Goal: Task Accomplishment & Management: Use online tool/utility

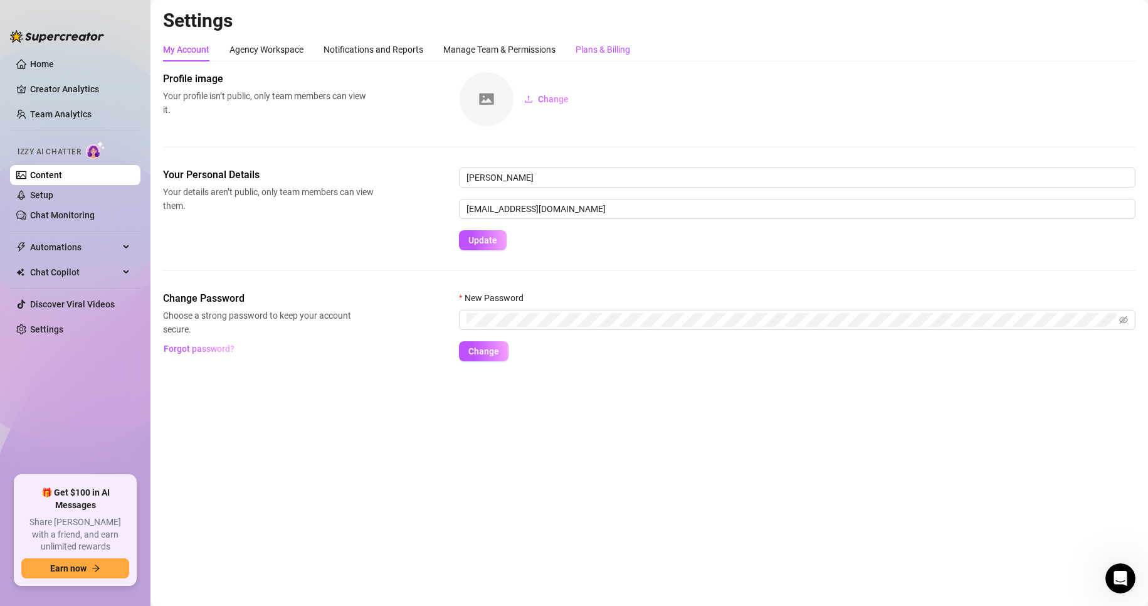
click at [595, 52] on div "Plans & Billing" at bounding box center [603, 50] width 55 height 14
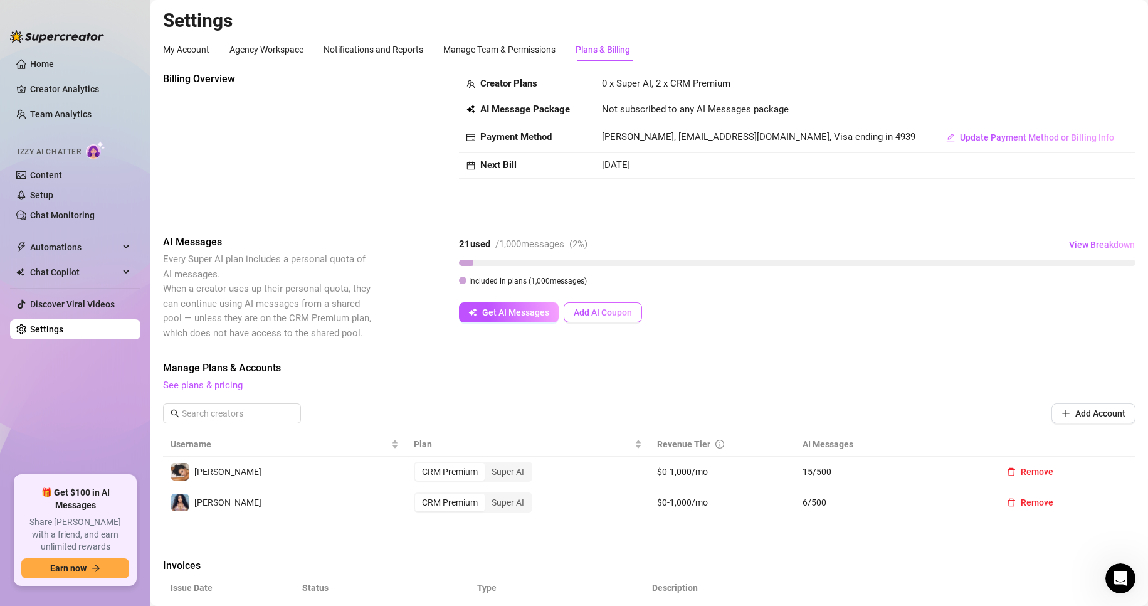
click at [613, 311] on span "Add AI Coupon" at bounding box center [603, 312] width 58 height 10
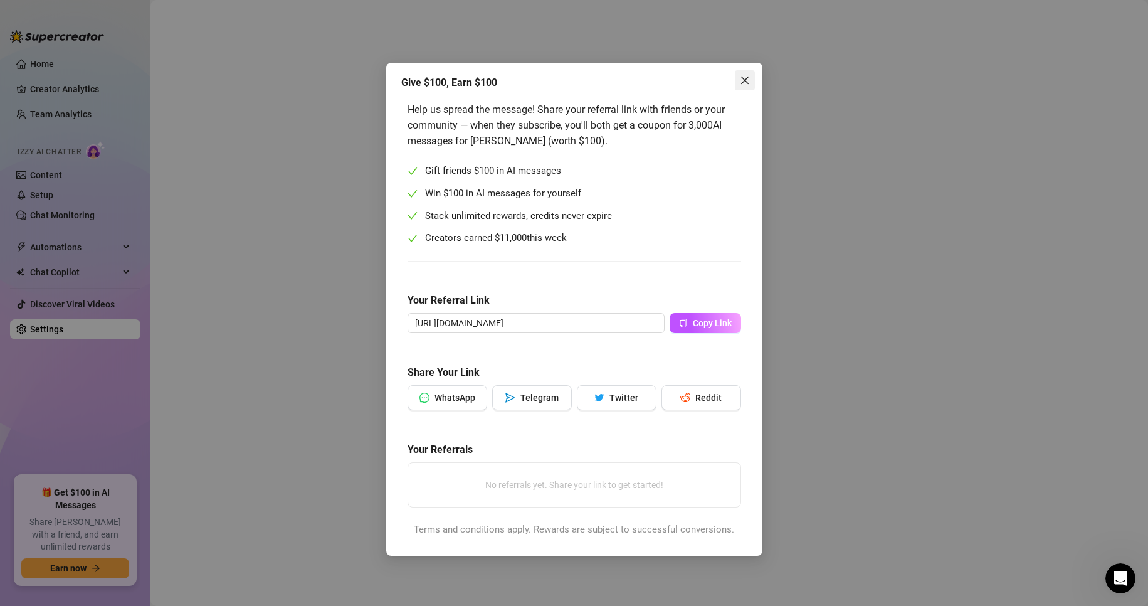
click at [740, 77] on icon "close" at bounding box center [745, 80] width 10 height 10
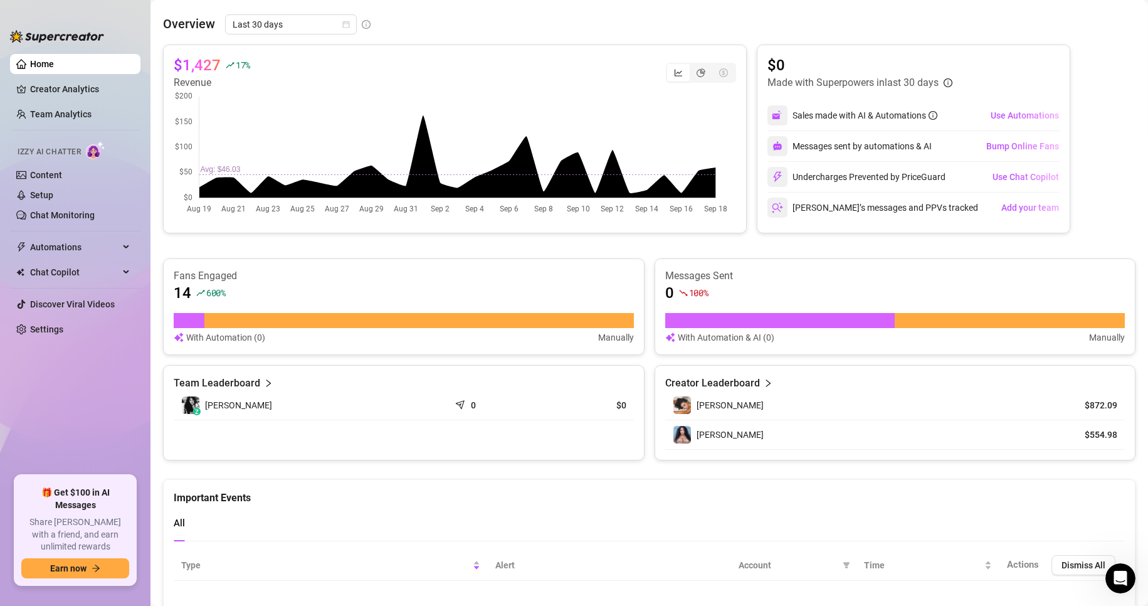
scroll to position [48, 0]
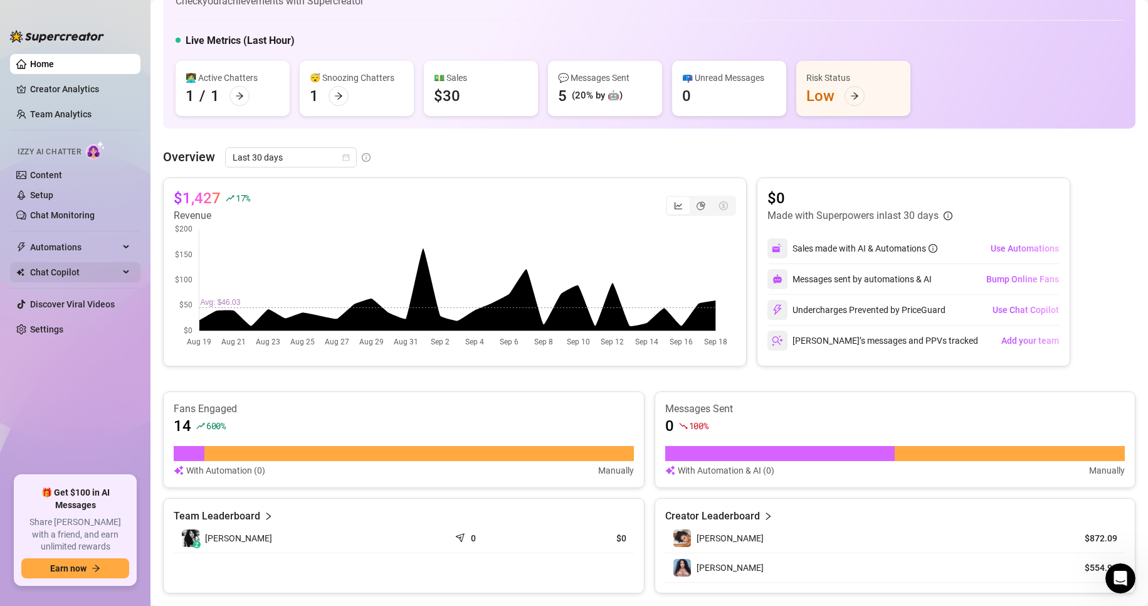
click at [102, 277] on span "Chat Copilot" at bounding box center [74, 272] width 89 height 20
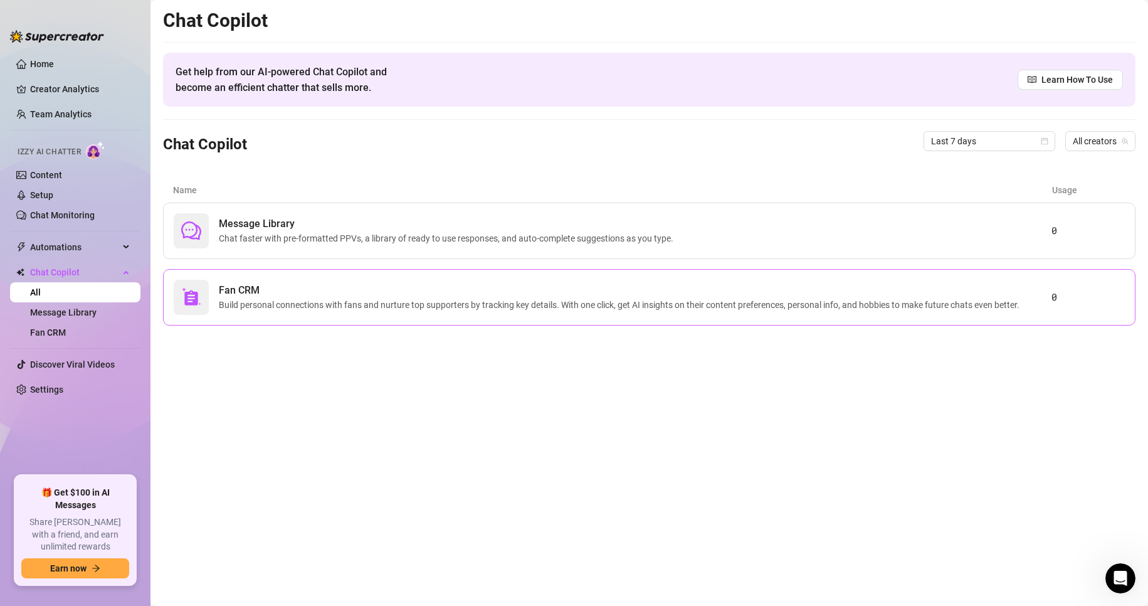
click at [287, 298] on span "Build personal connections with fans and nurture top supporters by tracking key…" at bounding box center [622, 305] width 806 height 14
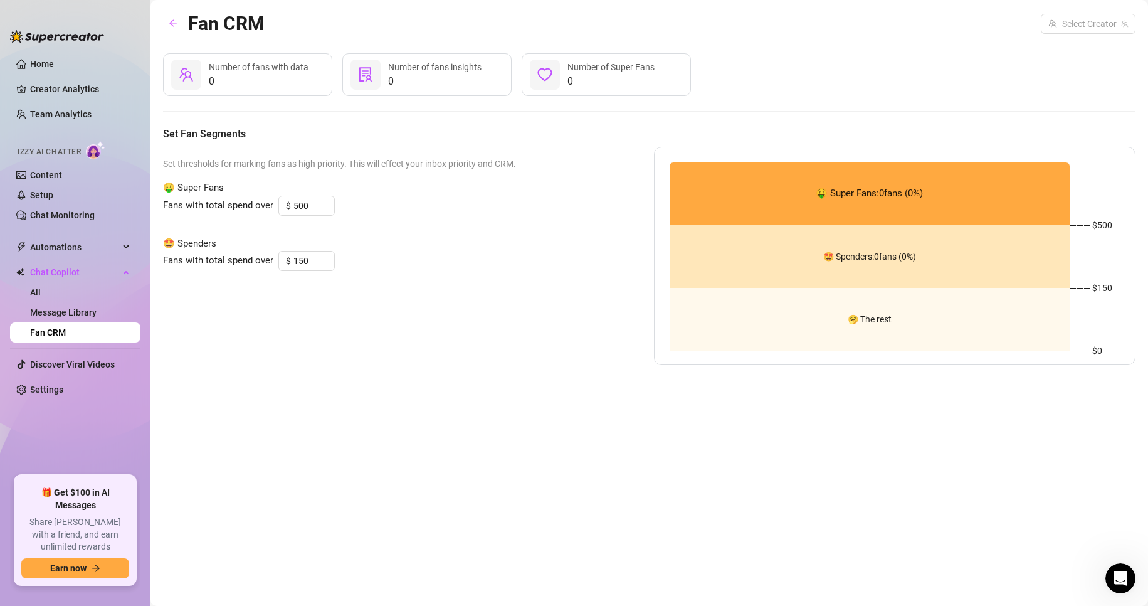
click at [228, 81] on span "0" at bounding box center [259, 81] width 100 height 15
click at [66, 309] on link "Message Library" at bounding box center [63, 312] width 66 height 10
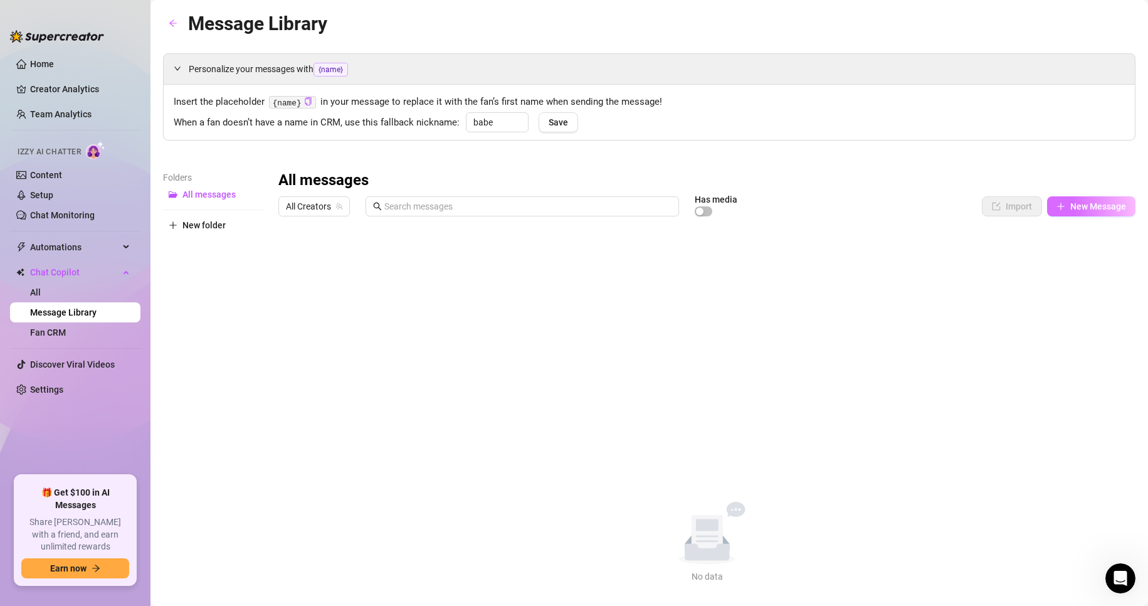
click at [1057, 203] on icon "plus" at bounding box center [1061, 206] width 9 height 9
type textarea "Type your message here..."
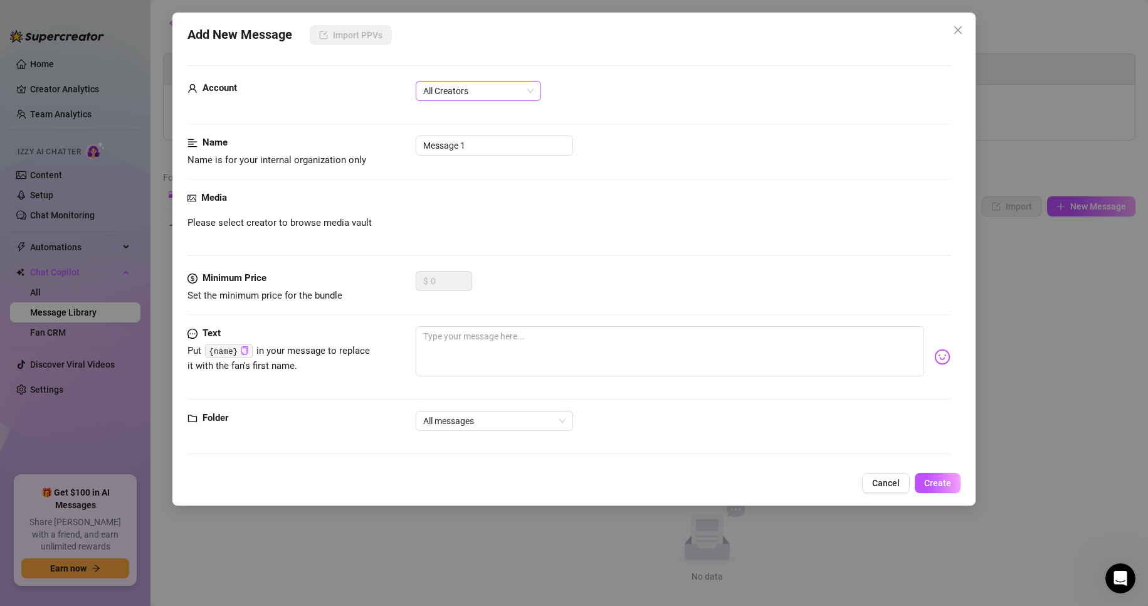
click at [479, 89] on span "All Creators" at bounding box center [478, 91] width 110 height 19
click at [493, 139] on div "[PERSON_NAME] (@yourhairdresser)" at bounding box center [478, 136] width 105 height 14
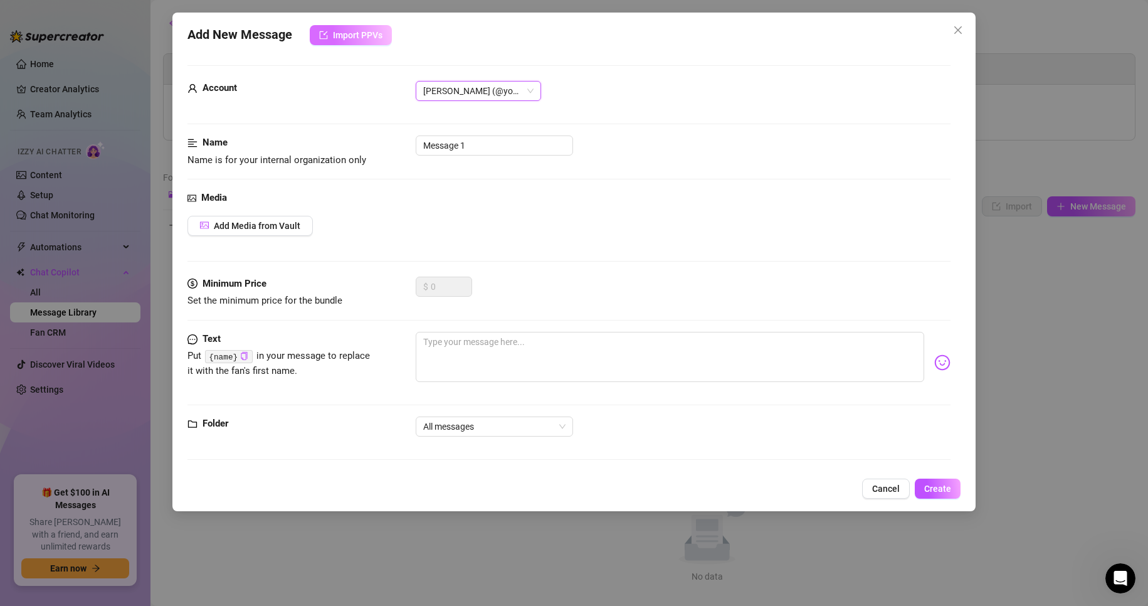
click at [339, 36] on span "Import PPVs" at bounding box center [358, 35] width 50 height 10
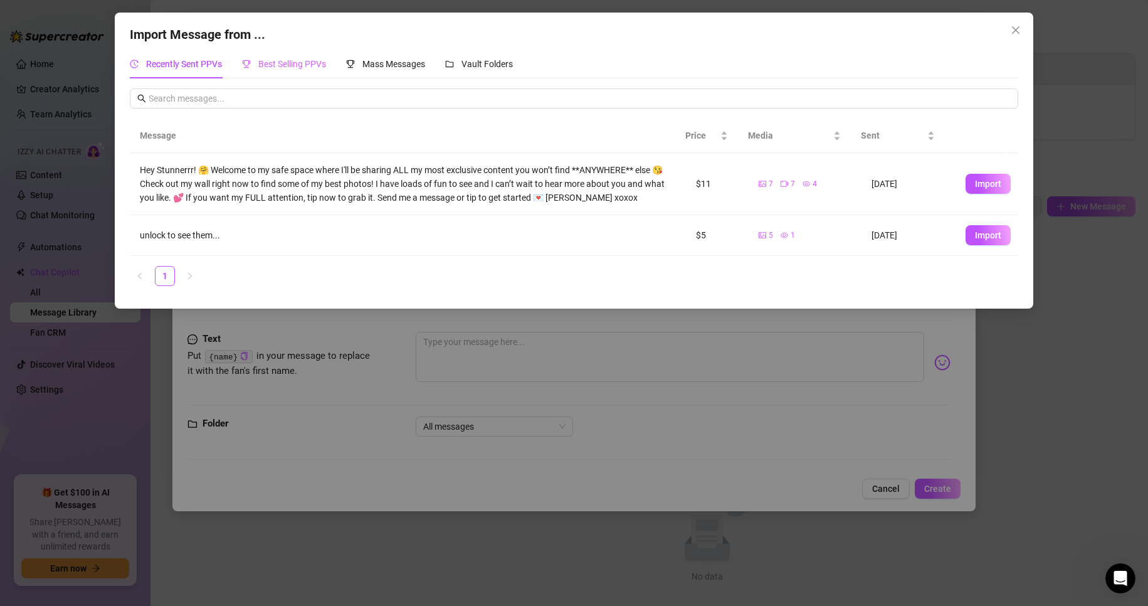
click at [280, 52] on div "Best Selling PPVs" at bounding box center [284, 64] width 84 height 29
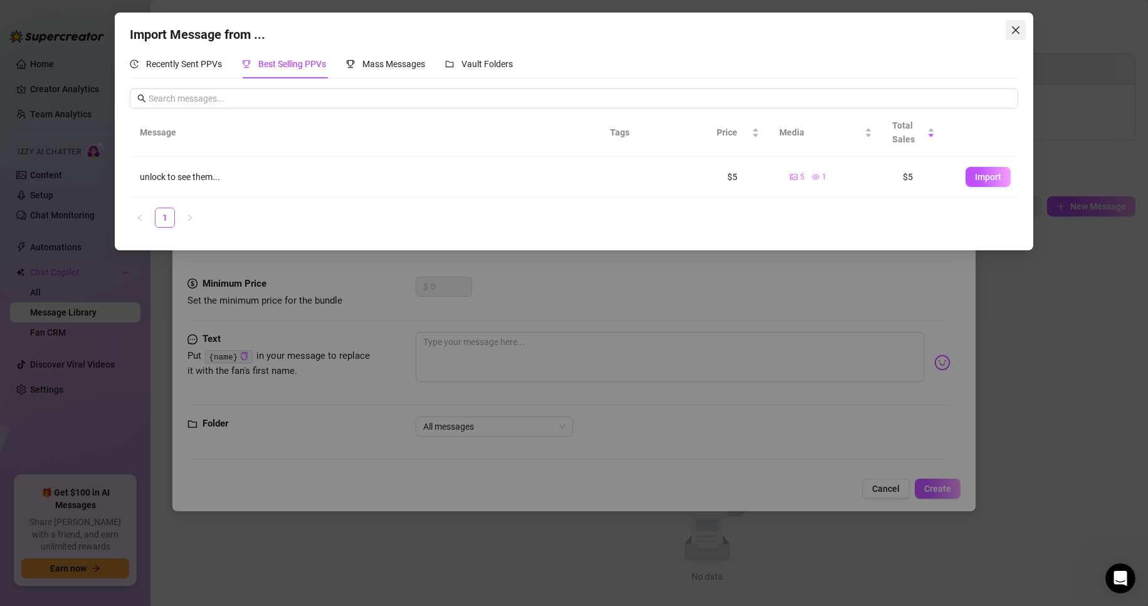
click at [1012, 31] on icon "close" at bounding box center [1016, 30] width 10 height 10
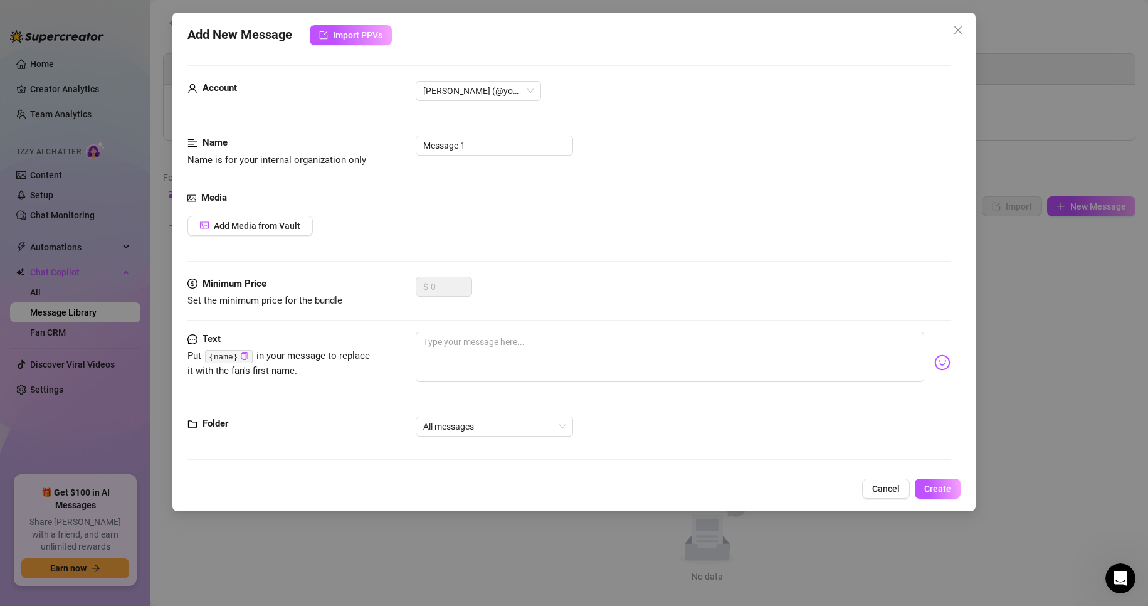
click at [963, 28] on icon "close" at bounding box center [958, 30] width 10 height 10
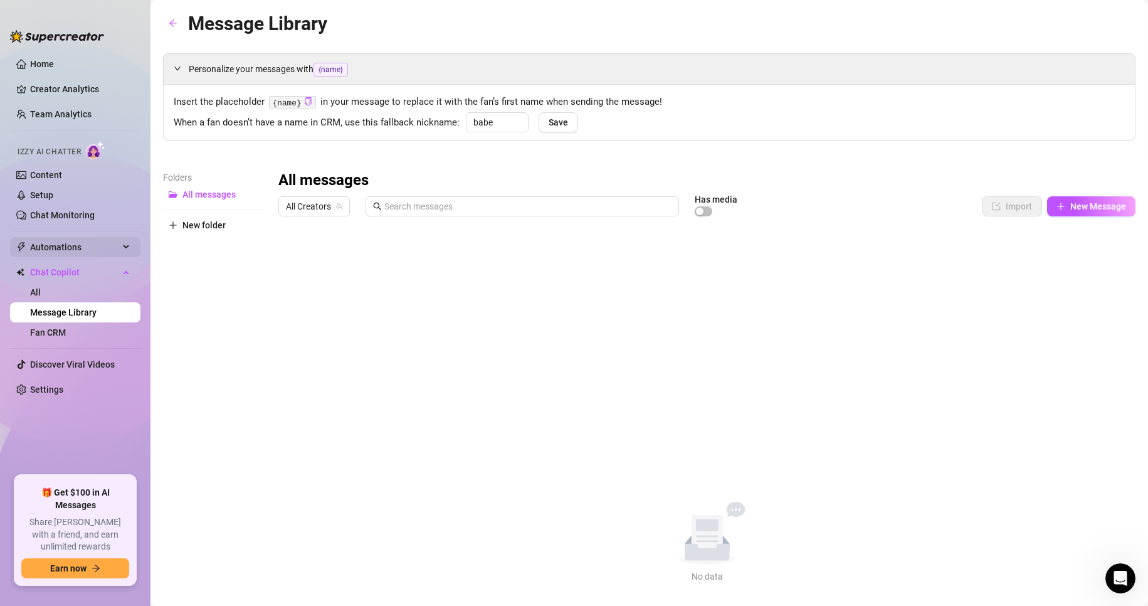
click at [75, 251] on span "Automations" at bounding box center [74, 247] width 89 height 20
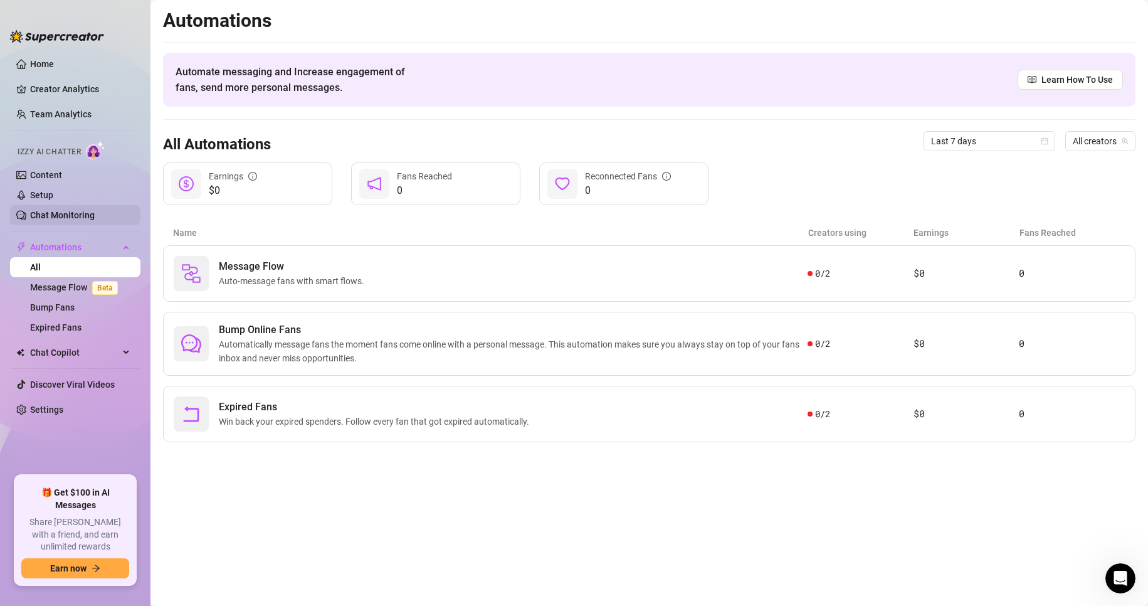
click at [77, 218] on link "Chat Monitoring" at bounding box center [62, 215] width 65 height 10
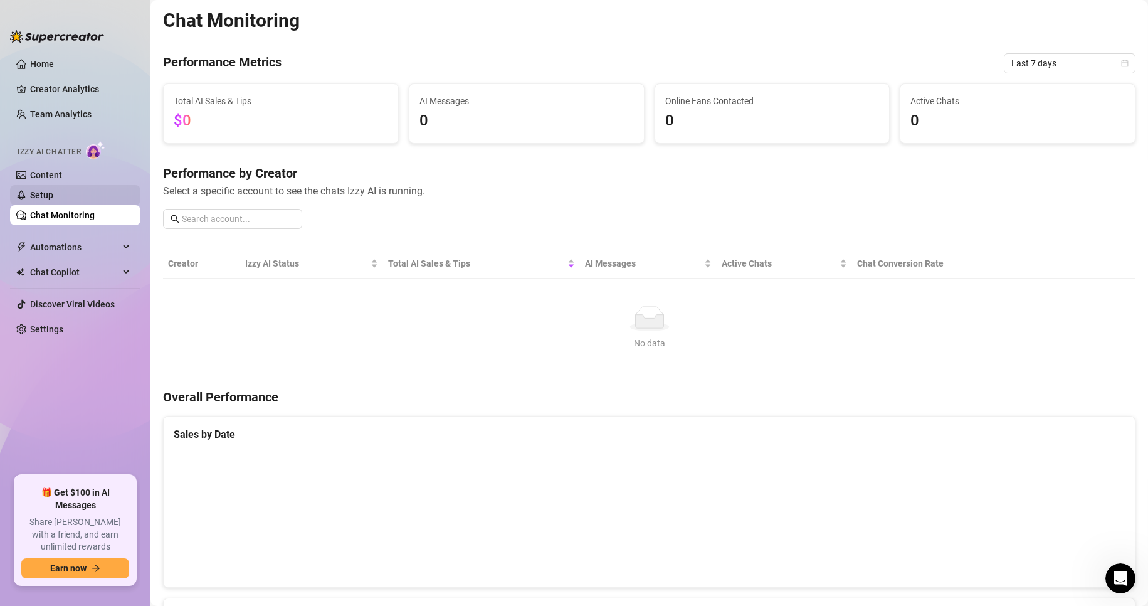
click at [53, 194] on link "Setup" at bounding box center [41, 195] width 23 height 10
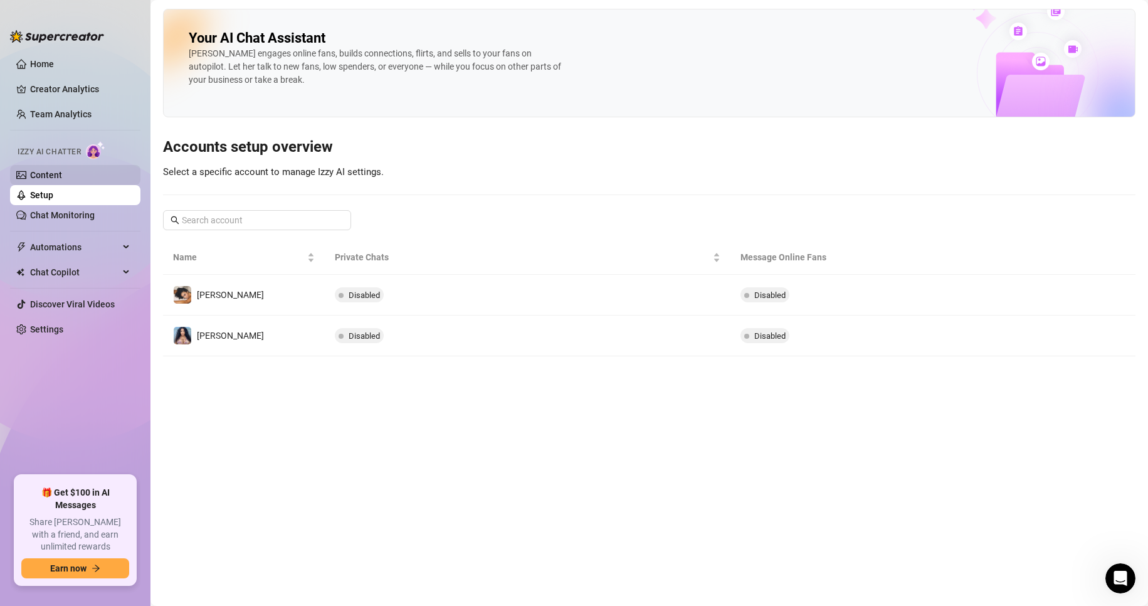
click at [62, 177] on link "Content" at bounding box center [46, 175] width 32 height 10
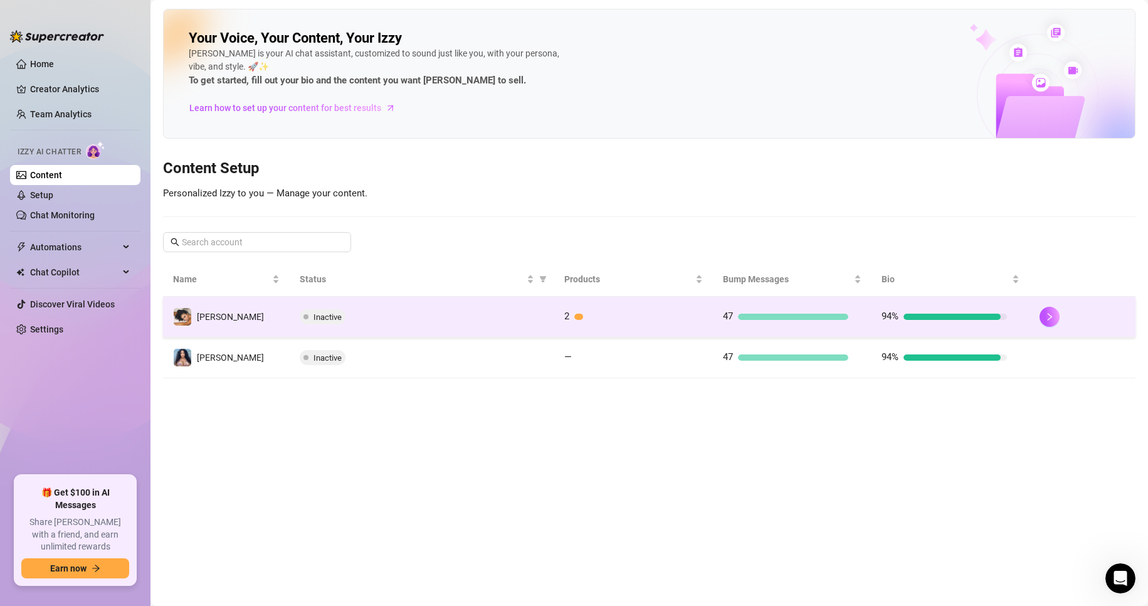
click at [753, 318] on div at bounding box center [793, 317] width 110 height 6
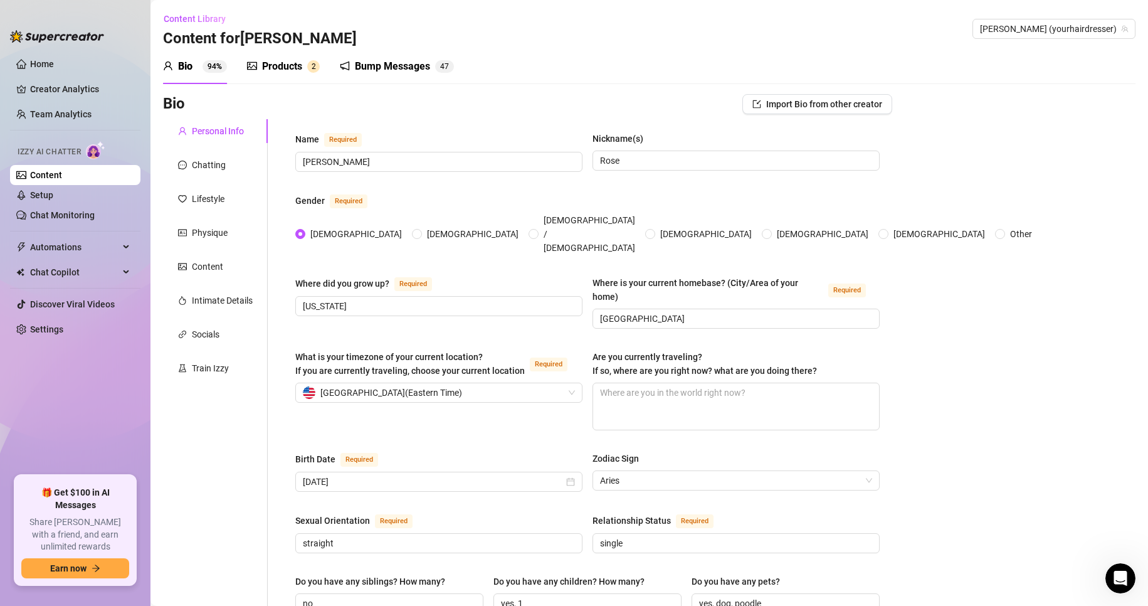
click at [422, 58] on div "Bump Messages 4 7" at bounding box center [397, 66] width 114 height 35
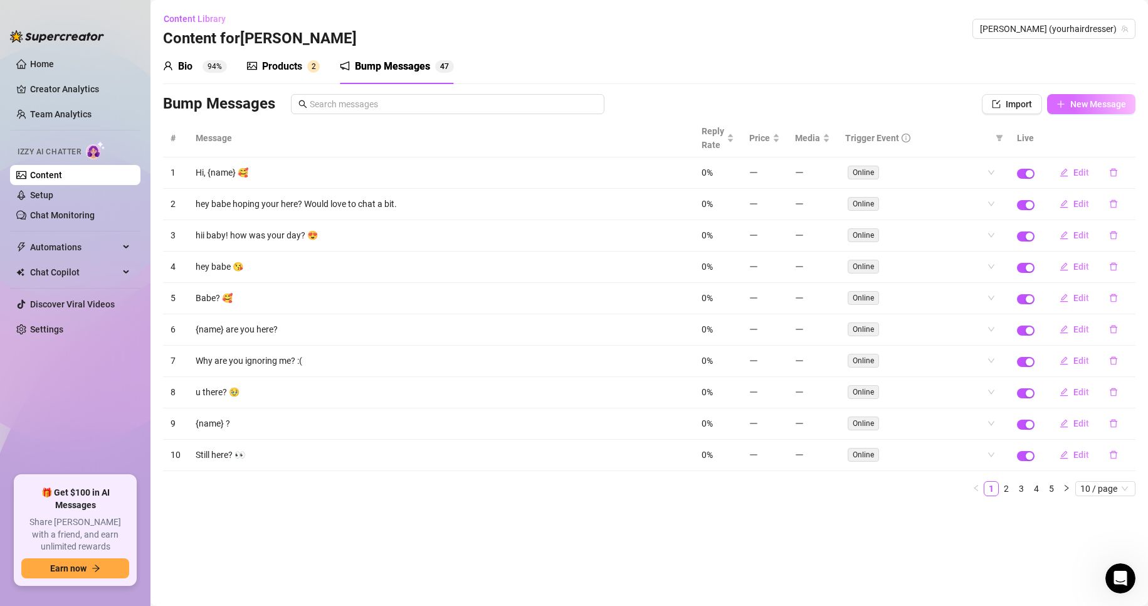
click at [1073, 103] on span "New Message" at bounding box center [1099, 104] width 56 height 10
type textarea "Type your message here..."
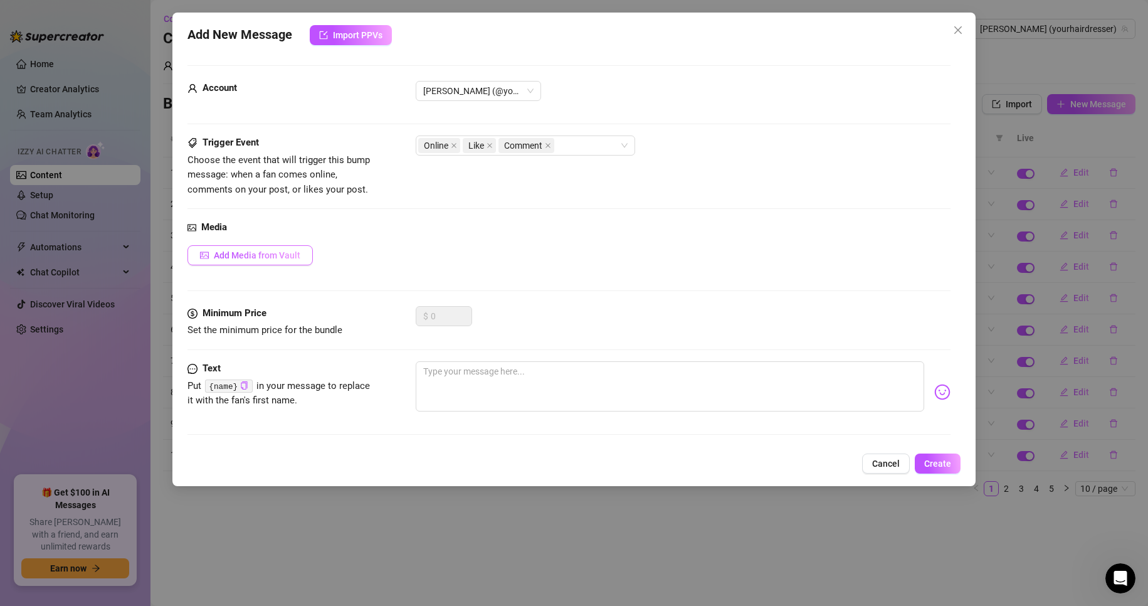
click at [256, 255] on span "Add Media from Vault" at bounding box center [257, 255] width 87 height 10
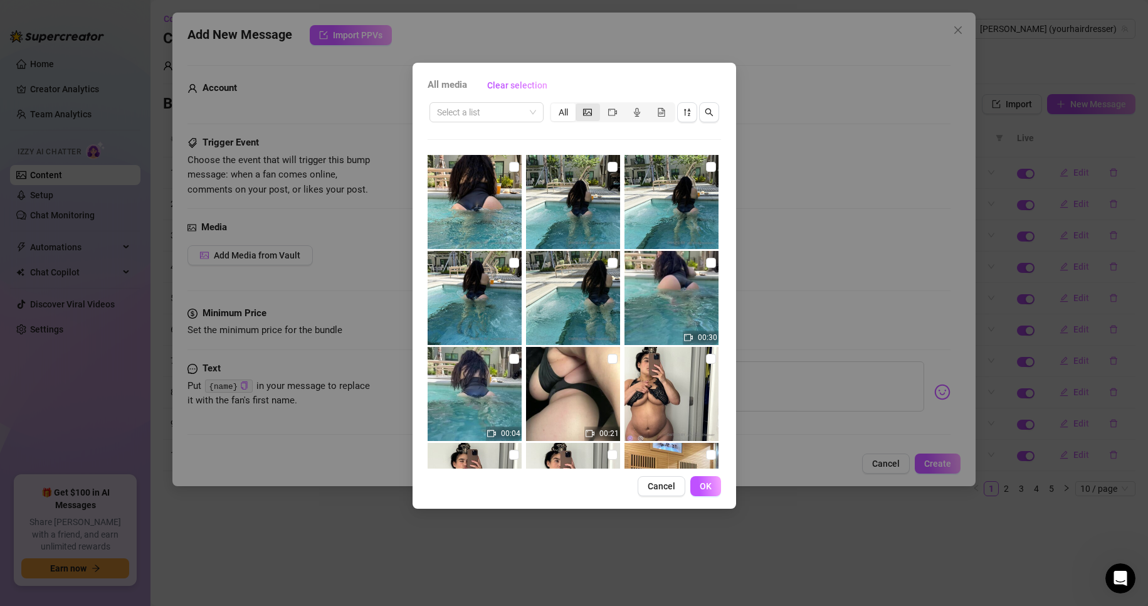
click at [589, 103] on div "segmented control" at bounding box center [588, 112] width 24 height 18
click at [579, 105] on input "segmented control" at bounding box center [579, 105] width 0 height 0
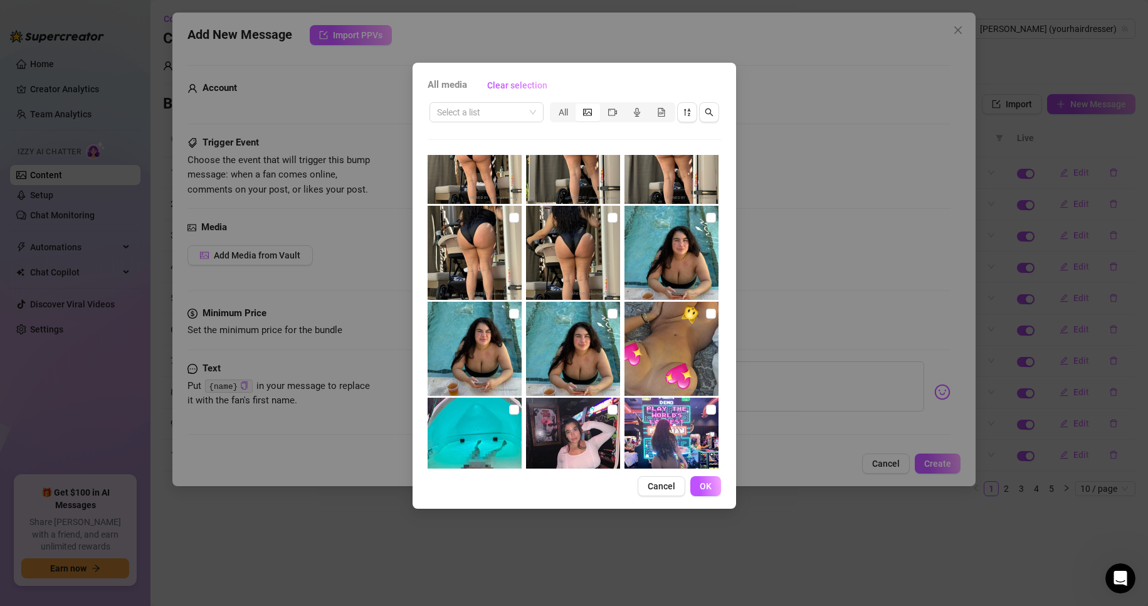
scroll to position [536, 0]
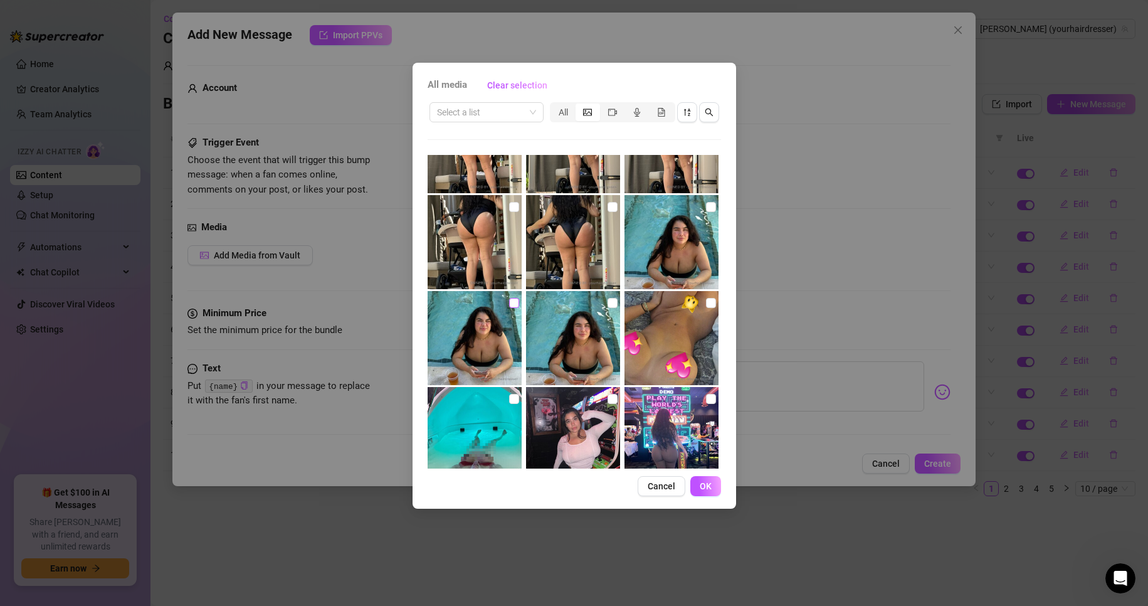
click at [509, 302] on input "checkbox" at bounding box center [514, 303] width 10 height 10
click at [509, 303] on input "checkbox" at bounding box center [514, 303] width 10 height 10
checkbox input "false"
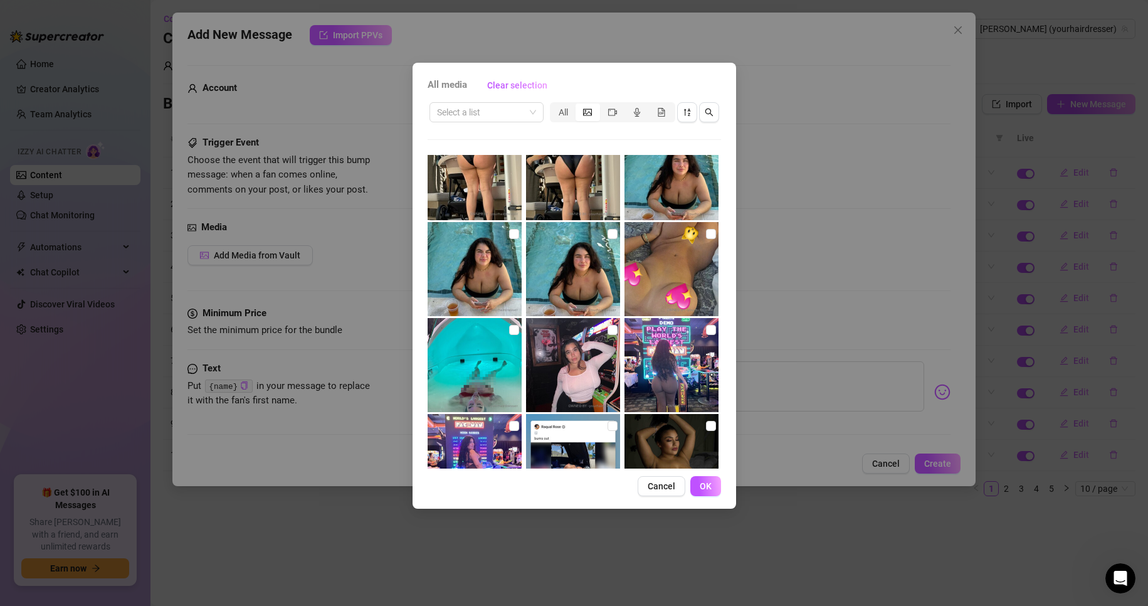
scroll to position [724, 0]
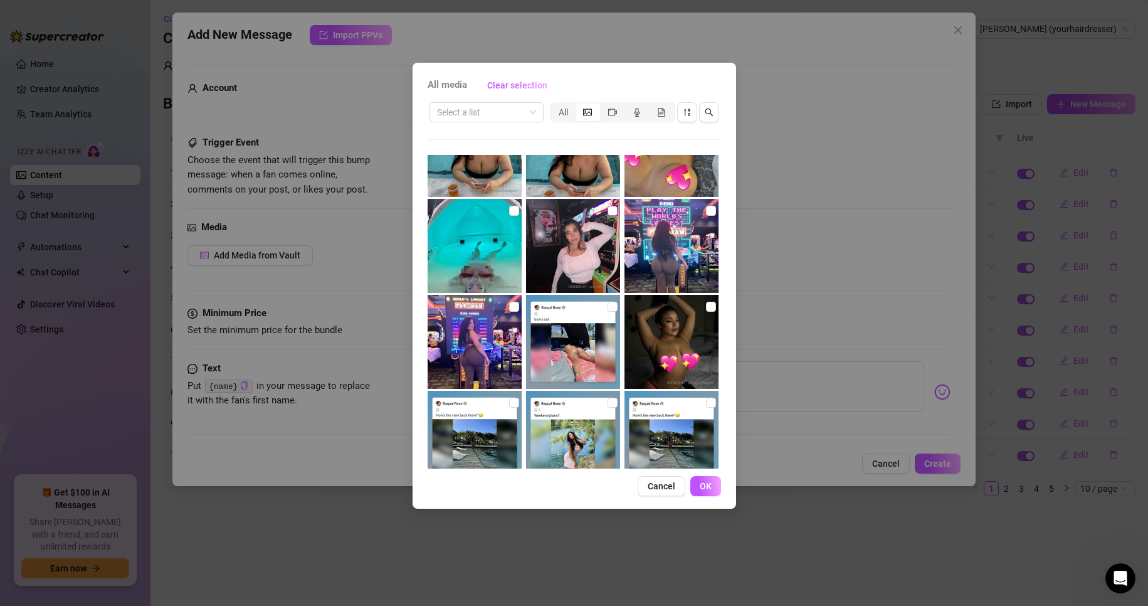
click at [608, 213] on input "checkbox" at bounding box center [613, 211] width 10 height 10
checkbox input "true"
click at [698, 481] on button "OK" at bounding box center [705, 486] width 31 height 20
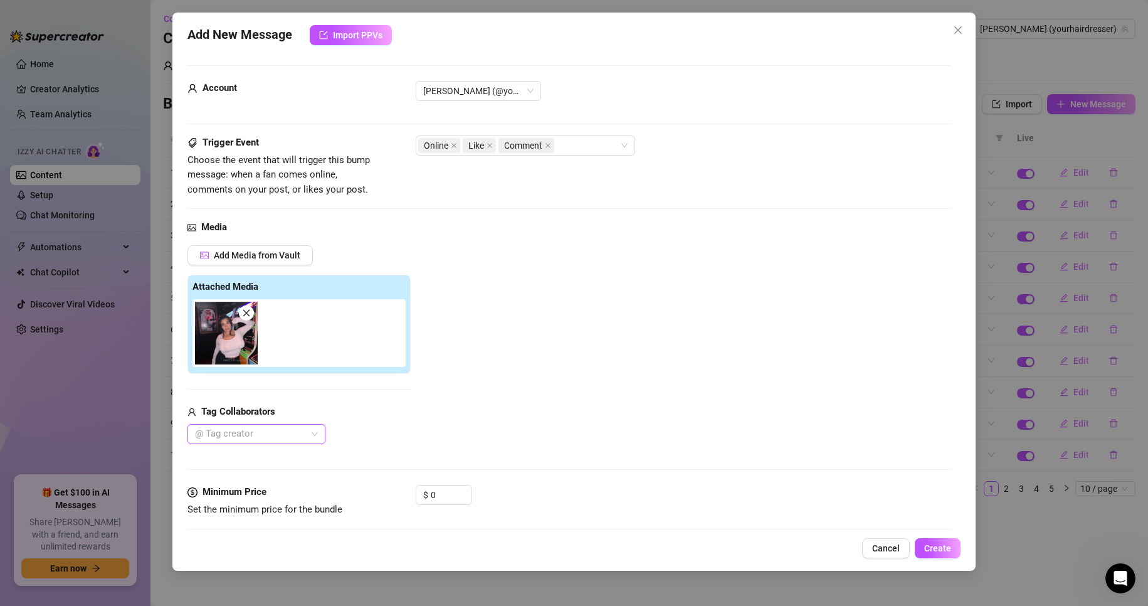
scroll to position [95, 0]
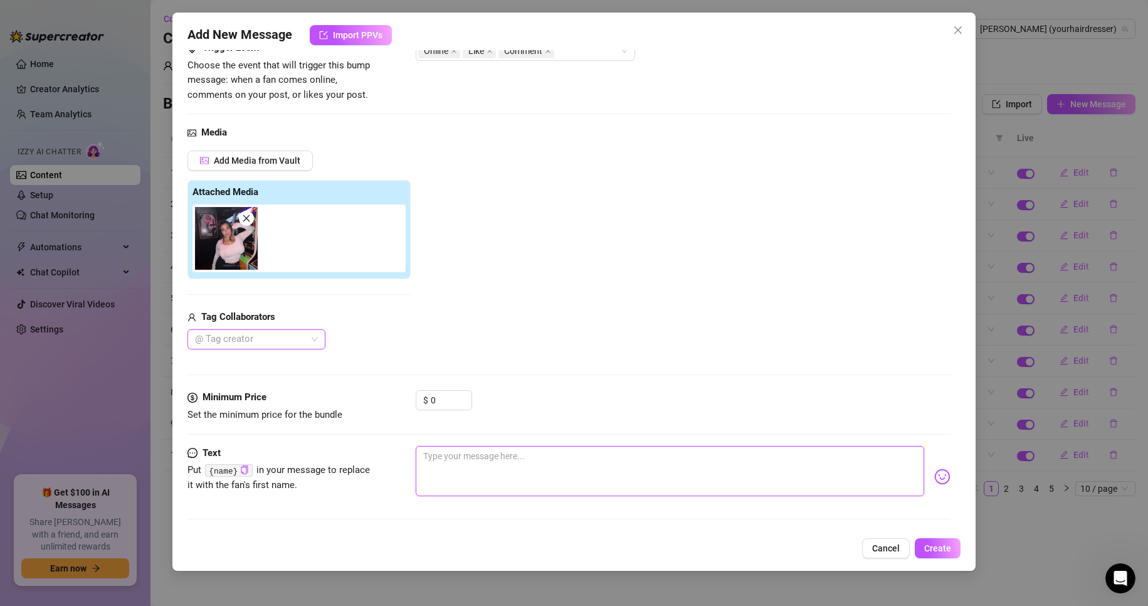
click at [461, 461] on textarea at bounding box center [670, 471] width 509 height 50
click at [243, 467] on icon "copy" at bounding box center [244, 469] width 8 height 8
click at [450, 473] on textarea at bounding box center [670, 471] width 509 height 50
type textarea "h"
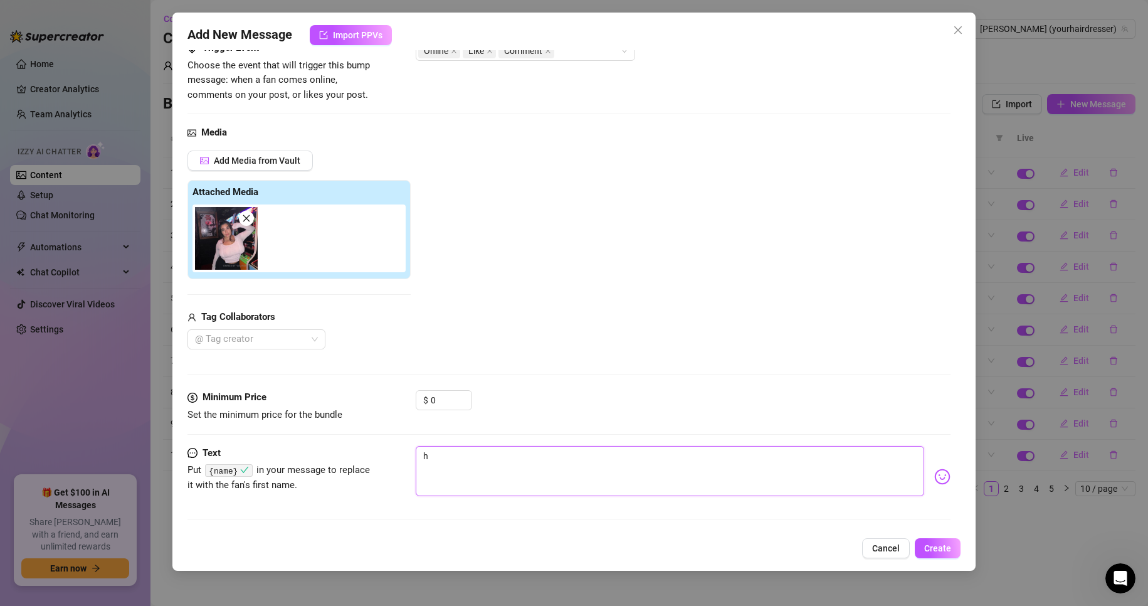
type textarea "he"
type textarea "hey"
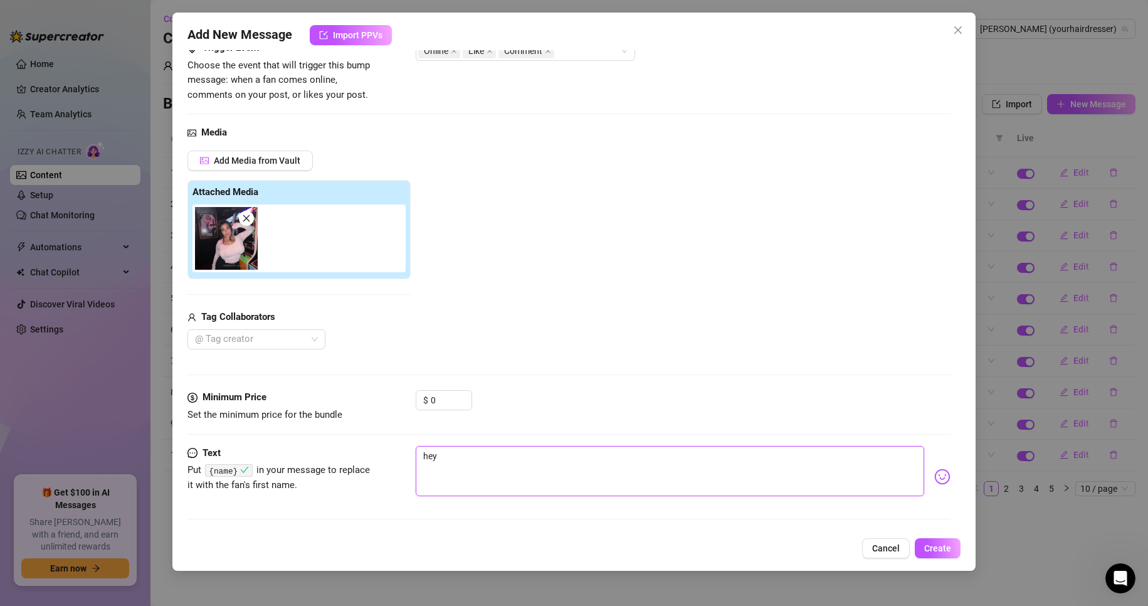
type textarea "hey"
paste textarea "{name}"
type textarea "hey {name}"
type textarea "hey {name},"
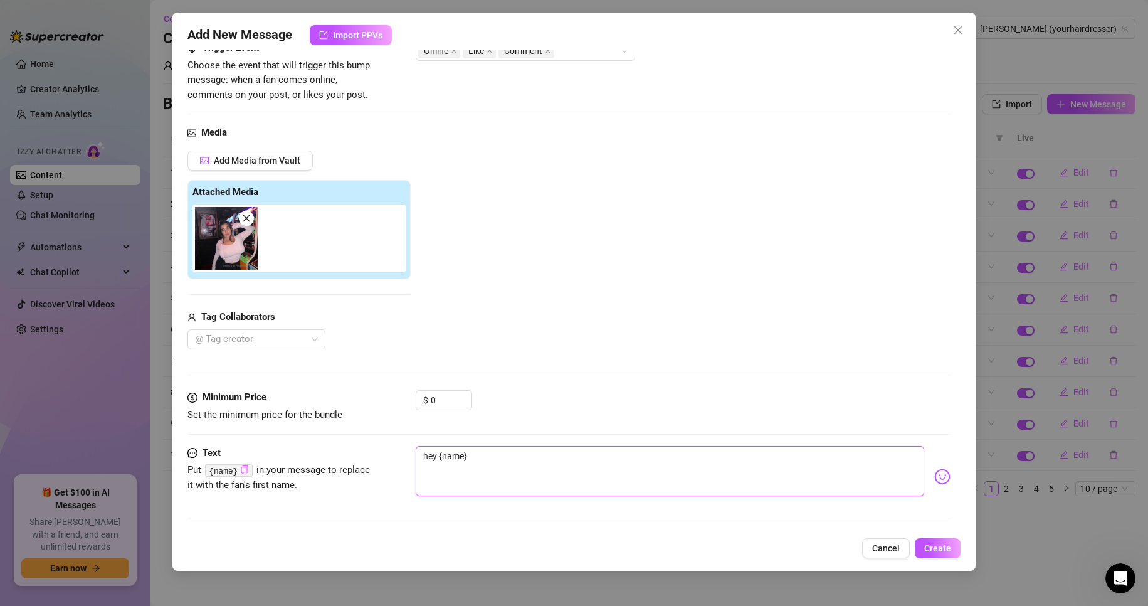
type textarea "hey {name},"
type textarea "hey {name}, w"
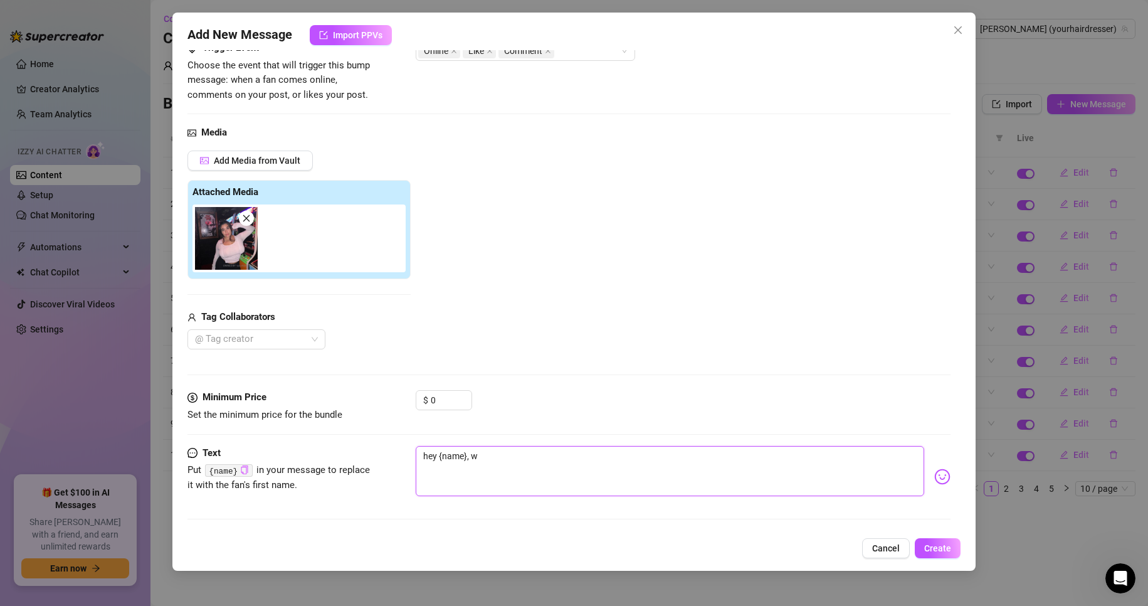
type textarea "hey {name}, wh"
type textarea "hey {name}, wha"
type textarea "hey {name}, what"
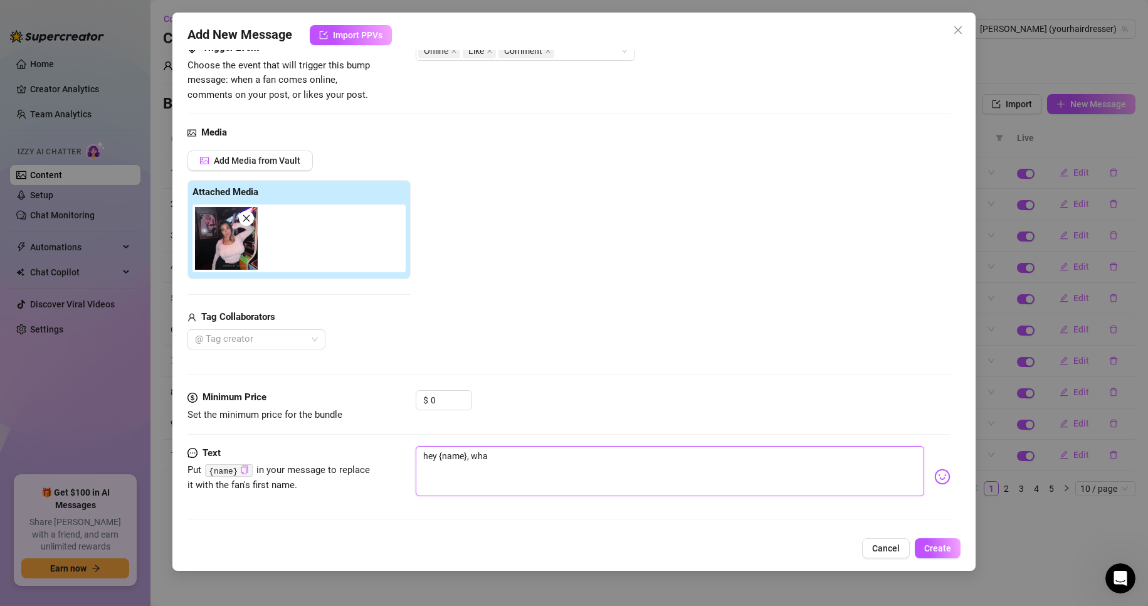
type textarea "hey {name}, what"
type textarea "hey {name}, whats"
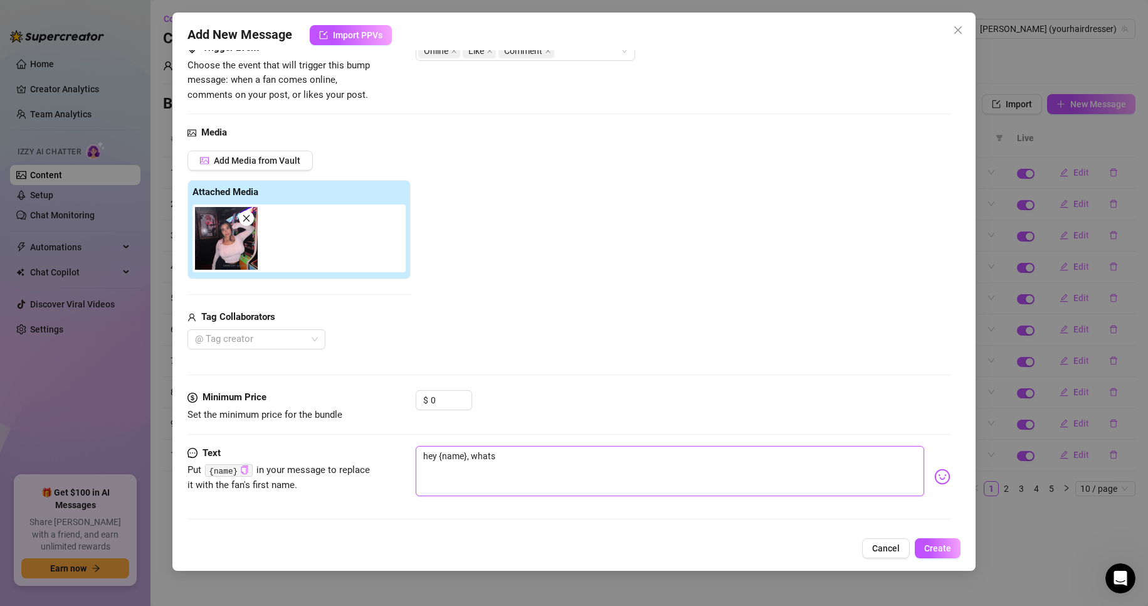
type textarea "hey {name}, whats y"
type textarea "hey {name}, whats [PERSON_NAME]"
type textarea "hey {name}, whats y"
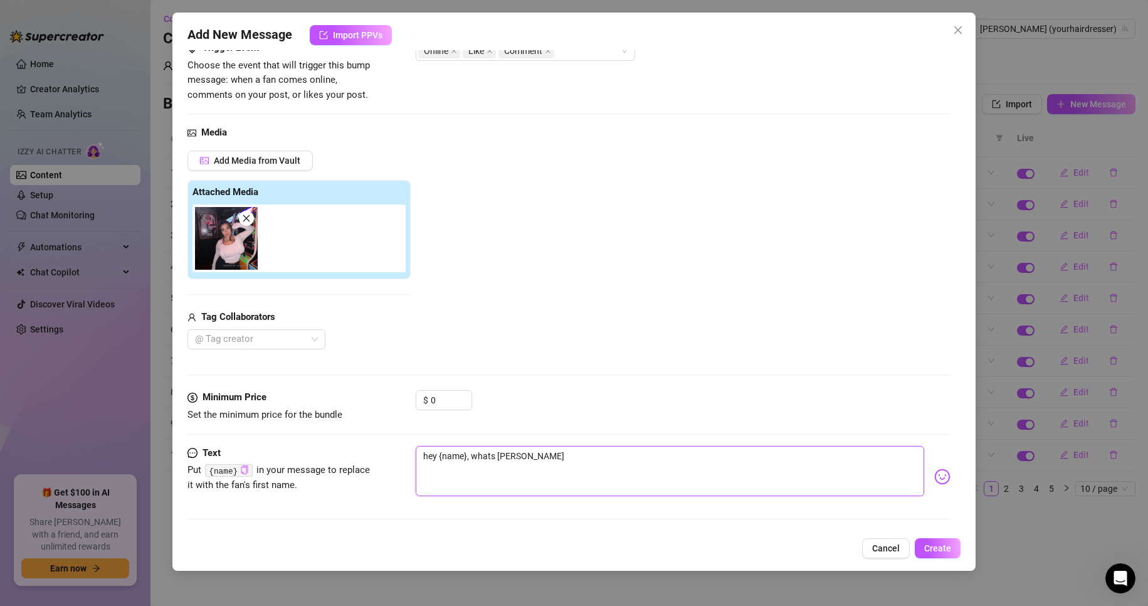
type textarea "hey {name}, whats y"
type textarea "hey {name}, whats [PERSON_NAME]"
type textarea "hey {name}, whats yiy"
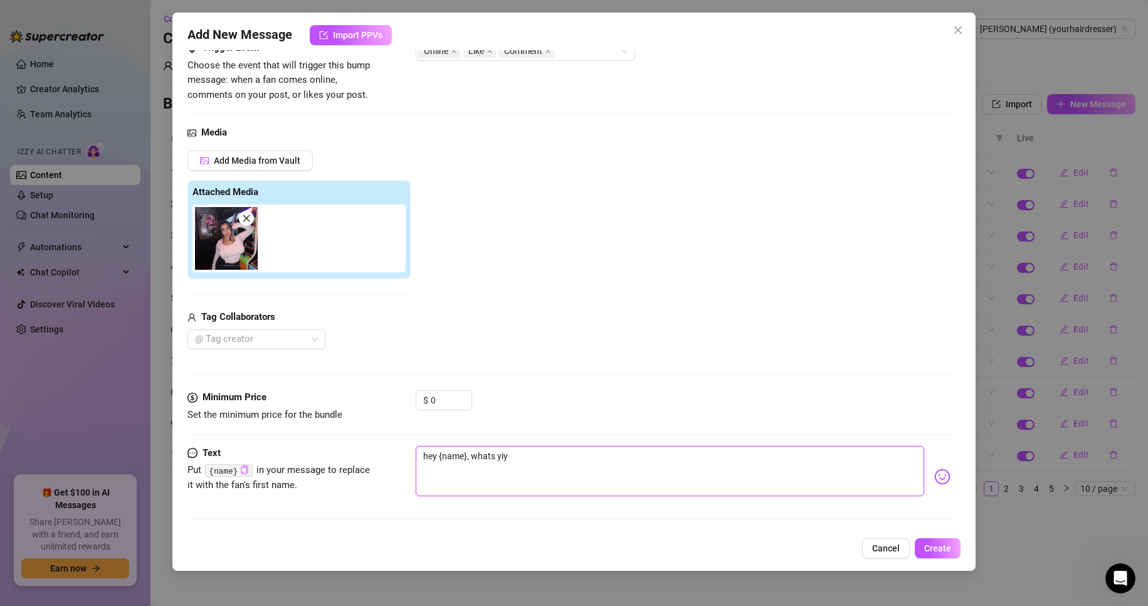
type textarea "hey {name}, whats yiyr"
type textarea "hey {name}, whats yiy"
type textarea "hey {name}, whats [PERSON_NAME]"
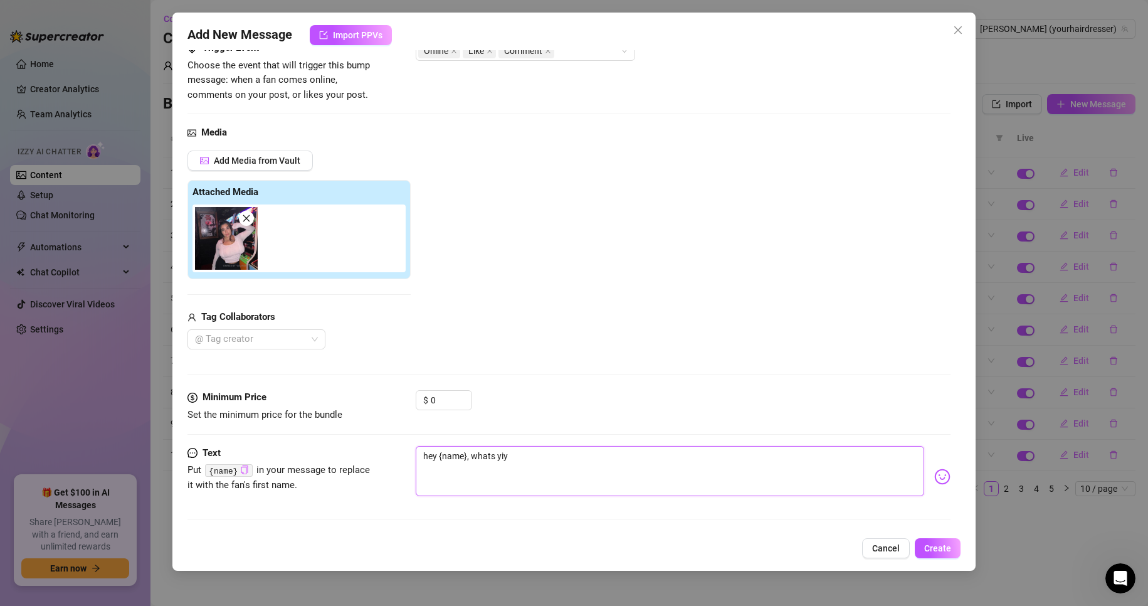
type textarea "hey {name}, whats [PERSON_NAME]"
type textarea "hey {name}, whats y"
type textarea "hey {name}, whats yo"
type textarea "hey {name}, whats you"
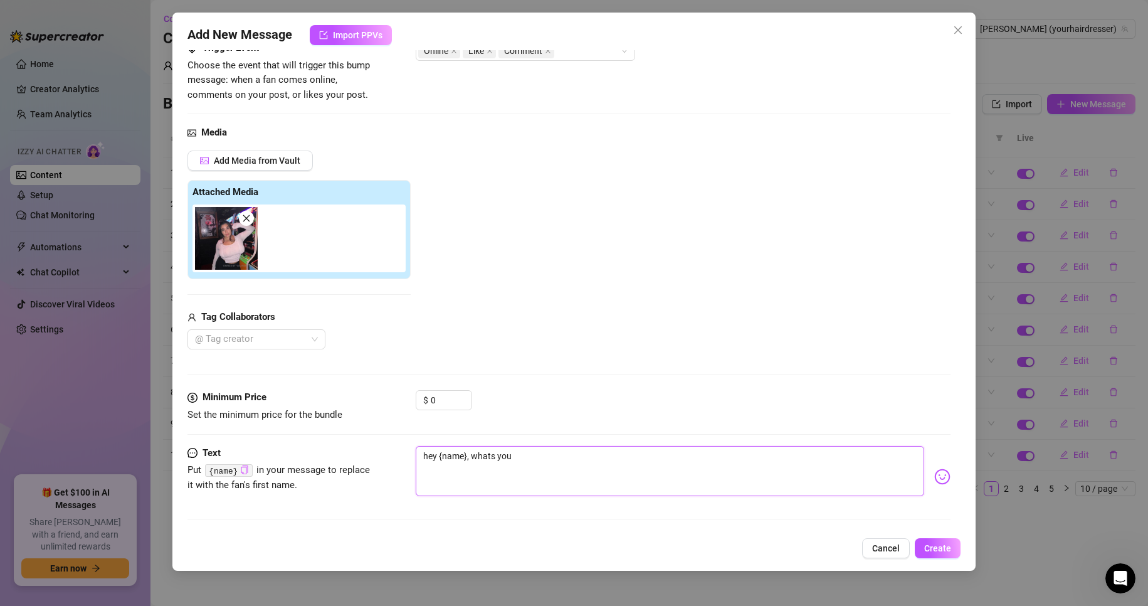
type textarea "hey {name}, whats your"
type textarea "hey {name}, whats your I"
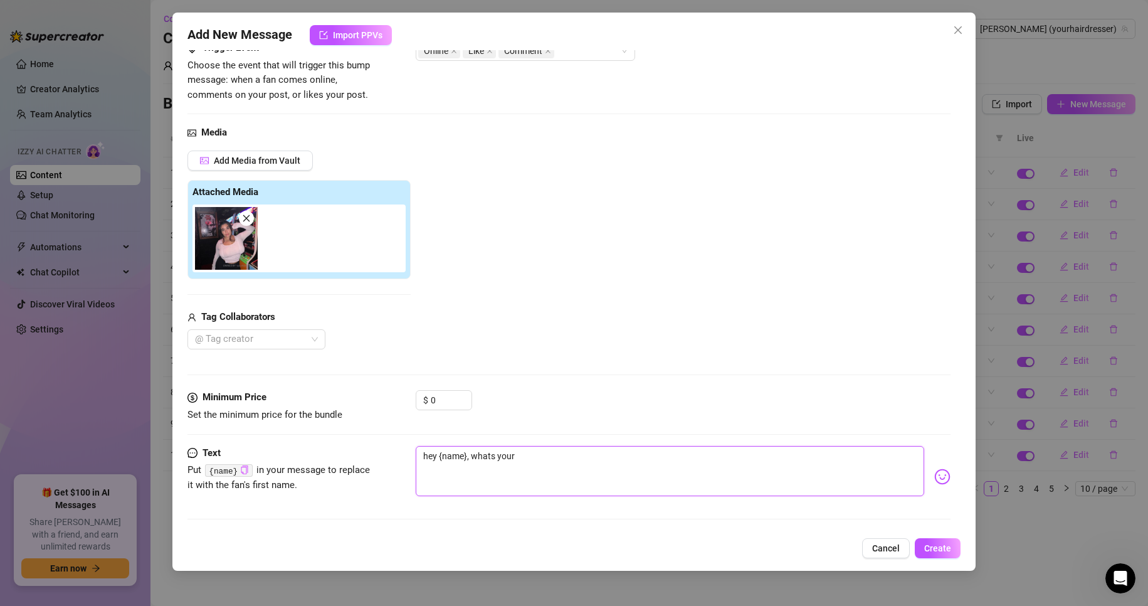
type textarea "hey {name}, whats your I"
type textarea "hey {name}, whats your IG"
type textarea "hey {name}, whats your IG?"
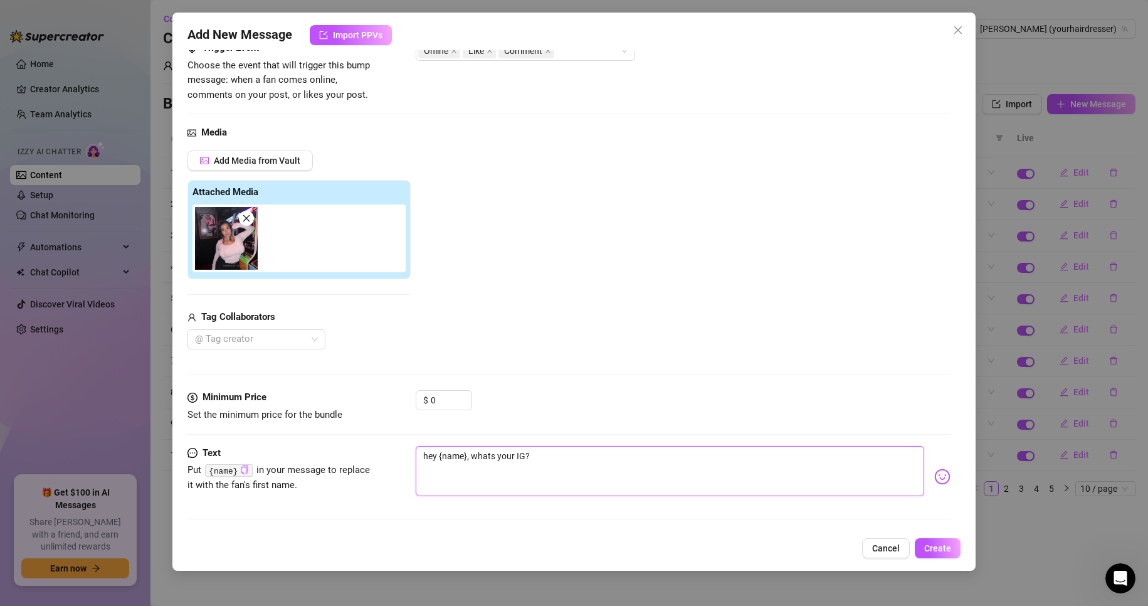
type textarea "hey {name}, whats your IG?"
type textarea "hey {name}, whats your IG? I"
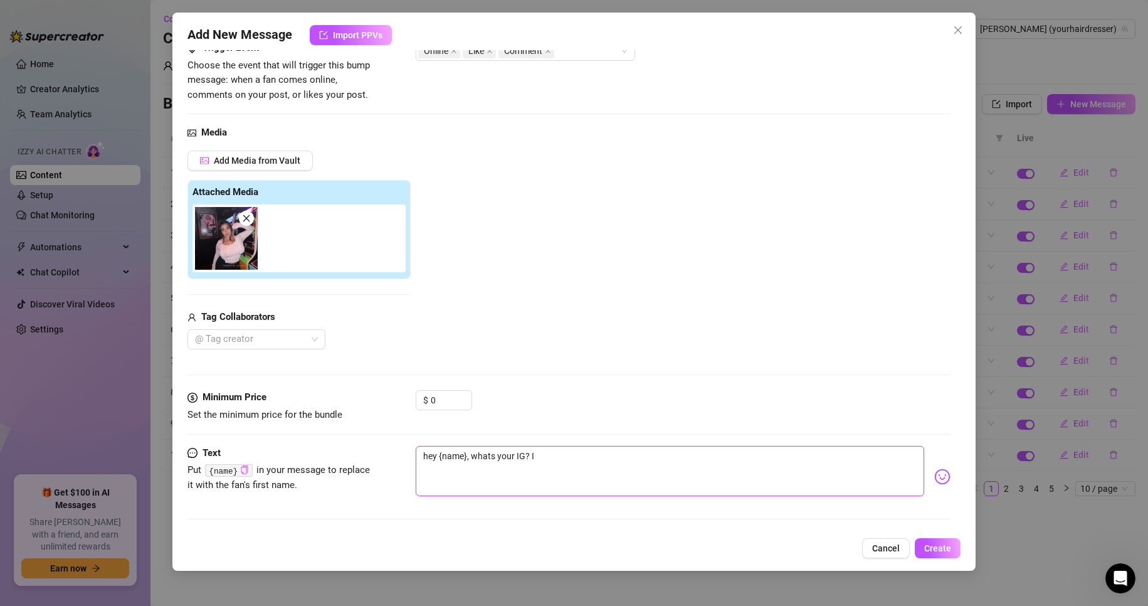
type textarea "hey {name}, whats your IG? I"
type textarea "hey {name}, whats your IG?"
click at [930, 546] on span "Create" at bounding box center [937, 548] width 27 height 10
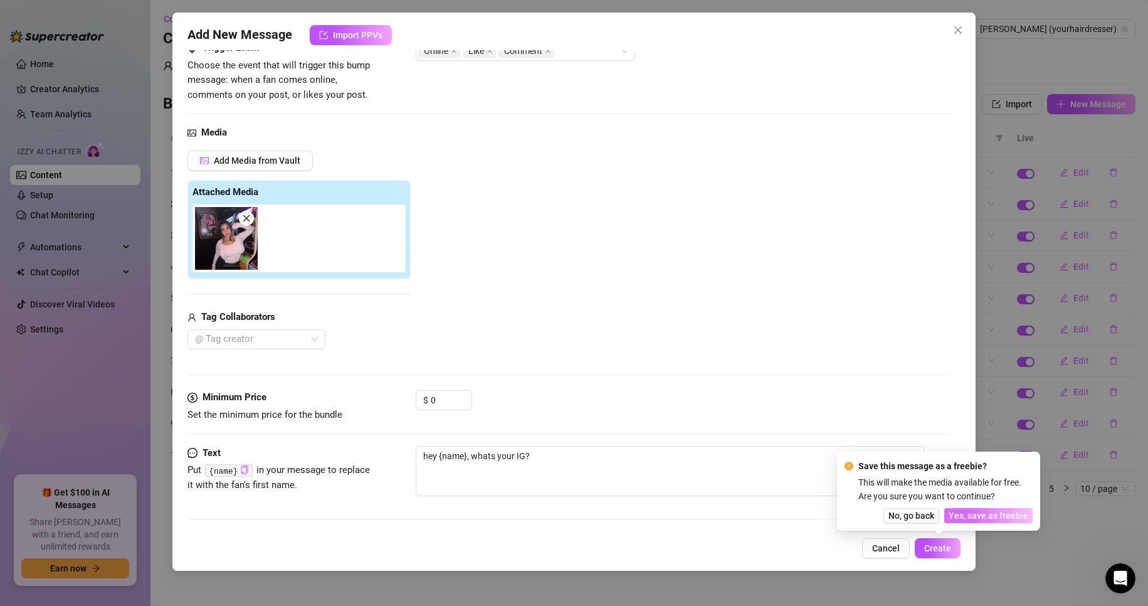
click at [973, 514] on span "Yes, save as freebie" at bounding box center [989, 515] width 80 height 10
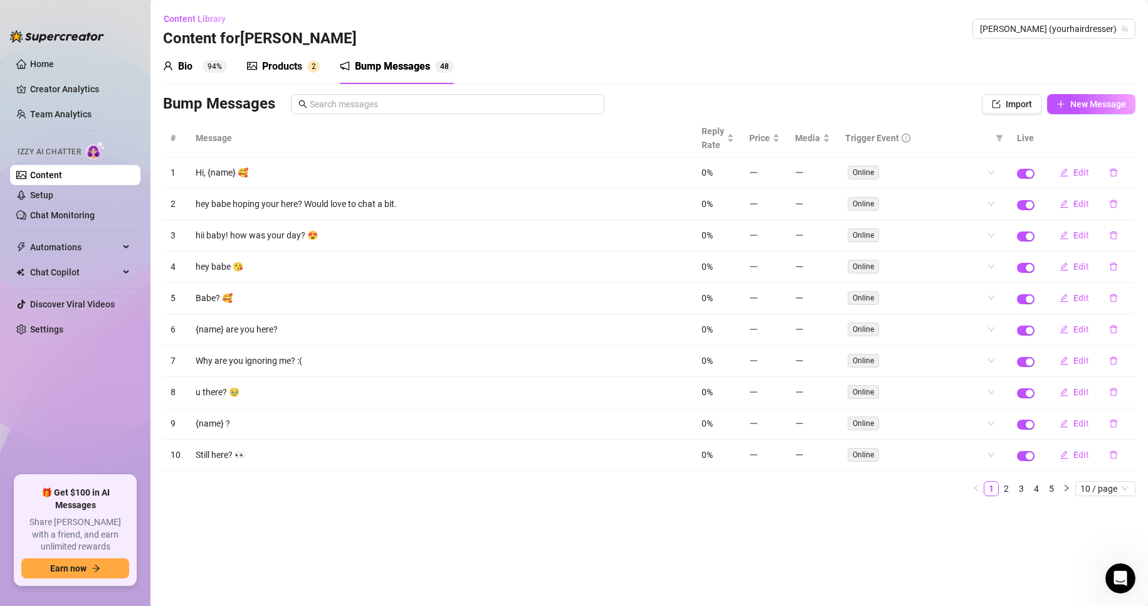
click at [299, 62] on div "Products" at bounding box center [282, 66] width 40 height 15
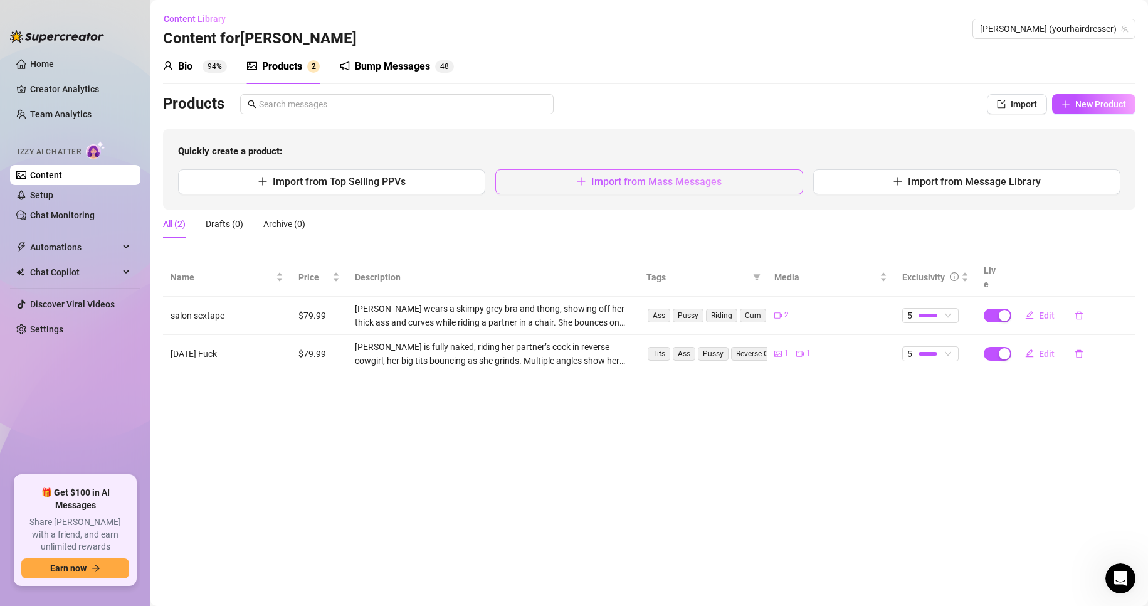
click at [649, 179] on span "Import from Mass Messages" at bounding box center [656, 182] width 130 height 12
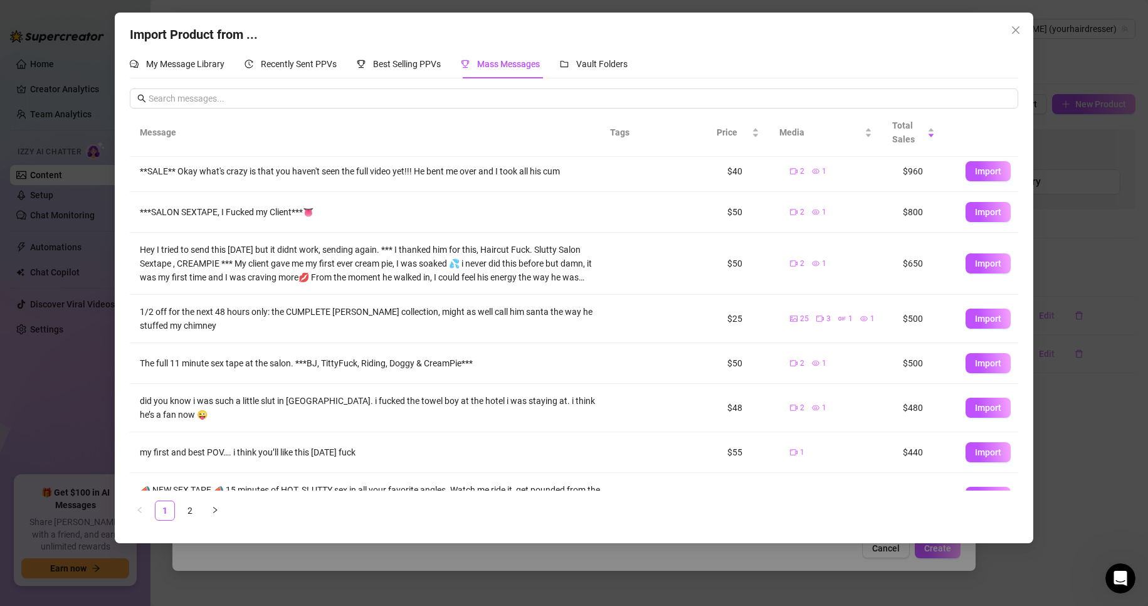
scroll to position [147, 0]
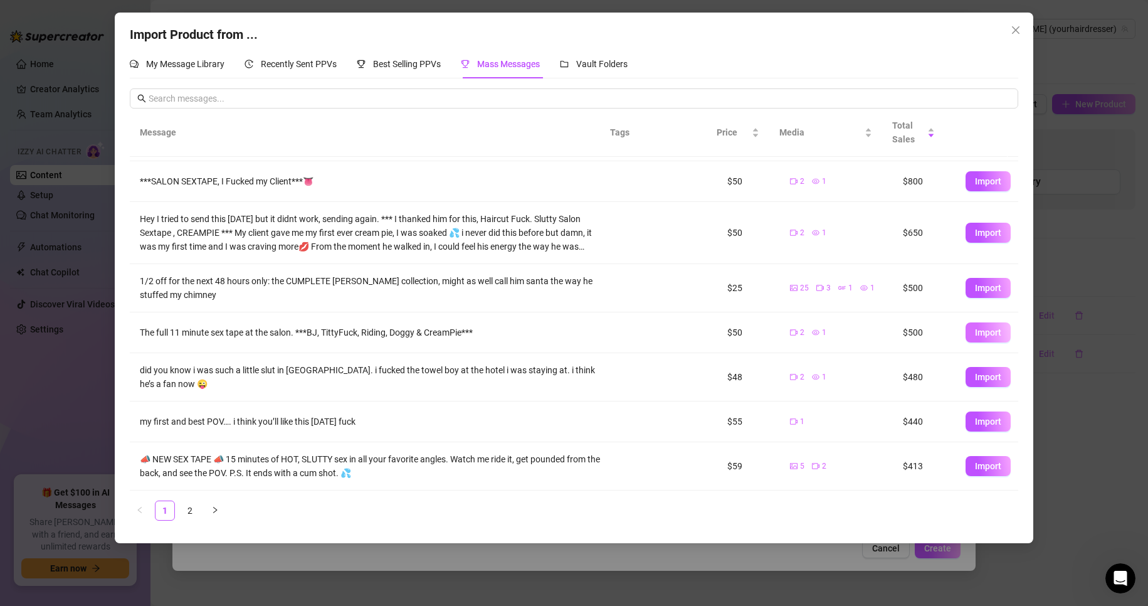
click at [975, 330] on span "Import" at bounding box center [988, 332] width 26 height 10
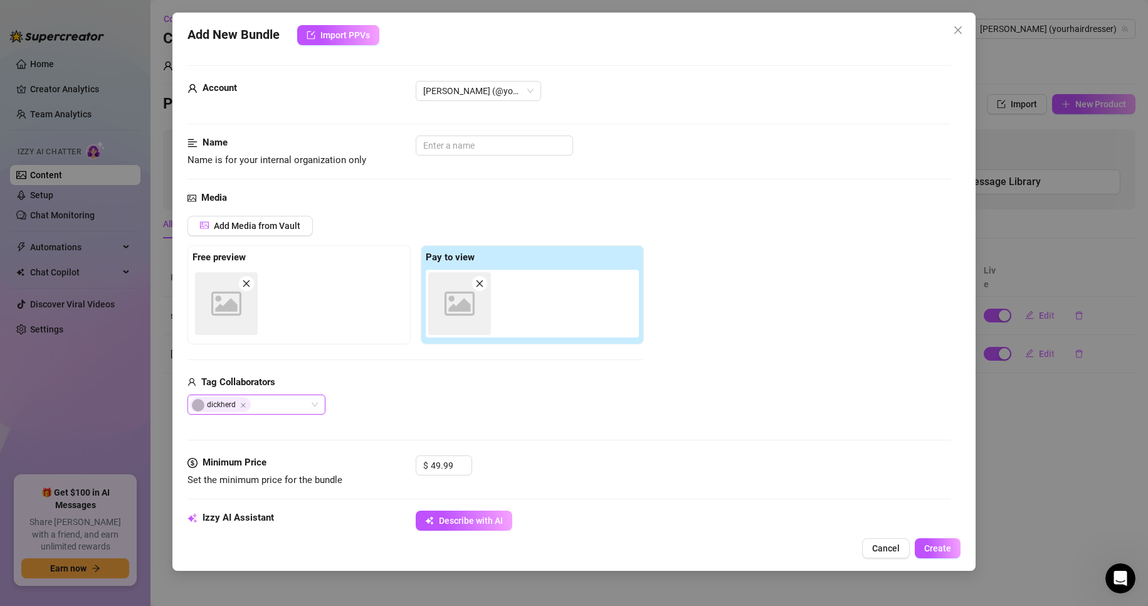
type textarea "The full 11 minute sex tape at the salon. ***BJ, TittyFuck, Riding, Doggy & Cre…"
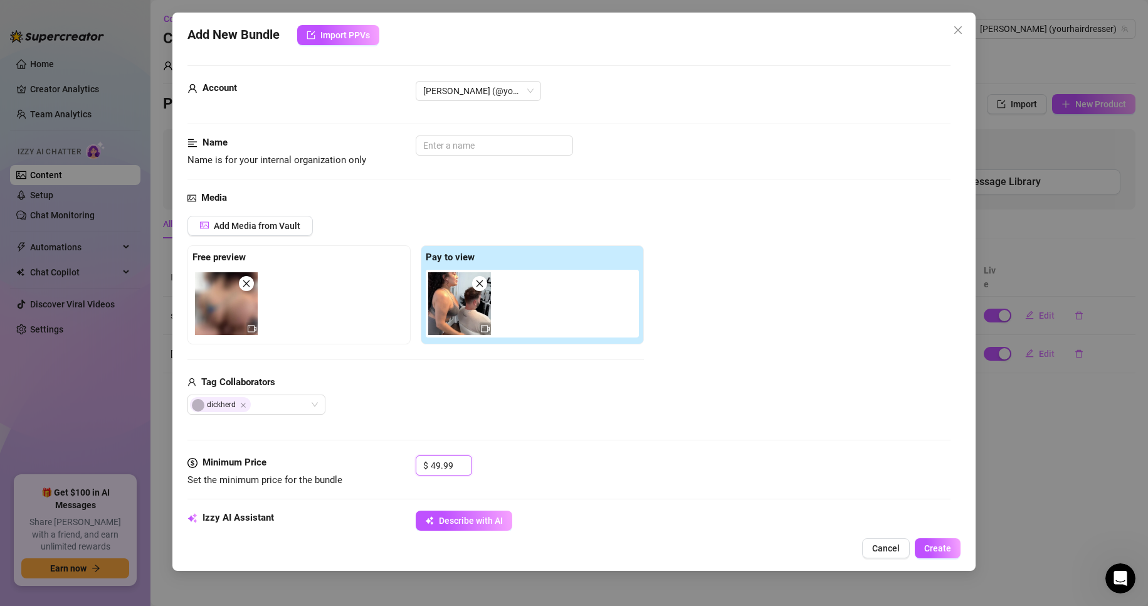
drag, startPoint x: 455, startPoint y: 462, endPoint x: 357, endPoint y: 460, distance: 98.5
click at [357, 460] on div "Minimum Price Set the minimum price for the bundle $ 49.99" at bounding box center [570, 471] width 764 height 32
type input "1"
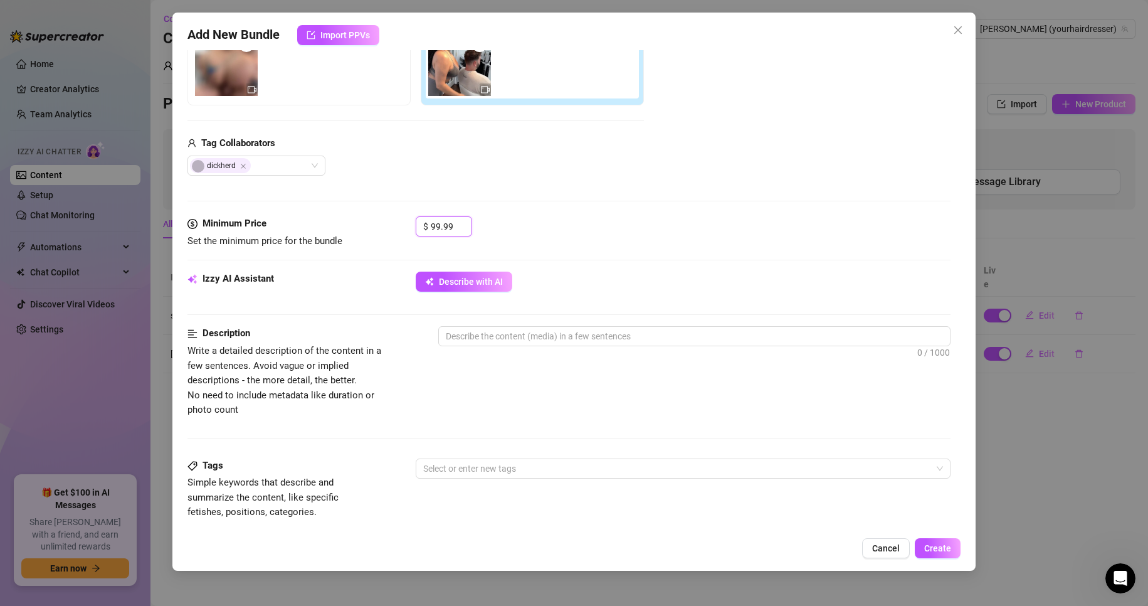
scroll to position [314, 0]
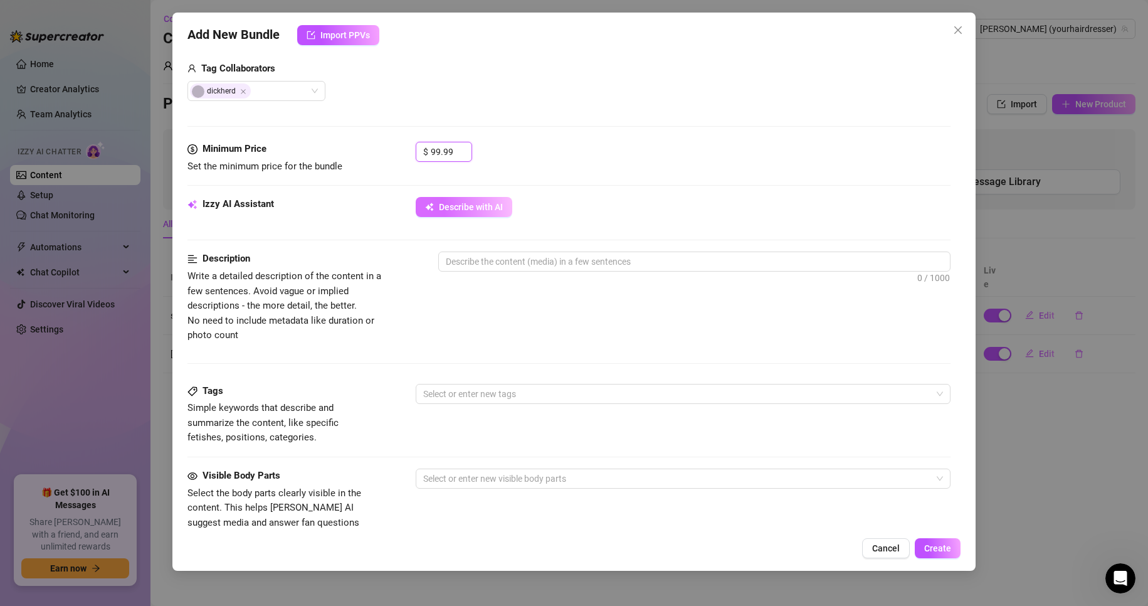
type input "99.99"
click at [497, 207] on span "Describe with AI" at bounding box center [471, 207] width 64 height 10
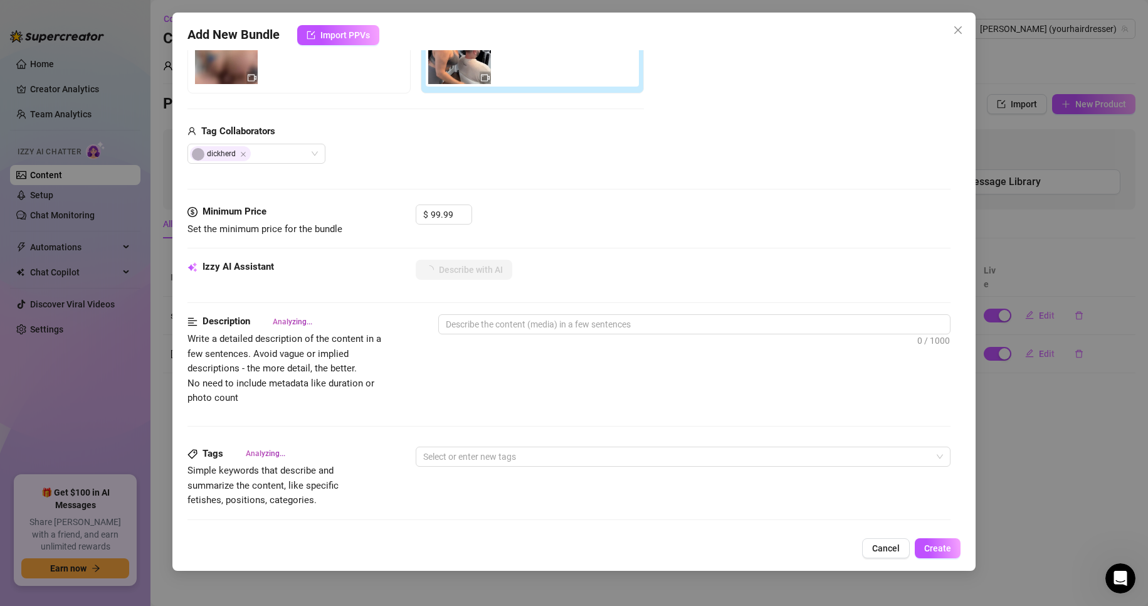
scroll to position [502, 0]
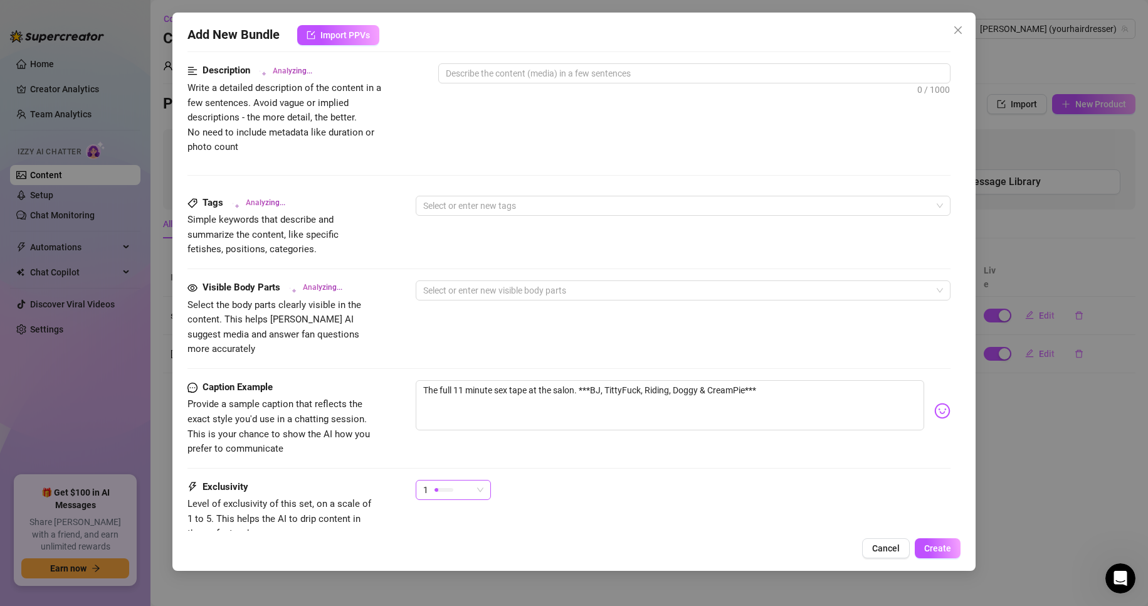
click at [454, 480] on div "1" at bounding box center [447, 489] width 49 height 19
click at [443, 576] on span "5 - Most Exclusive 🔥" at bounding box center [467, 580] width 82 height 14
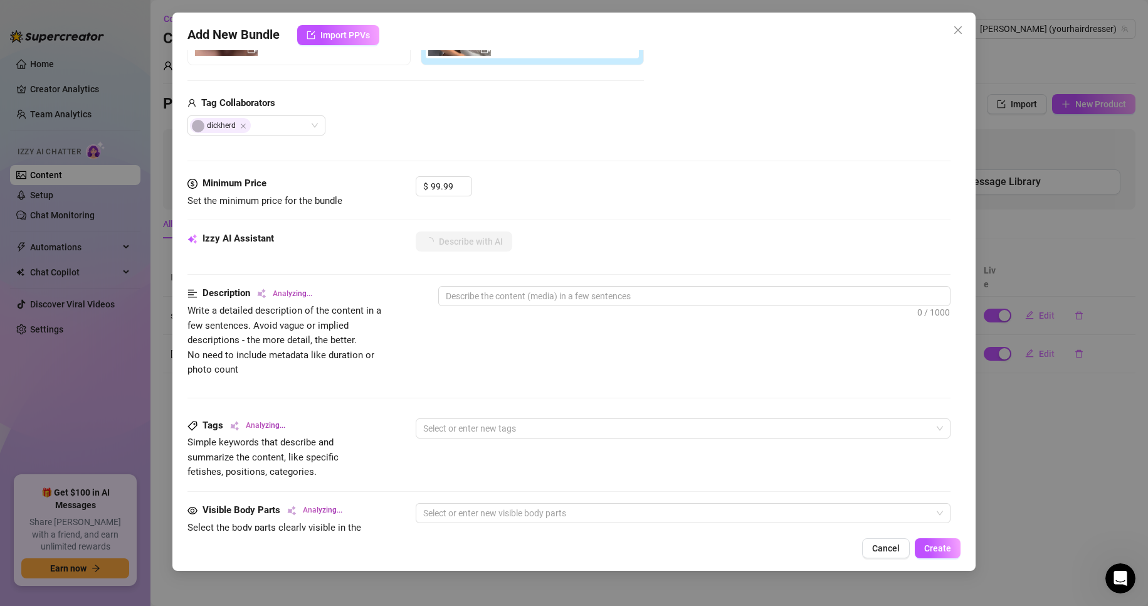
scroll to position [251, 0]
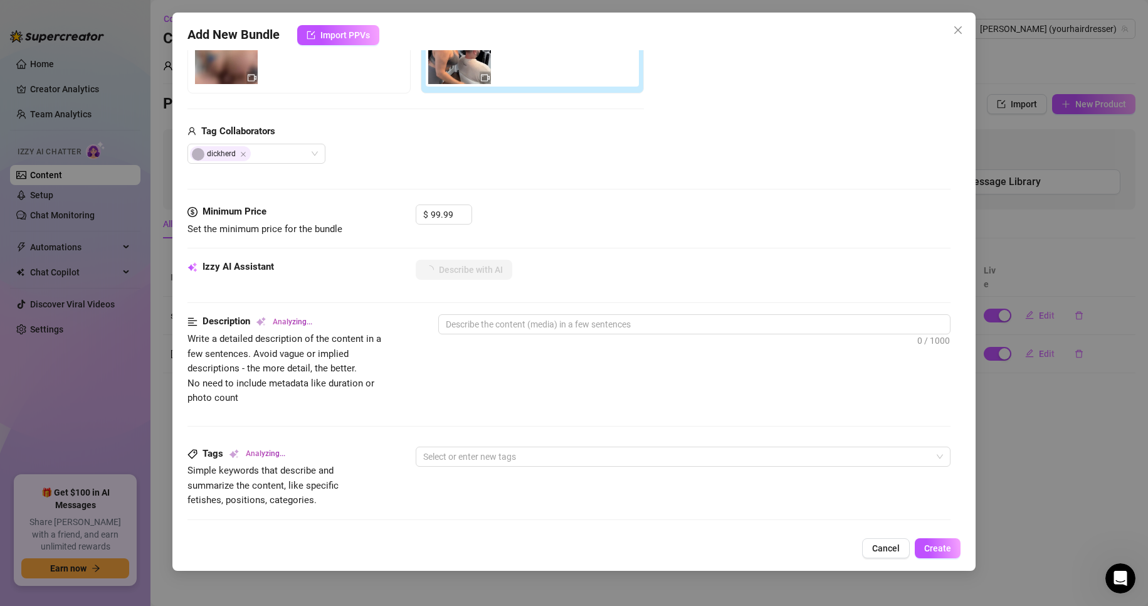
type textarea "[PERSON_NAME]"
type textarea "[PERSON_NAME] wears"
type textarea "[PERSON_NAME] wears a"
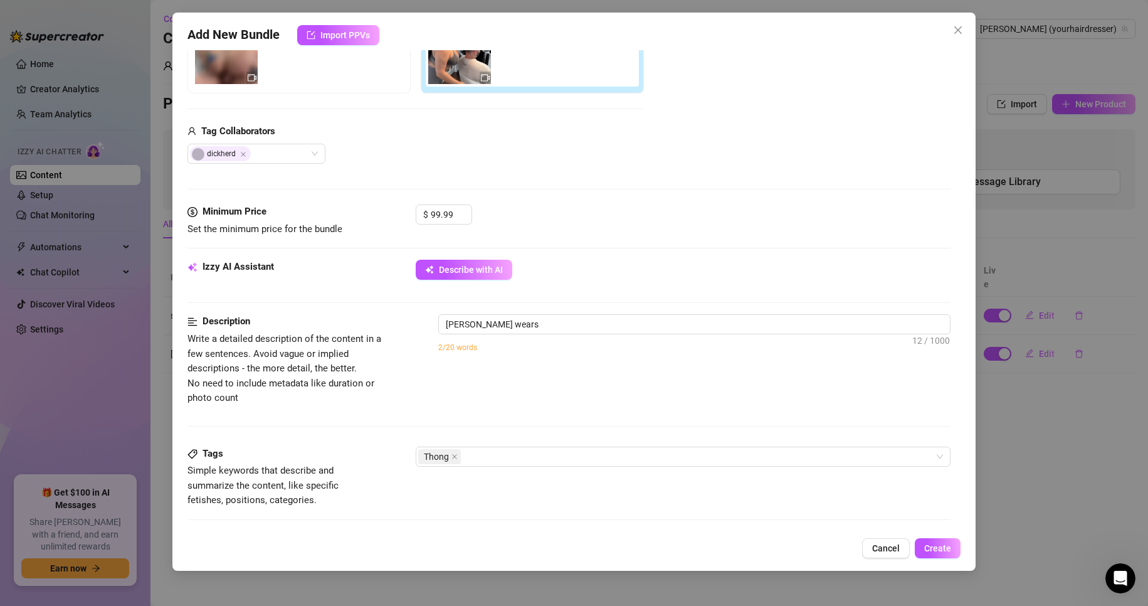
type textarea "[PERSON_NAME] wears a"
type textarea "[PERSON_NAME] wears a tiny"
type textarea "[PERSON_NAME] wears a tiny green"
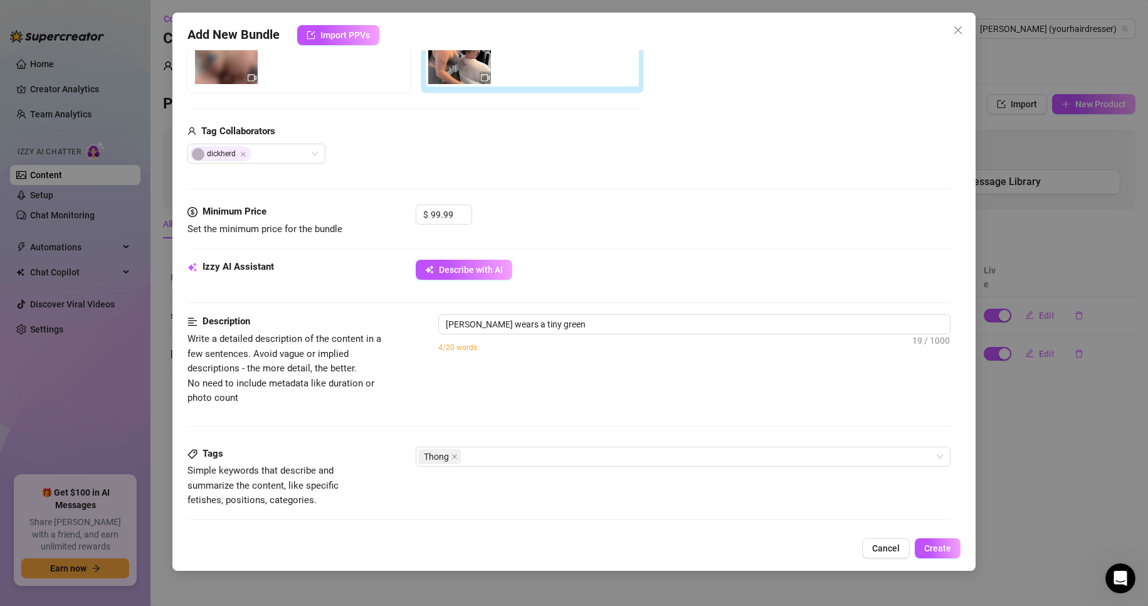
type textarea "[PERSON_NAME] wears a tiny green thong"
type textarea "[PERSON_NAME] wears a tiny green thong and"
type textarea "[PERSON_NAME] wears a tiny green thong and grey"
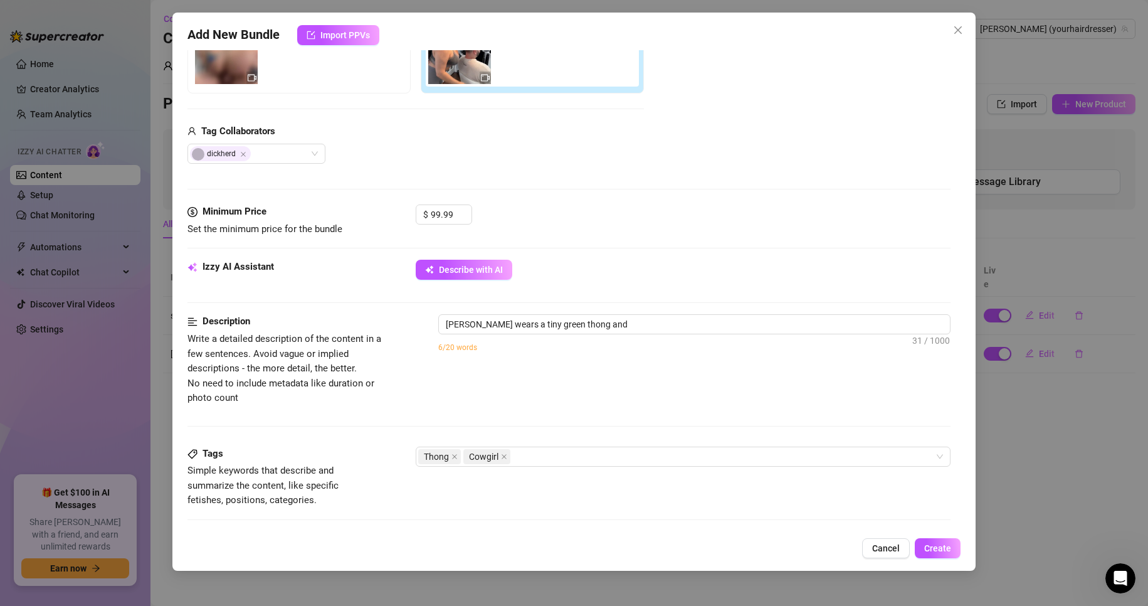
type textarea "[PERSON_NAME] wears a tiny green thong and grey"
type textarea "[PERSON_NAME] wears a tiny green thong and grey bra"
type textarea "[PERSON_NAME] wears a tiny green thong and grey bra while"
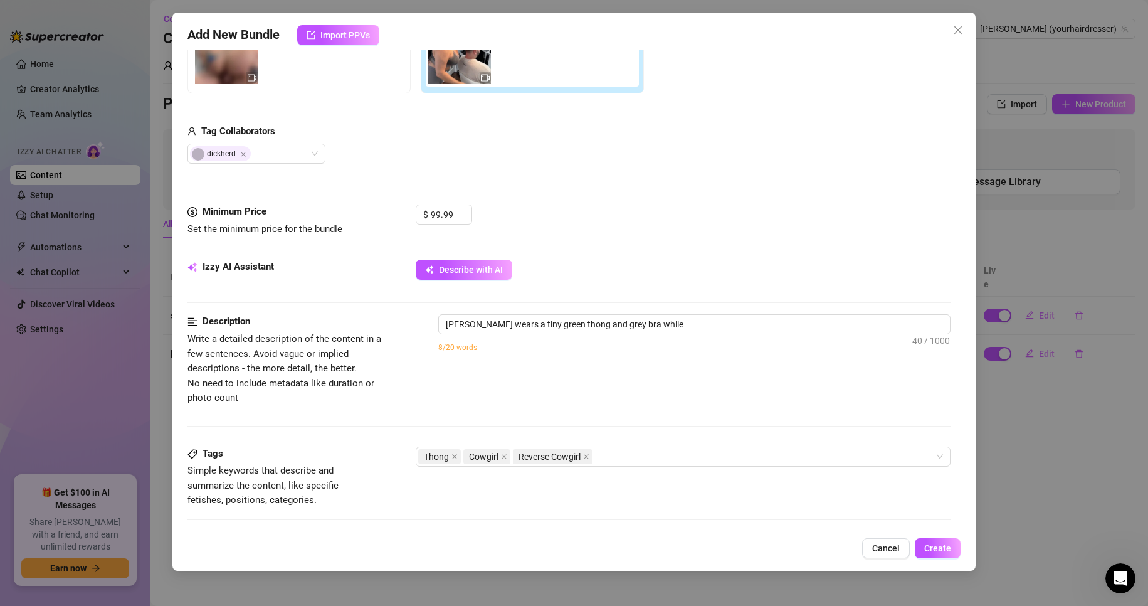
type textarea "[PERSON_NAME] wears a tiny green thong and grey bra while riding"
type textarea "[PERSON_NAME] wears a tiny green thong and grey bra while riding a"
type textarea "[PERSON_NAME] wears a tiny green thong and grey bra while riding a partner’s"
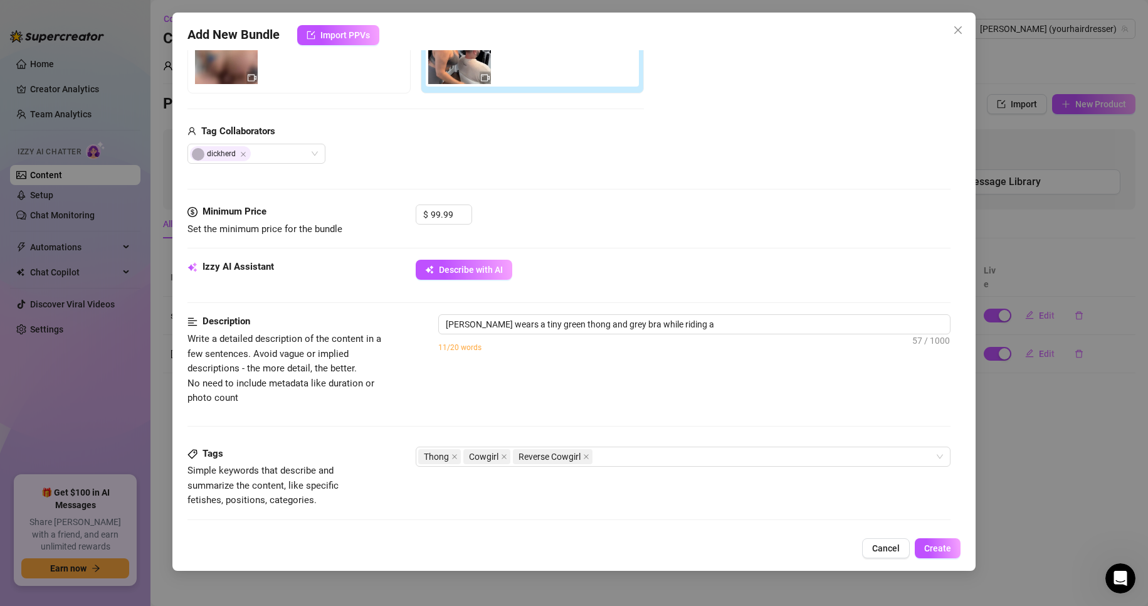
type textarea "[PERSON_NAME] wears a tiny green thong and grey bra while riding a partner’s"
type textarea "[PERSON_NAME] wears a tiny green thong and grey bra while riding a partner’s co…"
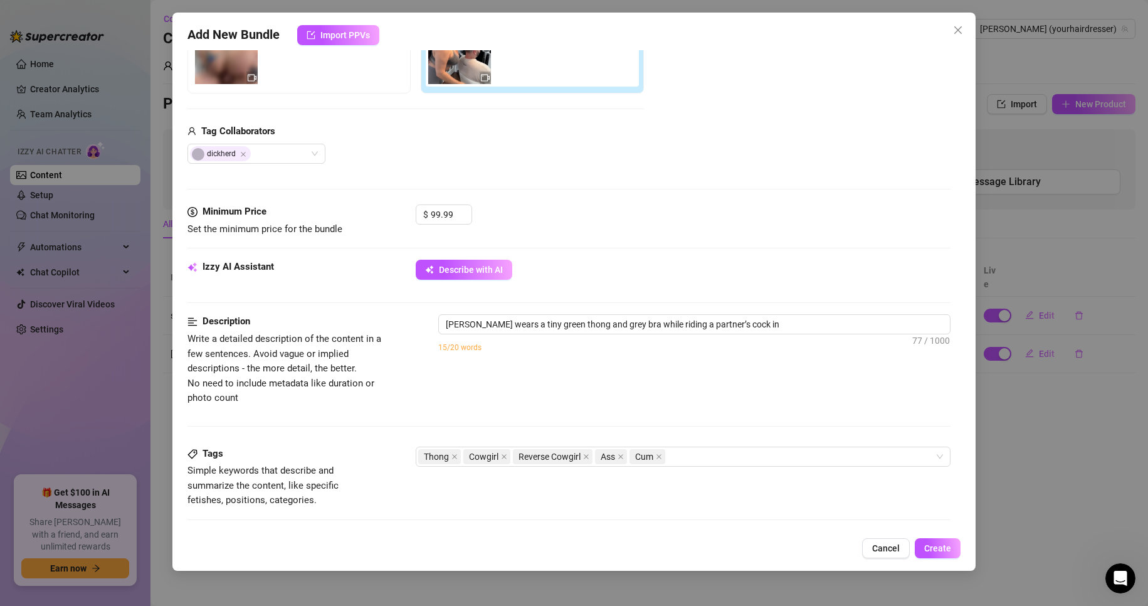
type textarea "[PERSON_NAME] wears a tiny green thong and grey bra while riding a partner’s co…"
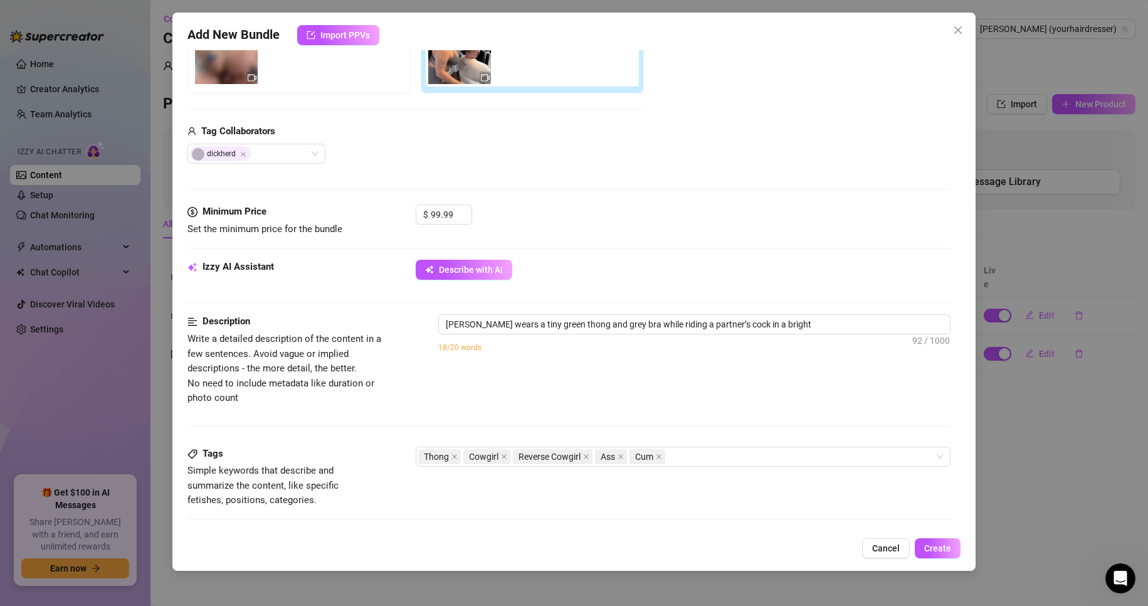
type textarea "[PERSON_NAME] wears a tiny green thong and grey bra while riding a partner’s co…"
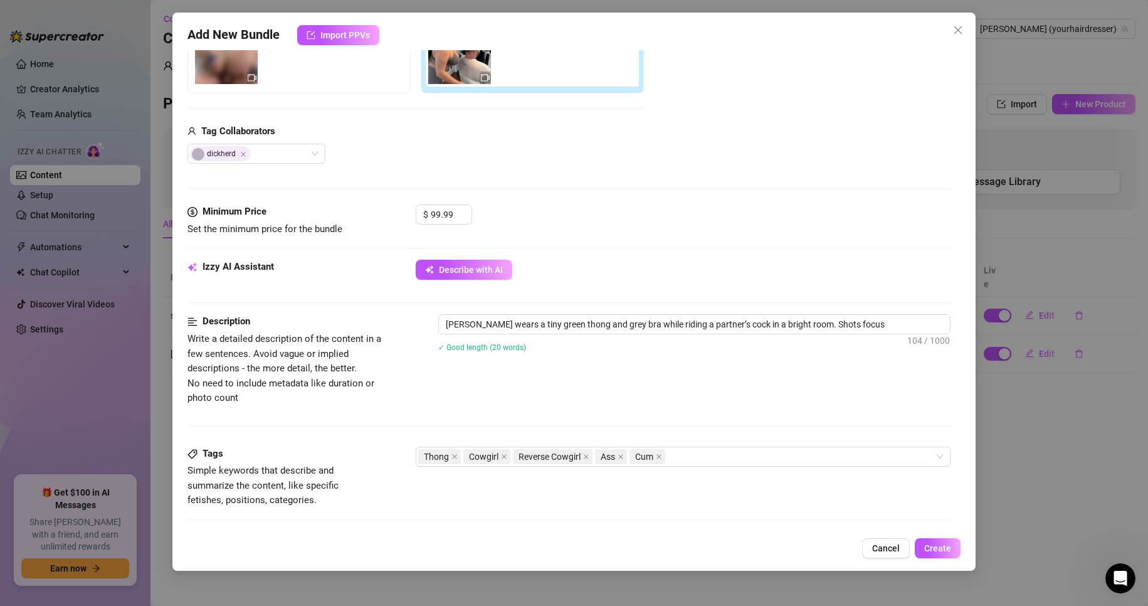
type textarea "[PERSON_NAME] wears a tiny green thong and grey bra while riding a partner’s co…"
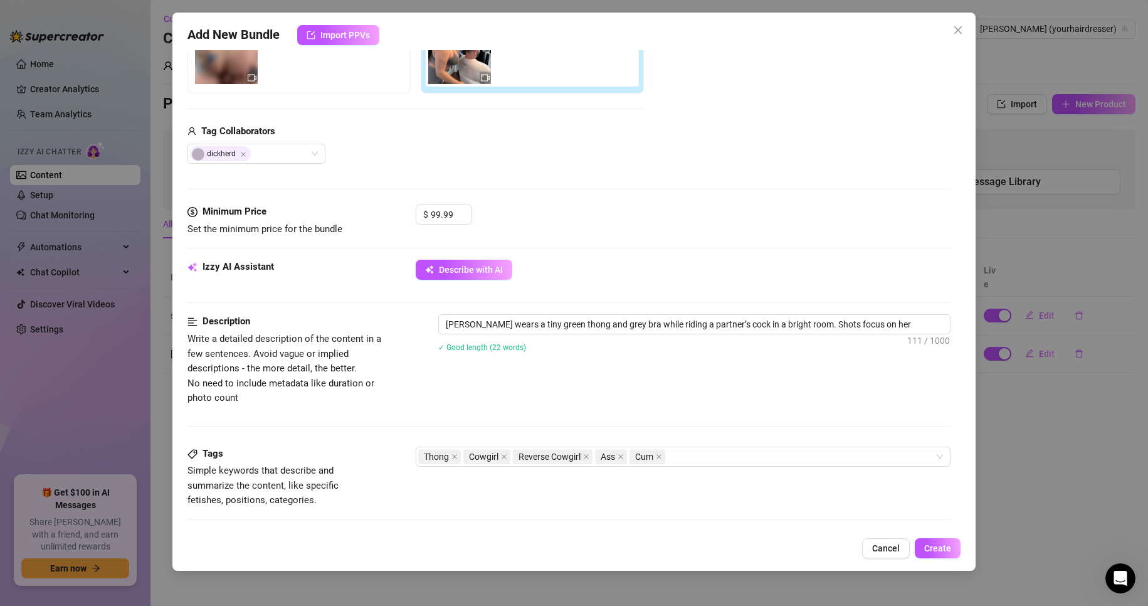
type textarea "[PERSON_NAME] wears a tiny green thong and grey bra while riding a partner’s co…"
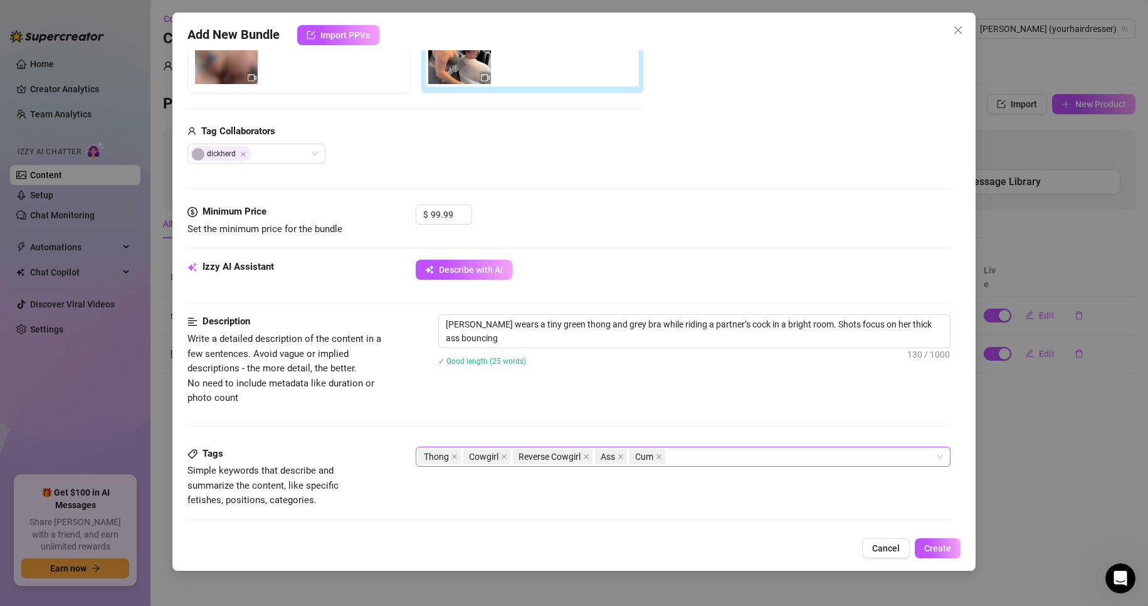
type textarea "[PERSON_NAME] wears a tiny green thong and grey bra while riding a partner’s co…"
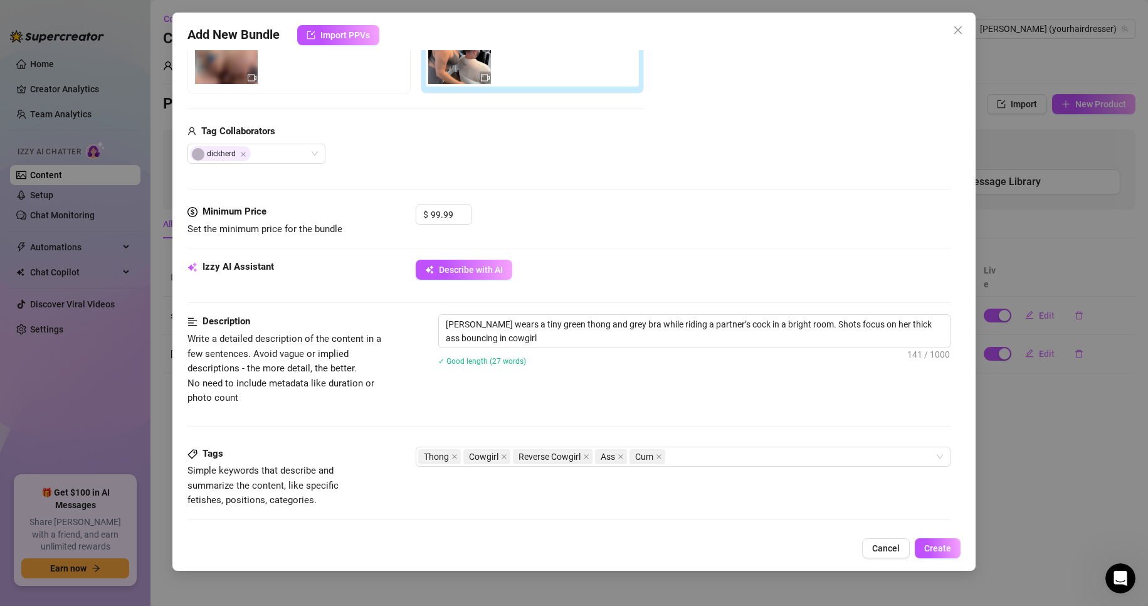
type textarea "[PERSON_NAME] wears a tiny green thong and grey bra while riding a partner’s co…"
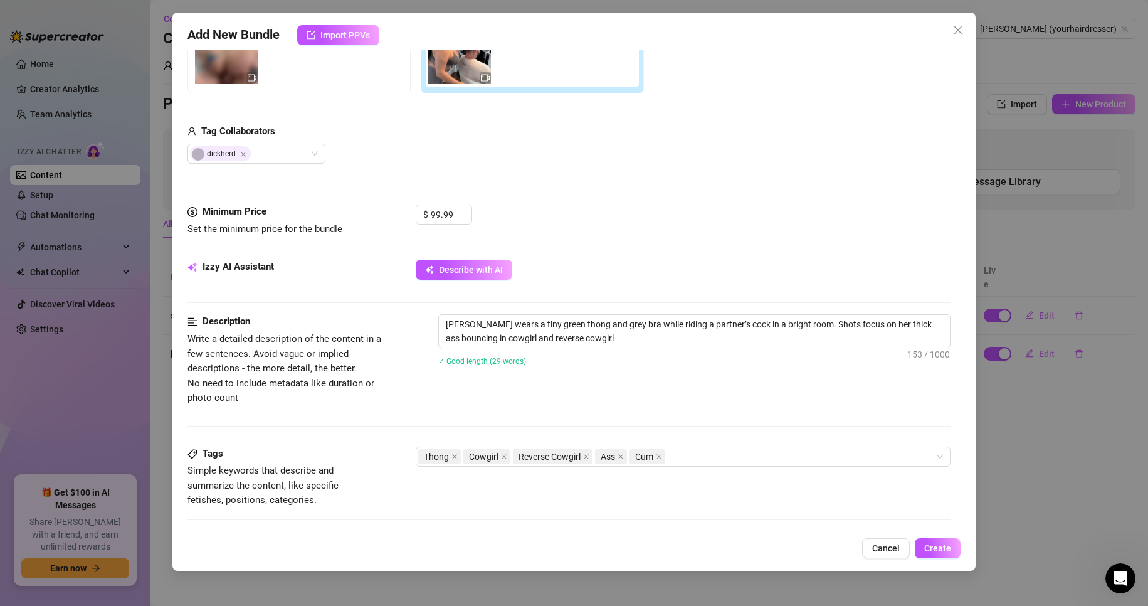
type textarea "[PERSON_NAME] wears a tiny green thong and grey bra while riding a partner’s co…"
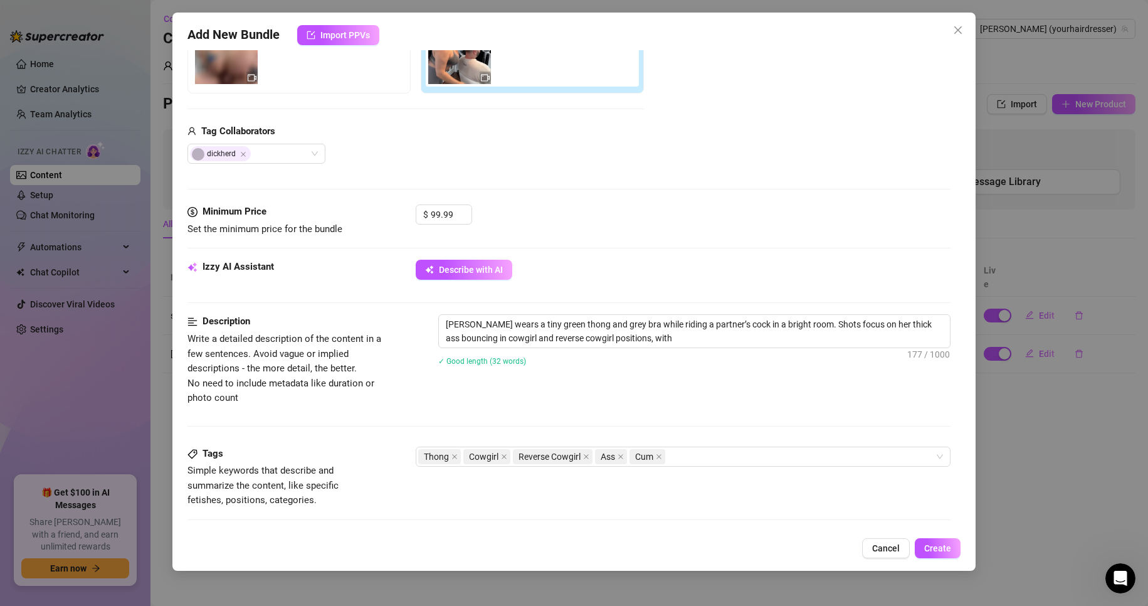
type textarea "[PERSON_NAME] wears a tiny green thong and grey bra while riding a partner’s co…"
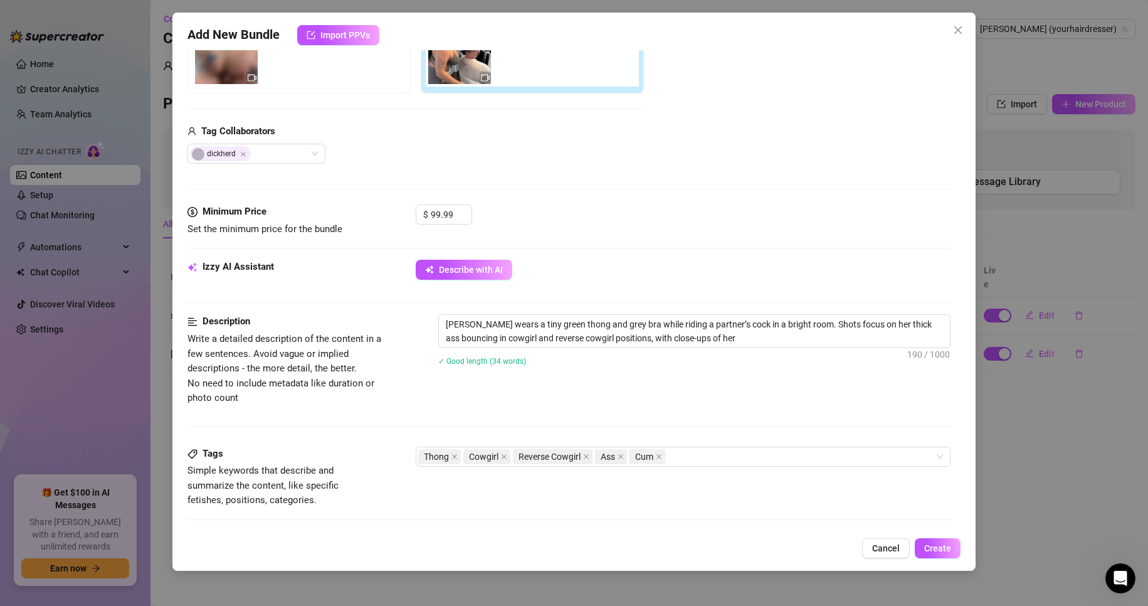
type textarea "[PERSON_NAME] wears a tiny green thong and grey bra while riding a partner’s co…"
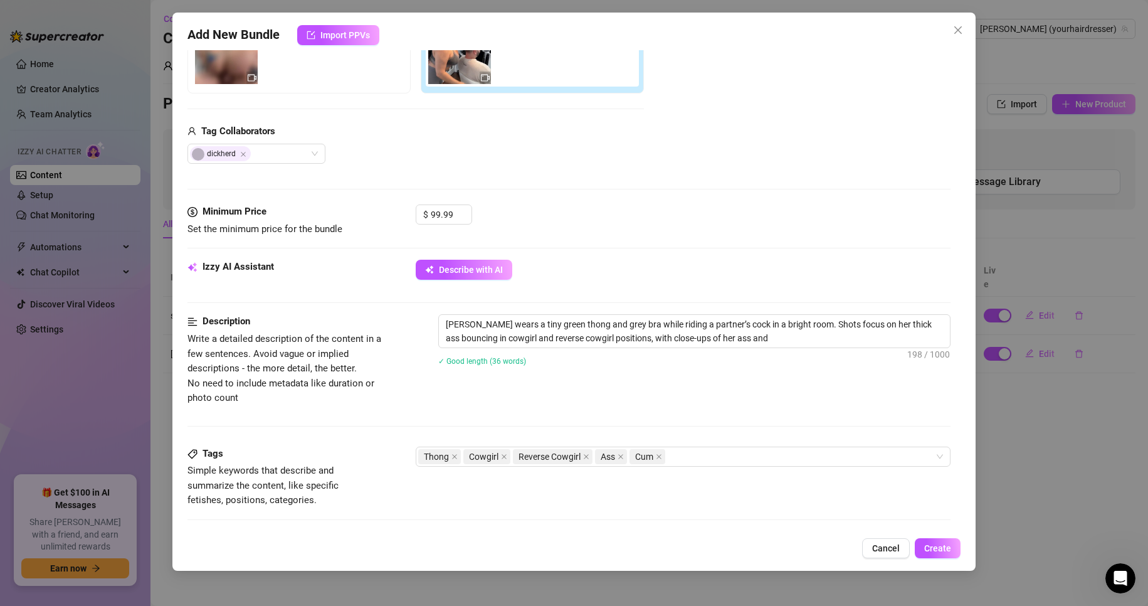
type textarea "[PERSON_NAME] wears a tiny green thong and grey bra while riding a partner’s co…"
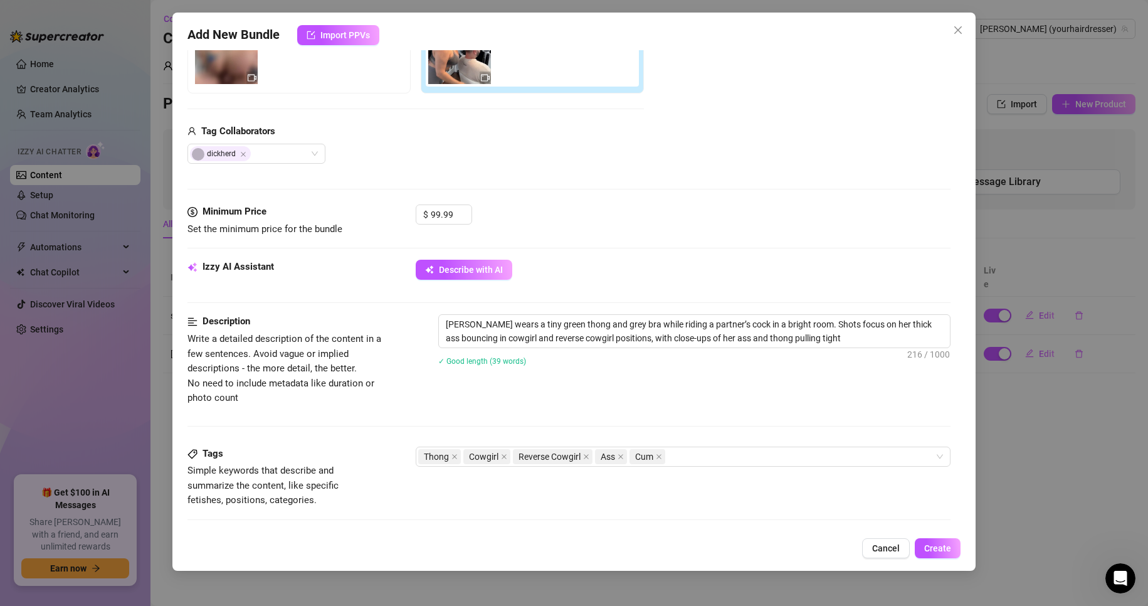
type textarea "[PERSON_NAME] wears a tiny green thong and grey bra while riding a partner’s co…"
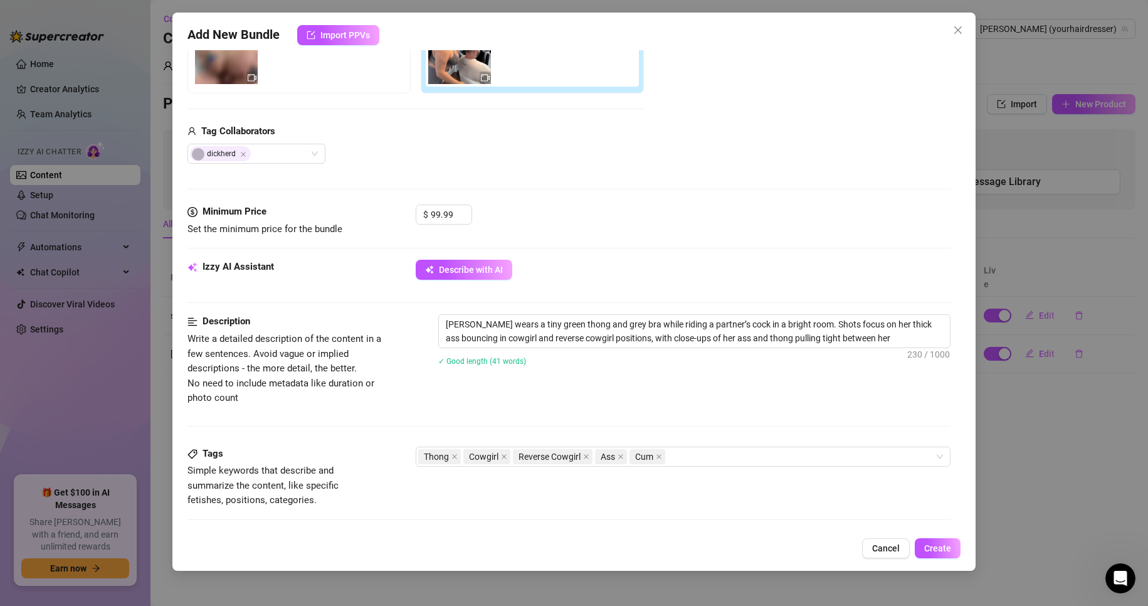
type textarea "[PERSON_NAME] wears a tiny green thong and grey bra while riding a partner’s co…"
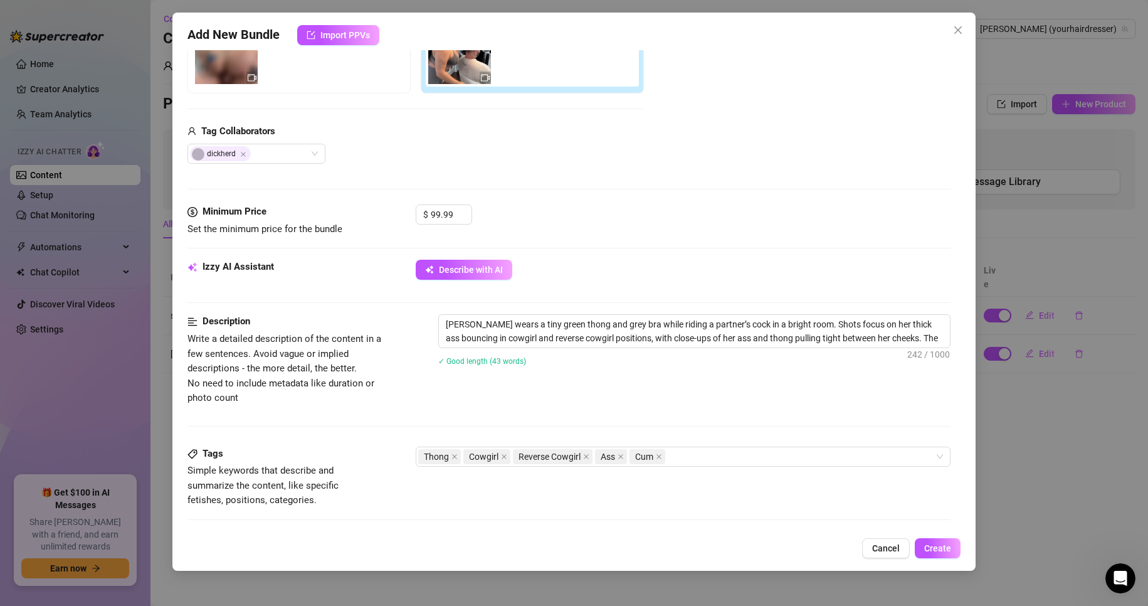
type textarea "[PERSON_NAME] wears a tiny green thong and grey bra while riding a partner’s co…"
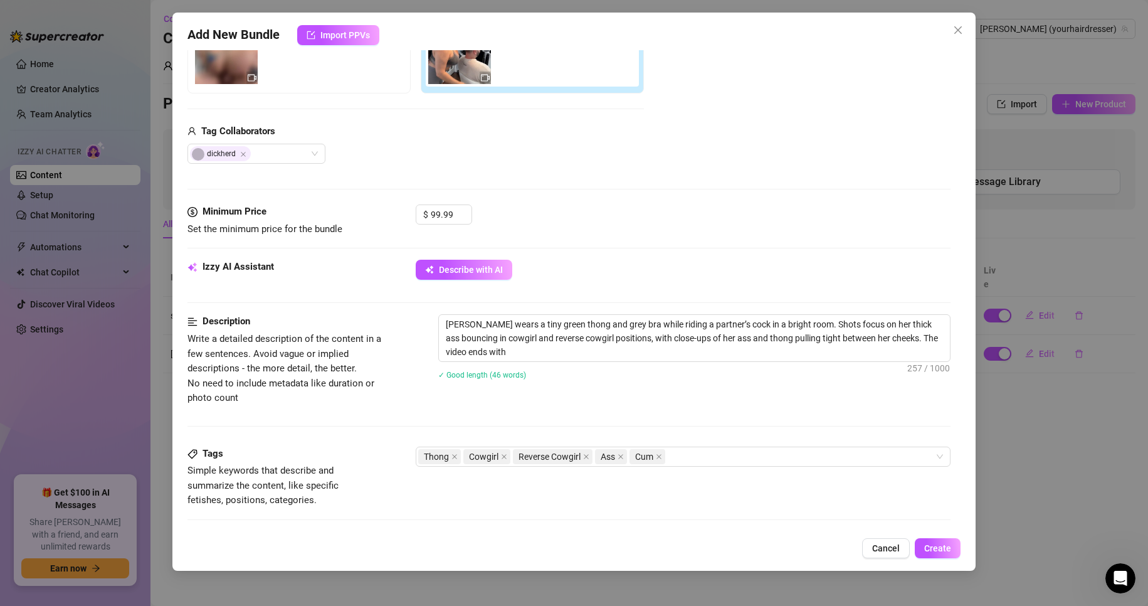
type textarea "[PERSON_NAME] wears a tiny green thong and grey bra while riding a partner’s co…"
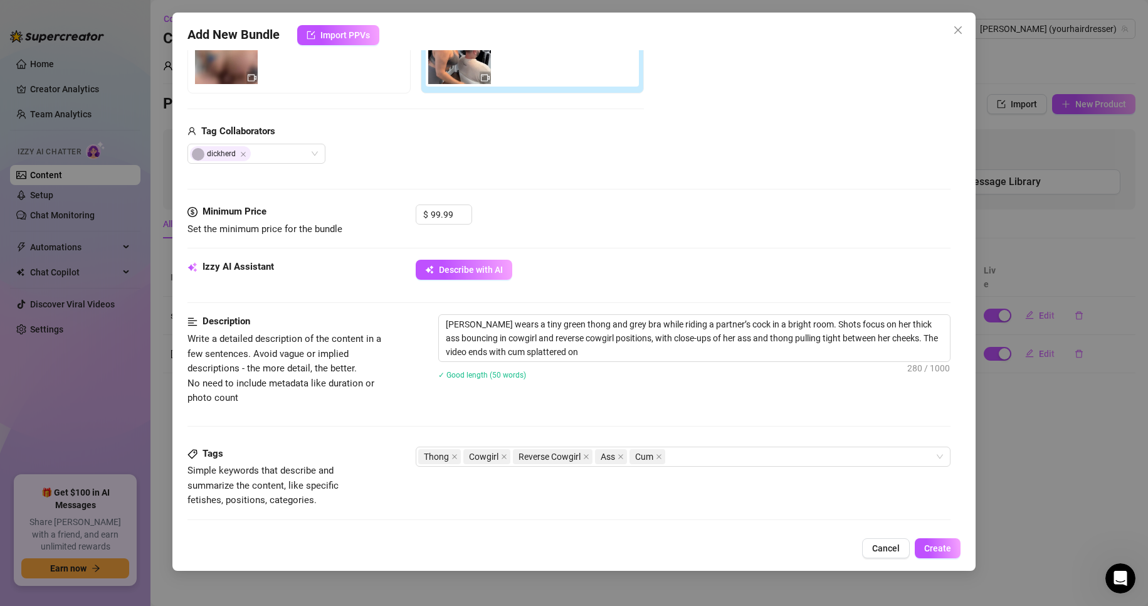
type textarea "[PERSON_NAME] wears a tiny green thong and grey bra while riding a partner’s co…"
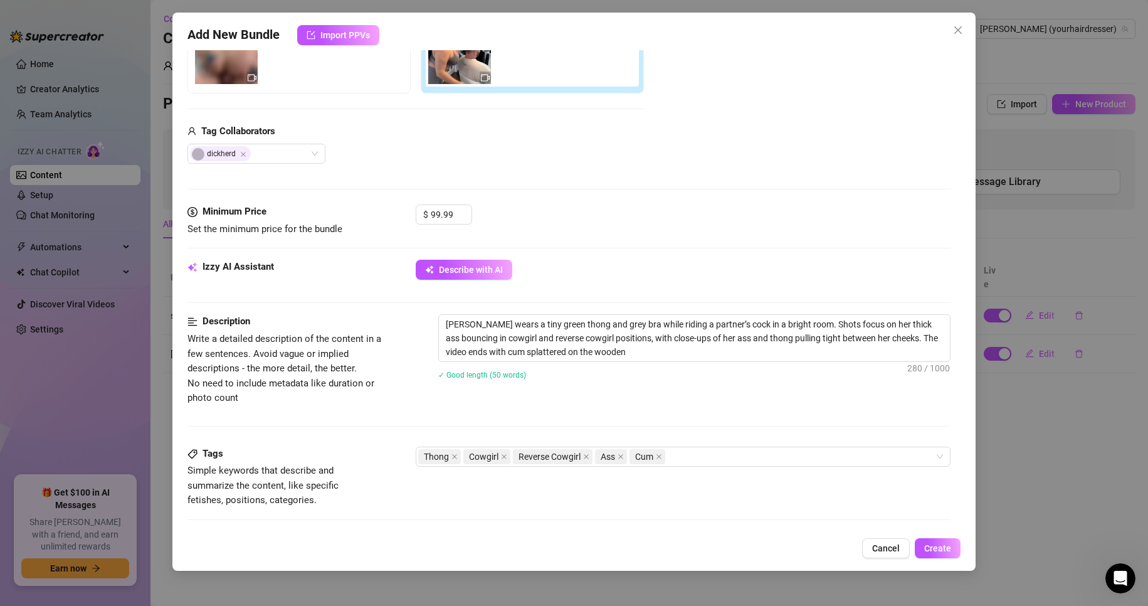
type textarea "[PERSON_NAME] wears a tiny green thong and grey bra while riding a partner’s co…"
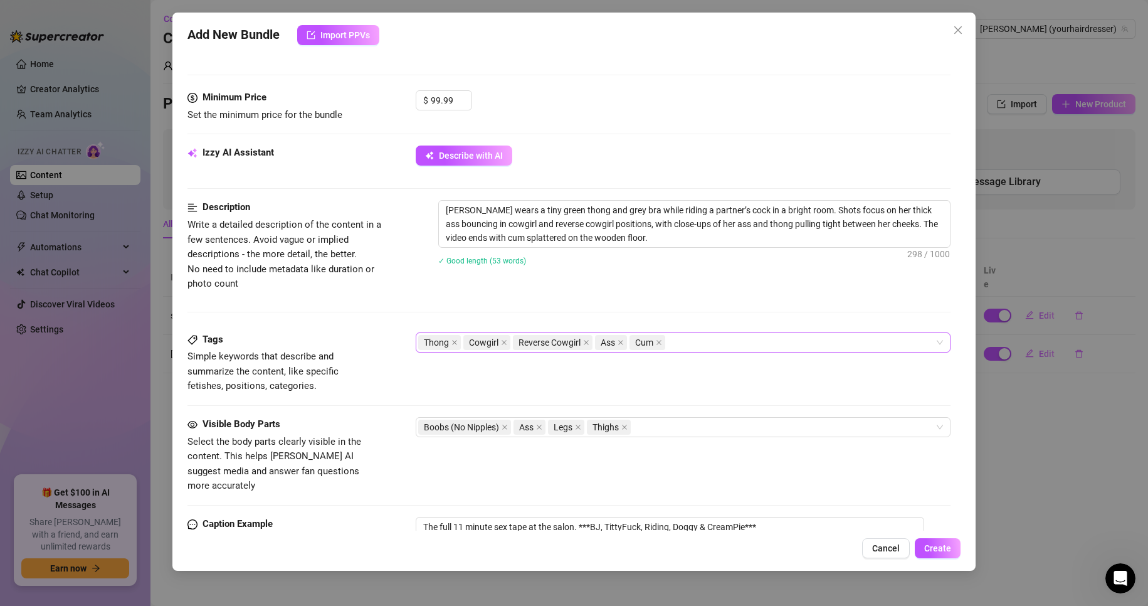
scroll to position [376, 0]
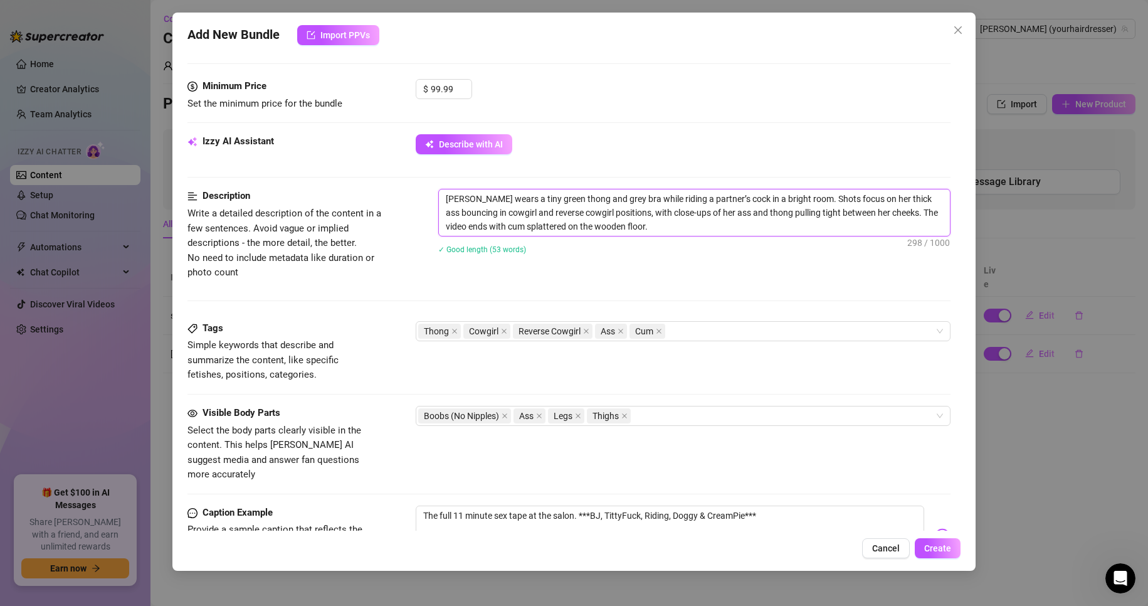
click at [596, 196] on textarea "[PERSON_NAME] wears a tiny green thong and grey bra while riding a partner’s co…" at bounding box center [695, 212] width 512 height 46
click at [662, 267] on div "[PERSON_NAME] wears a tiny green thong and grey bra while riding a partner’s co…" at bounding box center [694, 230] width 513 height 82
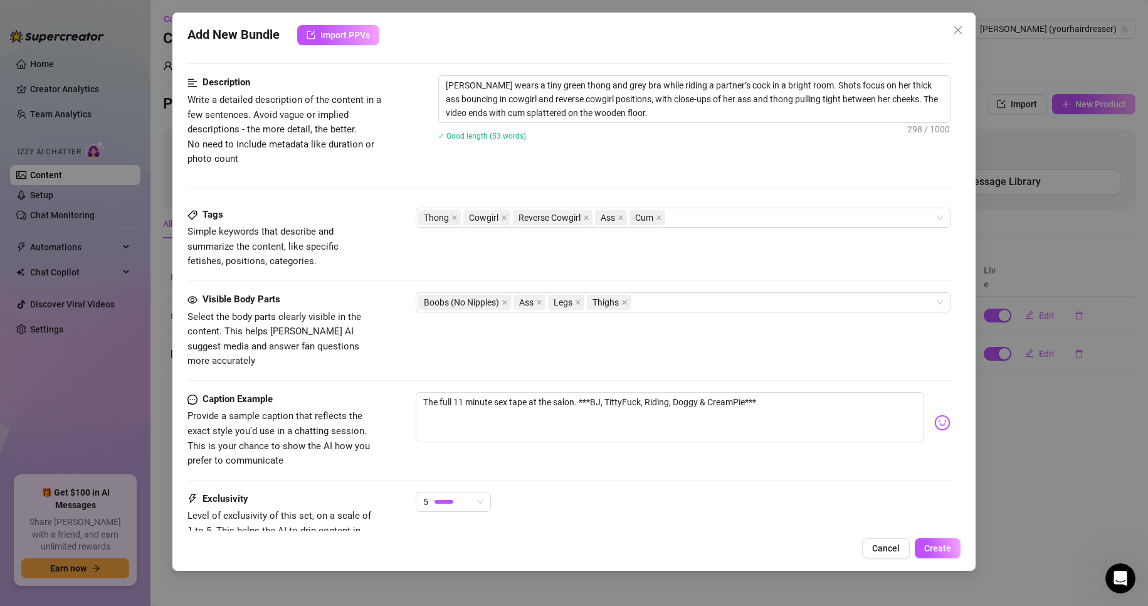
scroll to position [591, 0]
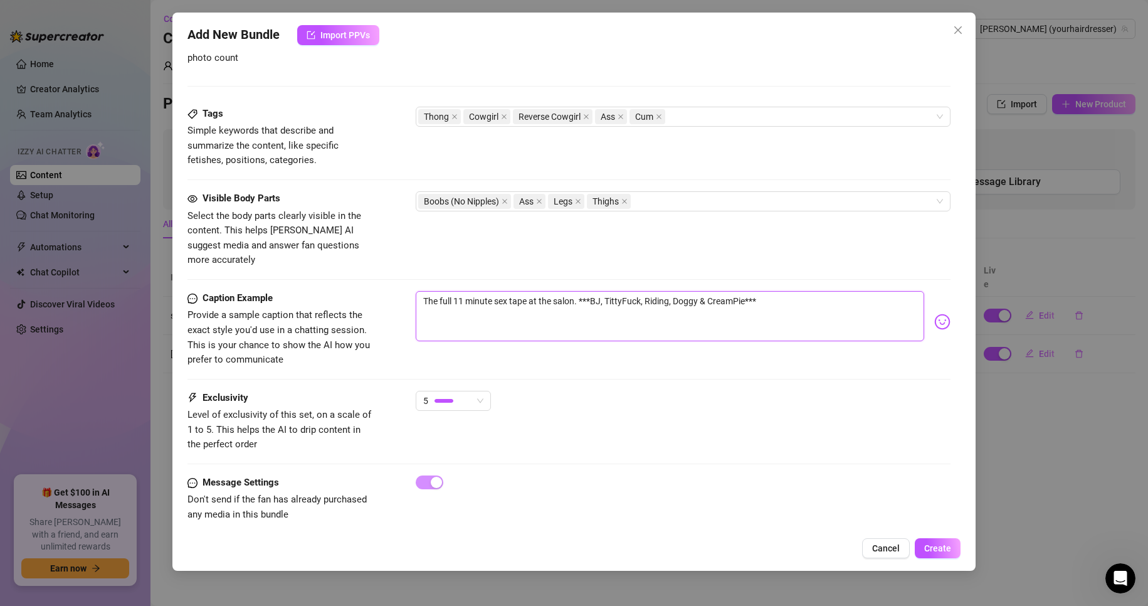
click at [462, 291] on textarea "The full 11 minute sex tape at the salon. ***BJ, TittyFuck, Riding, Doggy & Cre…" at bounding box center [670, 316] width 509 height 50
drag, startPoint x: 495, startPoint y: 285, endPoint x: 455, endPoint y: 292, distance: 40.7
click at [455, 292] on textarea "The full 11 minute sex tape at the salon. ***BJ, TittyFuck, Riding, Doggy & Cre…" at bounding box center [670, 316] width 509 height 50
type textarea "The full sex tape at the salon. ***BJ, TittyFuck, Riding, Doggy & CreamPie***"
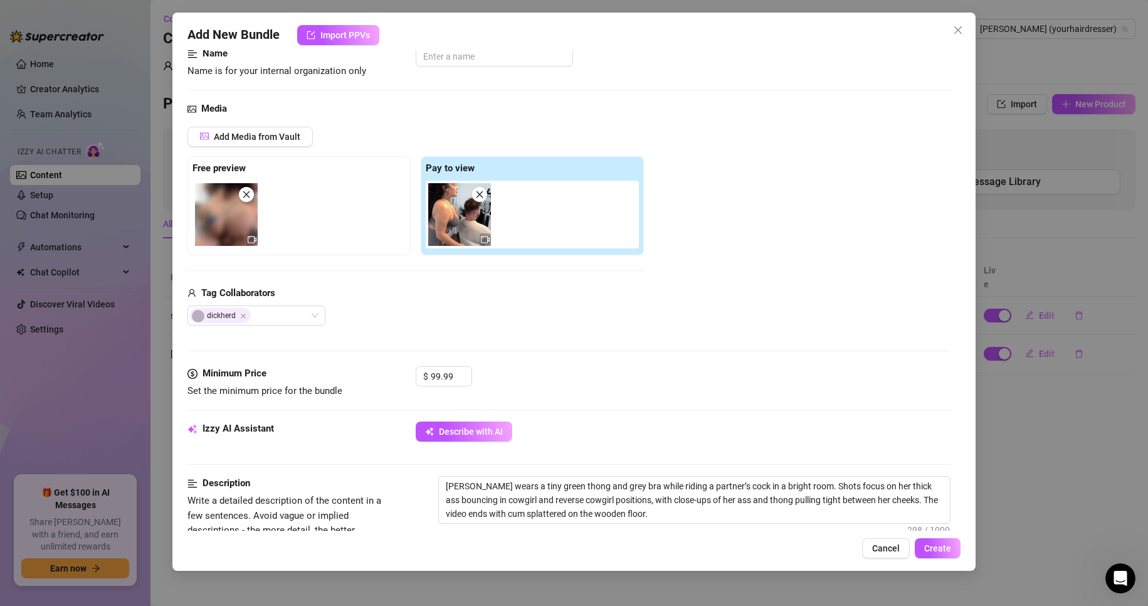
scroll to position [0, 0]
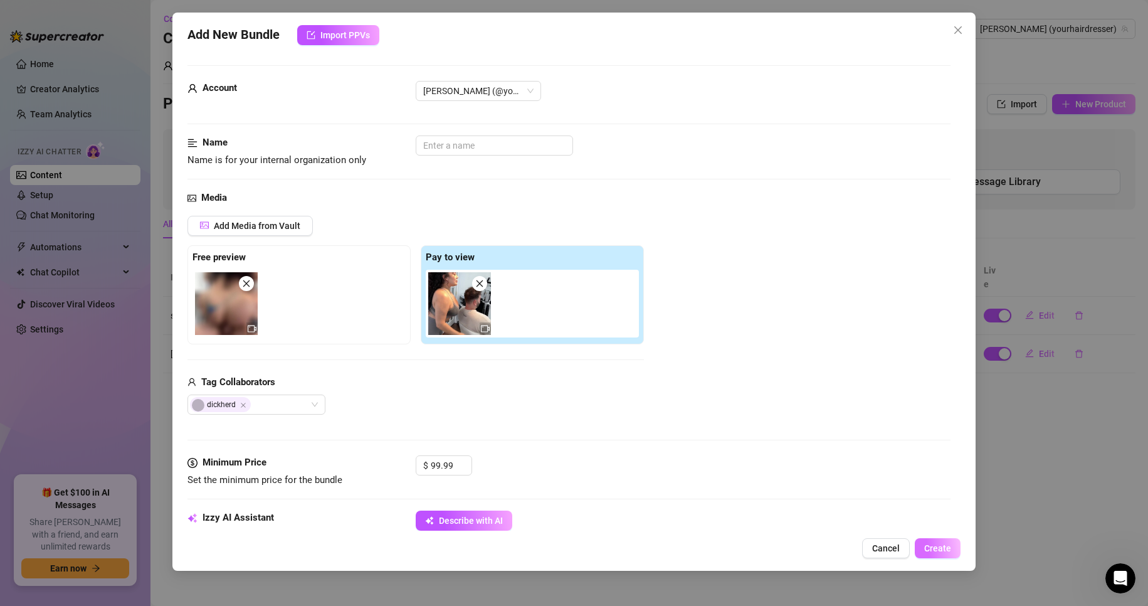
type textarea "The full sex tape at the salon. ***BJ, TittyFuck, Riding, Doggy & CreamPie***"
click at [942, 553] on span "Create" at bounding box center [937, 548] width 27 height 10
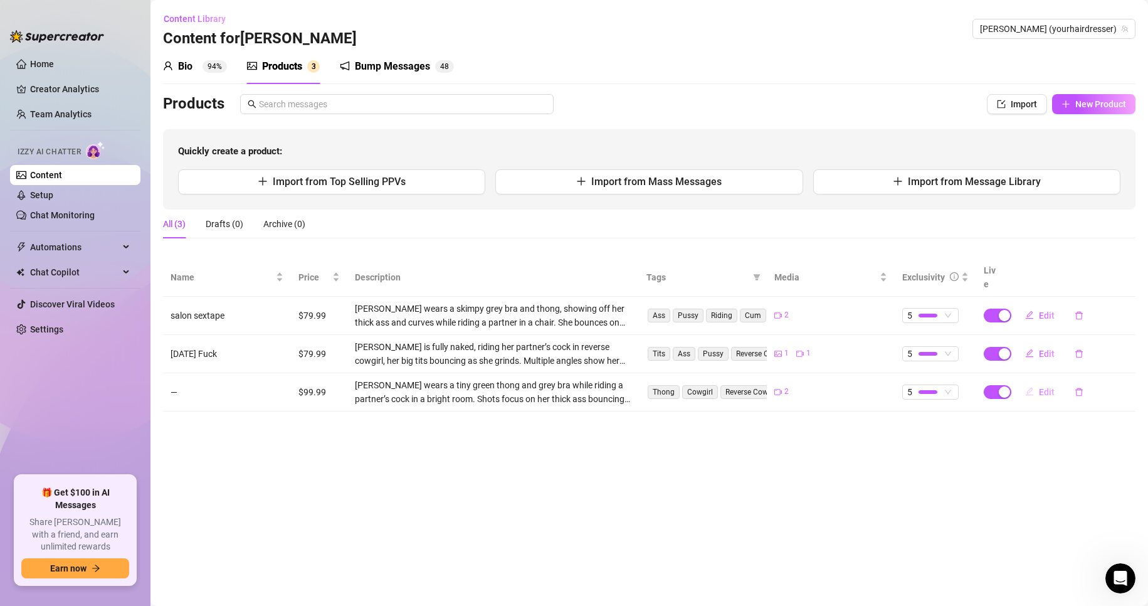
click at [1045, 387] on span "Edit" at bounding box center [1047, 392] width 16 height 10
type textarea "The full sex tape at the salon. ***BJ, TittyFuck, Riding, Doggy & CreamPie***"
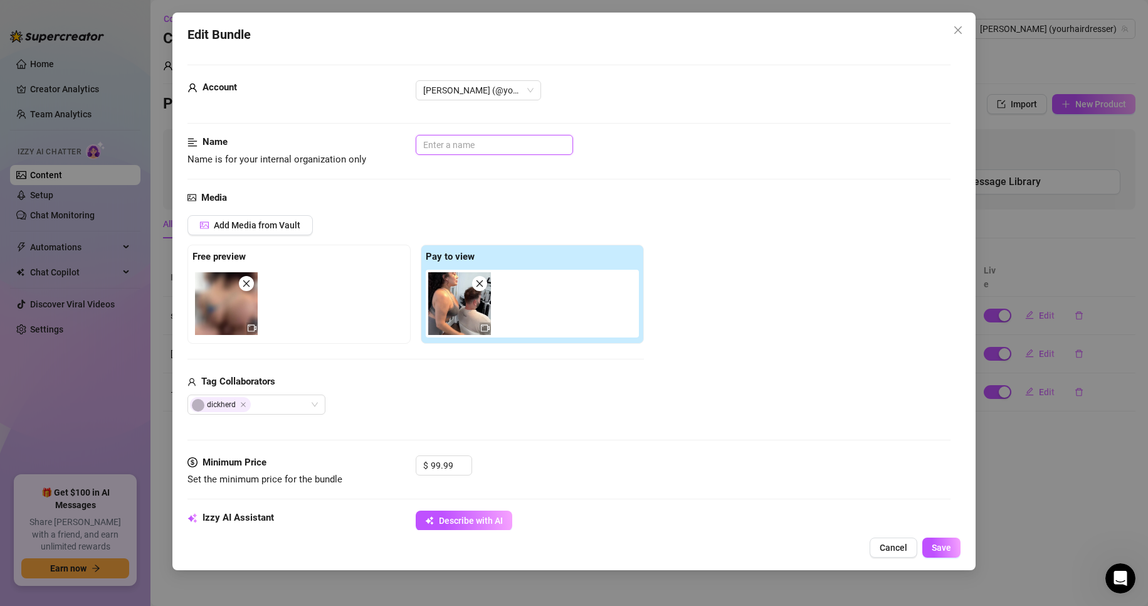
click at [461, 151] on input "text" at bounding box center [494, 145] width 157 height 20
type input "Salon Full Fuck"
click at [930, 542] on button "Save" at bounding box center [942, 547] width 38 height 20
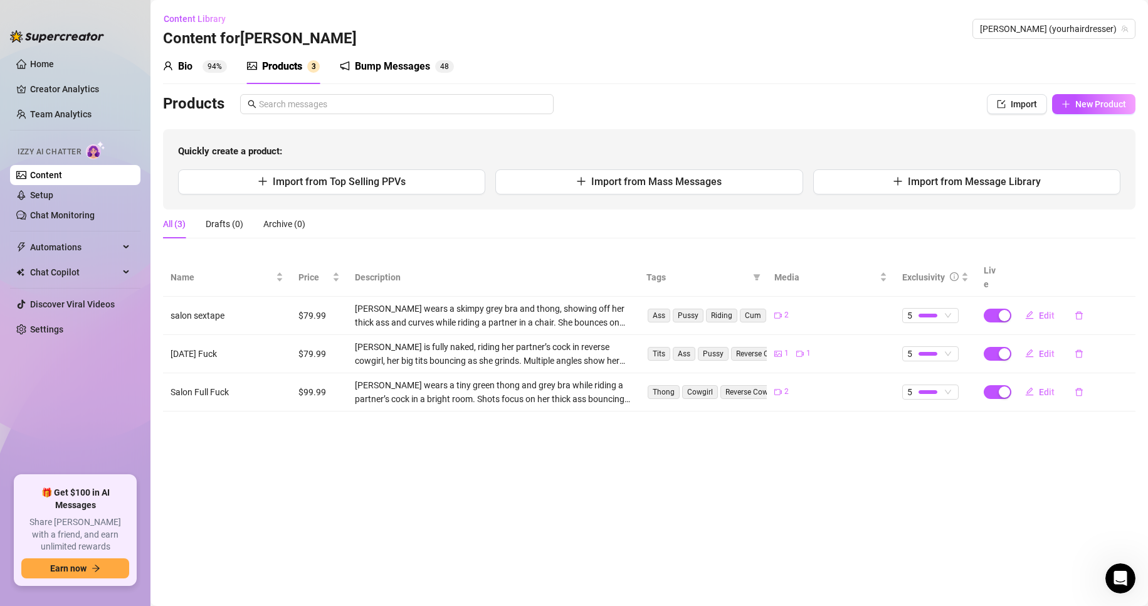
drag, startPoint x: 191, startPoint y: 307, endPoint x: 209, endPoint y: 299, distance: 19.1
click at [191, 307] on td "salon sextape" at bounding box center [227, 316] width 128 height 38
click at [1042, 310] on span "Edit" at bounding box center [1047, 315] width 16 height 10
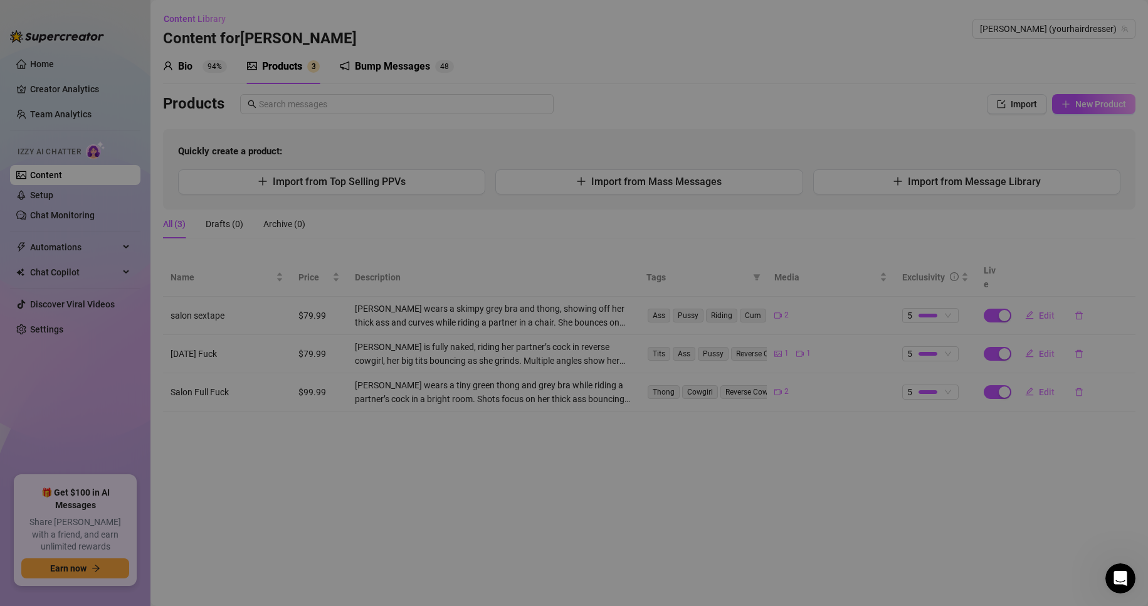
type textarea "***SALON SEXTAPE, I Fucked my Client***👅"
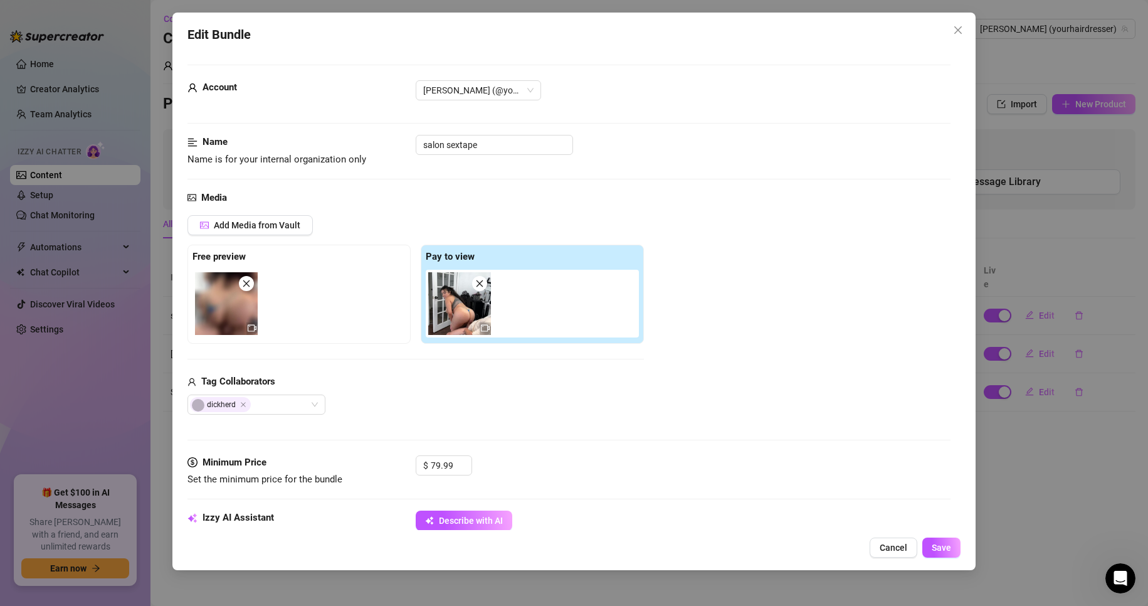
click at [485, 327] on icon "video-camera" at bounding box center [485, 328] width 9 height 9
drag, startPoint x: 454, startPoint y: 465, endPoint x: 370, endPoint y: 464, distance: 84.0
click at [370, 464] on div "Minimum Price Set the minimum price for the bundle $ 79.99" at bounding box center [570, 471] width 764 height 32
type input "49.99"
click at [519, 152] on input "salon sextape" at bounding box center [494, 145] width 157 height 20
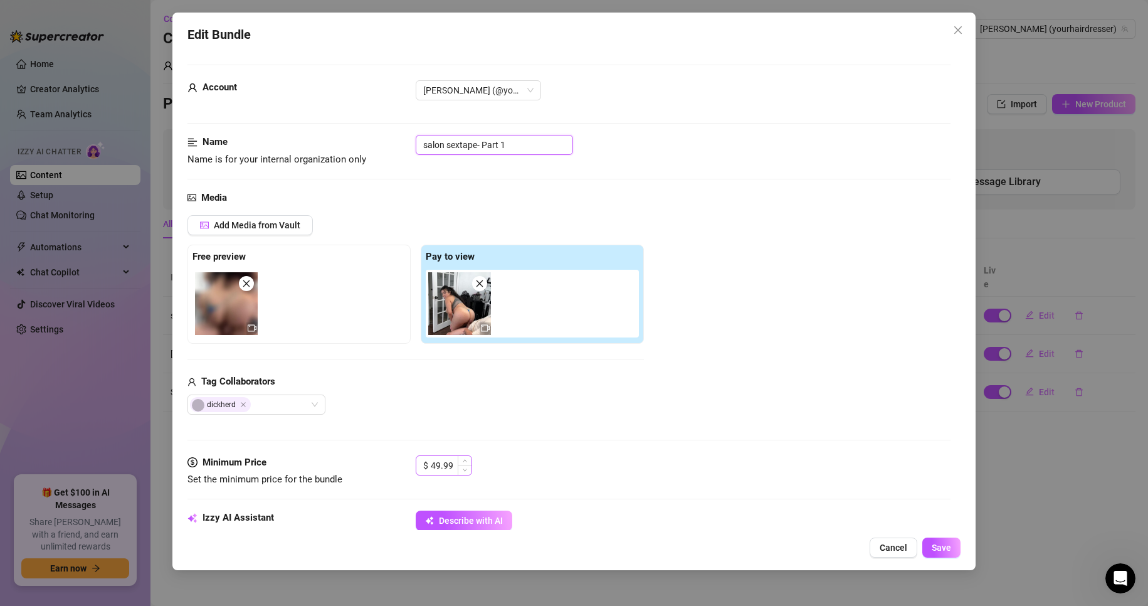
type input "salon sextape- Part 1"
drag, startPoint x: 455, startPoint y: 463, endPoint x: 370, endPoint y: 472, distance: 85.7
click at [370, 472] on div "Minimum Price Set the minimum price for the bundle $ 49.99" at bounding box center [570, 471] width 764 height 32
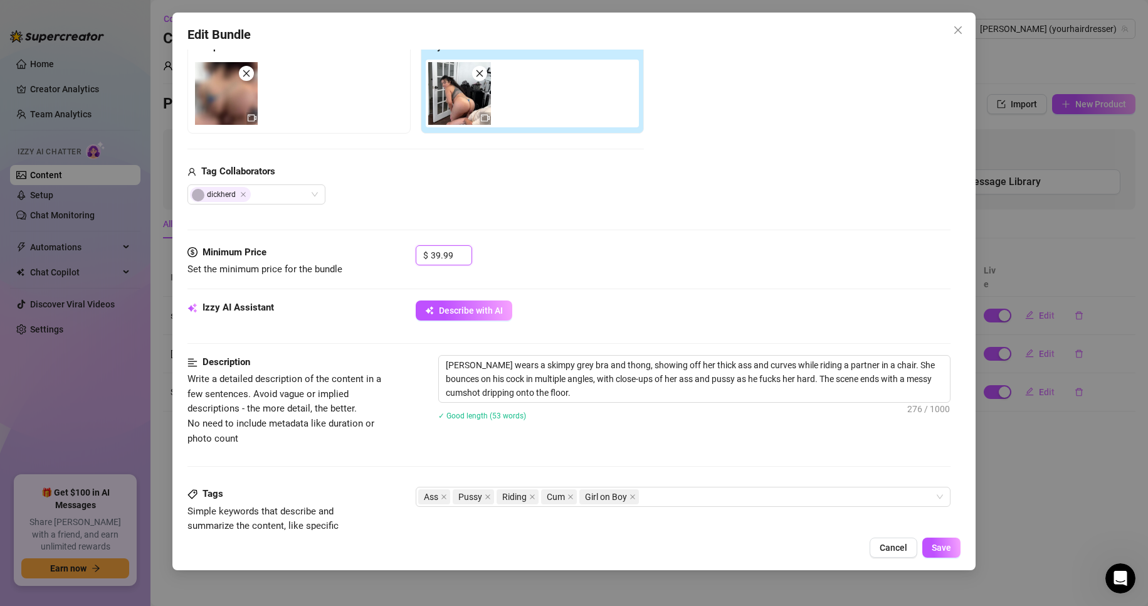
scroll to position [251, 0]
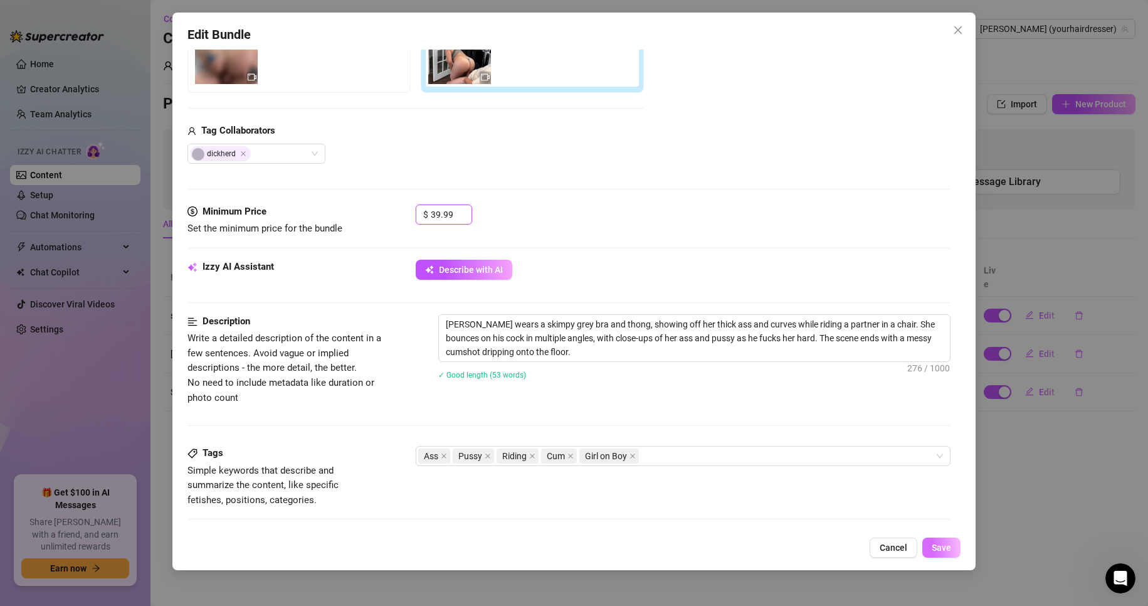
type input "39.99"
click at [956, 549] on button "Save" at bounding box center [942, 547] width 38 height 20
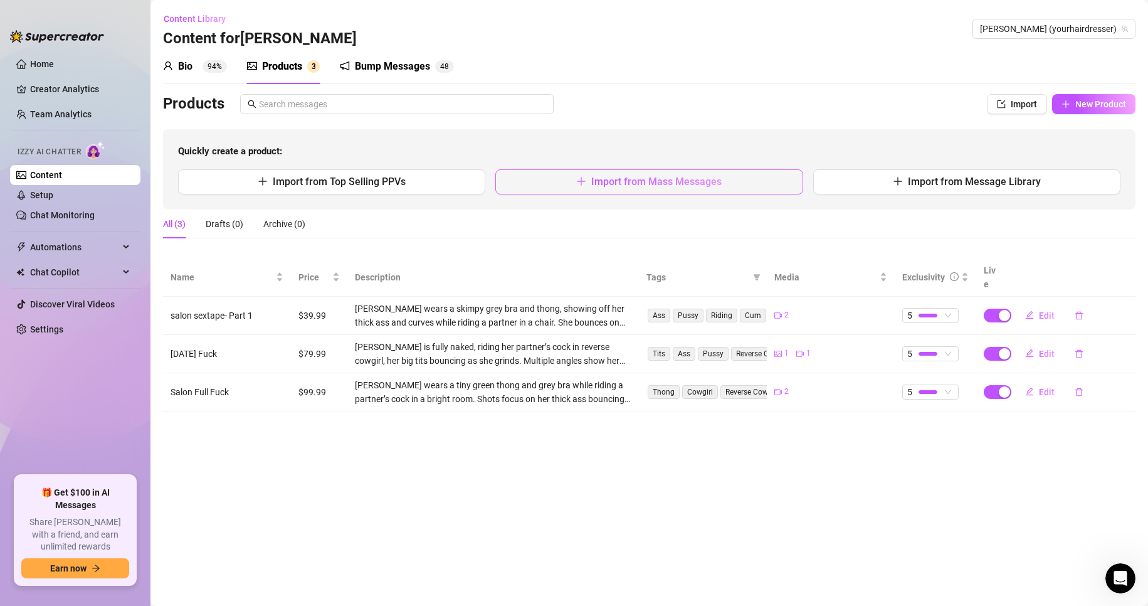
click at [581, 175] on button "Import from Mass Messages" at bounding box center [648, 181] width 307 height 25
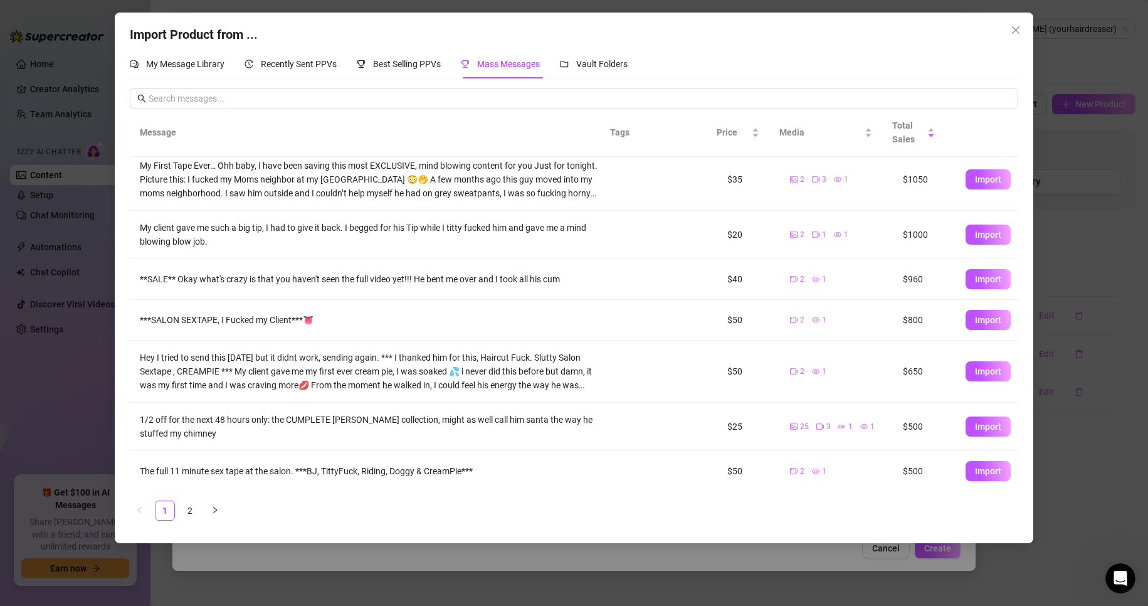
scroll to position [0, 0]
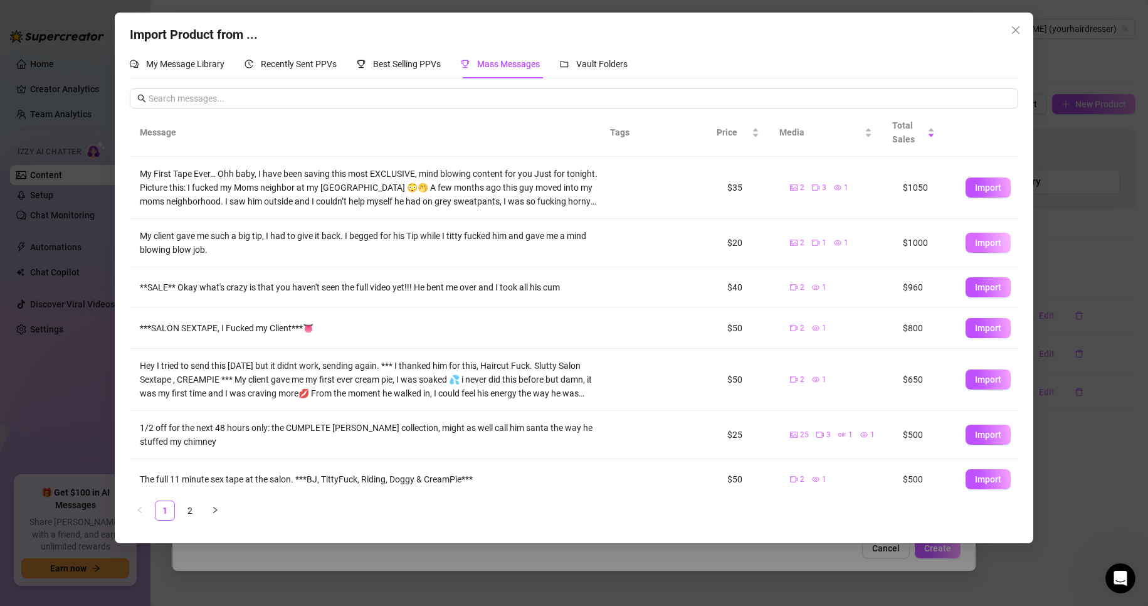
click at [975, 243] on span "Import" at bounding box center [988, 243] width 26 height 10
type textarea "My client gave me such a big tip, I had to give it back. I begged for his Tip w…"
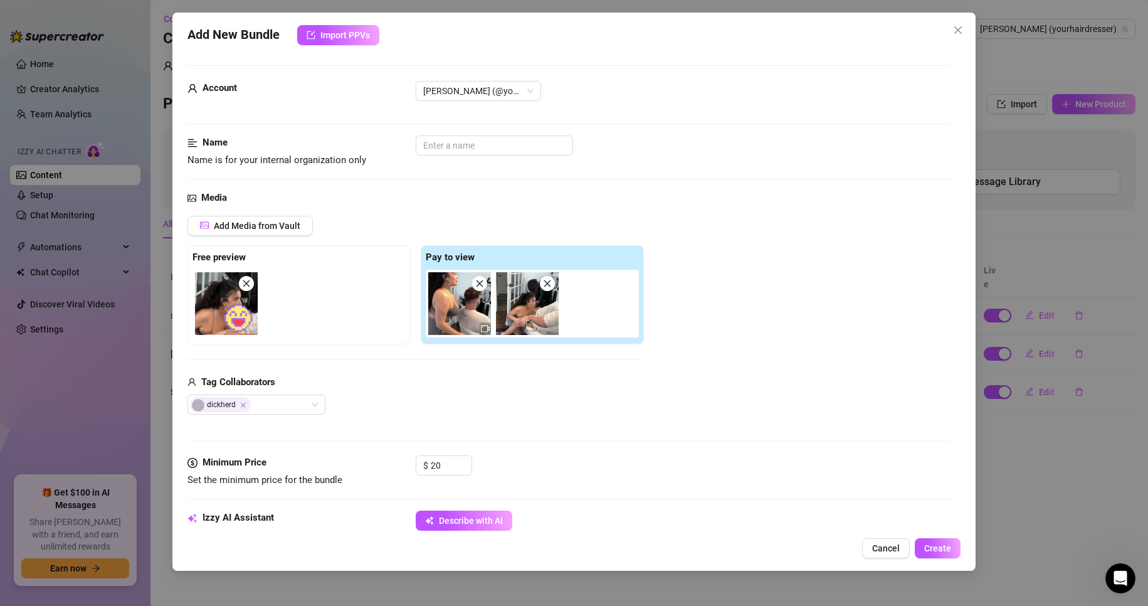
click at [468, 318] on img at bounding box center [459, 303] width 63 height 63
click at [481, 329] on icon "video-camera" at bounding box center [485, 328] width 9 height 9
click at [466, 315] on img at bounding box center [459, 303] width 63 height 63
click at [465, 315] on img at bounding box center [459, 303] width 63 height 63
drag, startPoint x: 451, startPoint y: 464, endPoint x: 388, endPoint y: 468, distance: 63.5
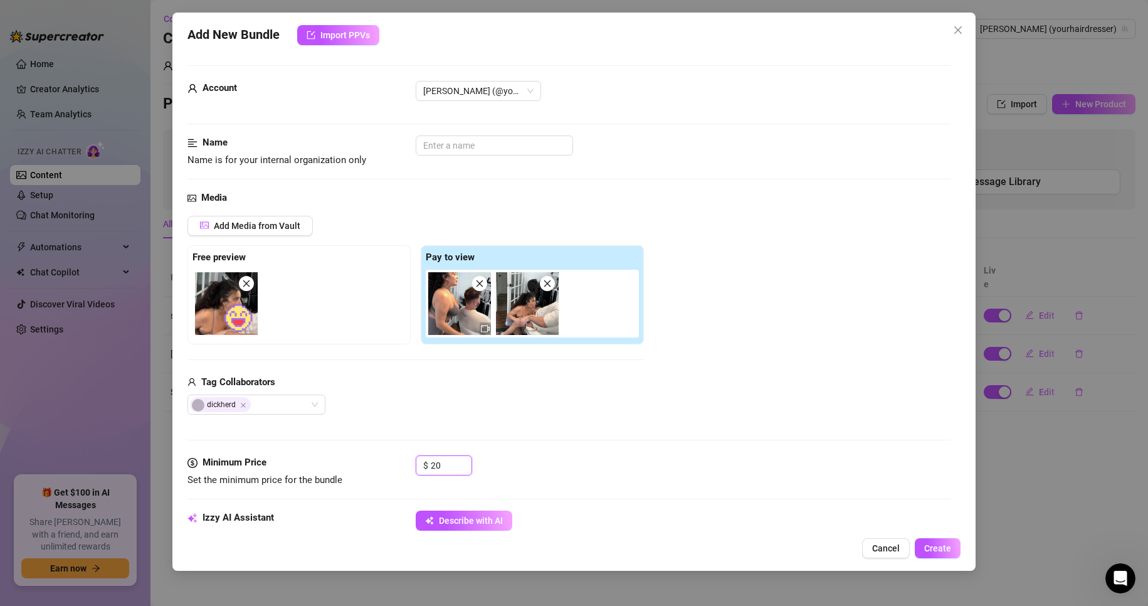
click at [388, 468] on div "Minimum Price Set the minimum price for the bundle $ 20" at bounding box center [570, 471] width 764 height 32
type input "39.99"
click at [492, 153] on input "text" at bounding box center [494, 145] width 157 height 20
type input "S"
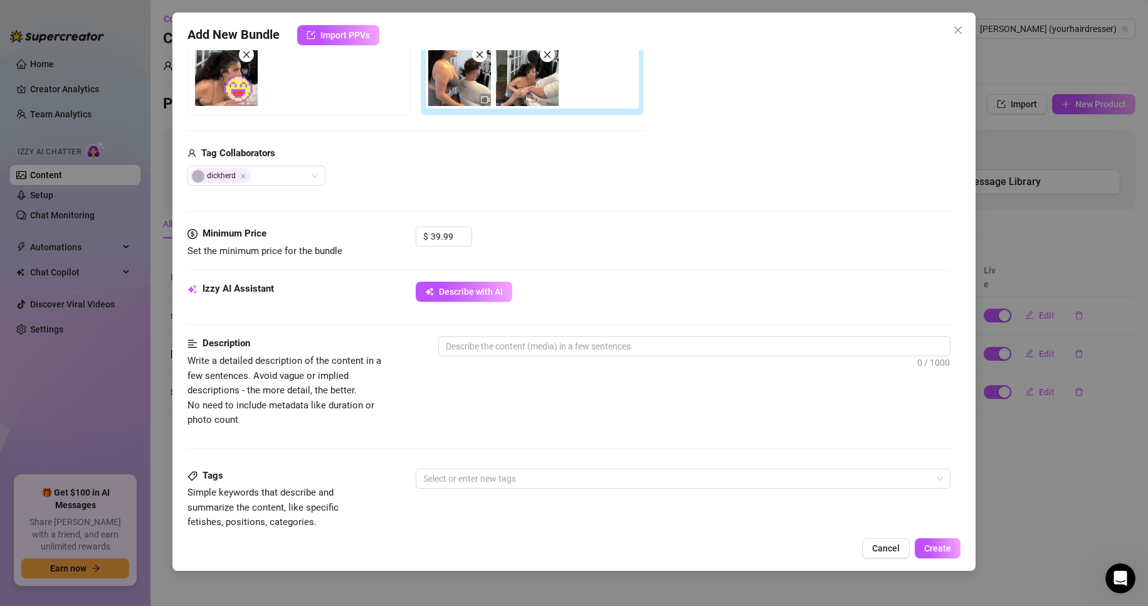
scroll to position [251, 0]
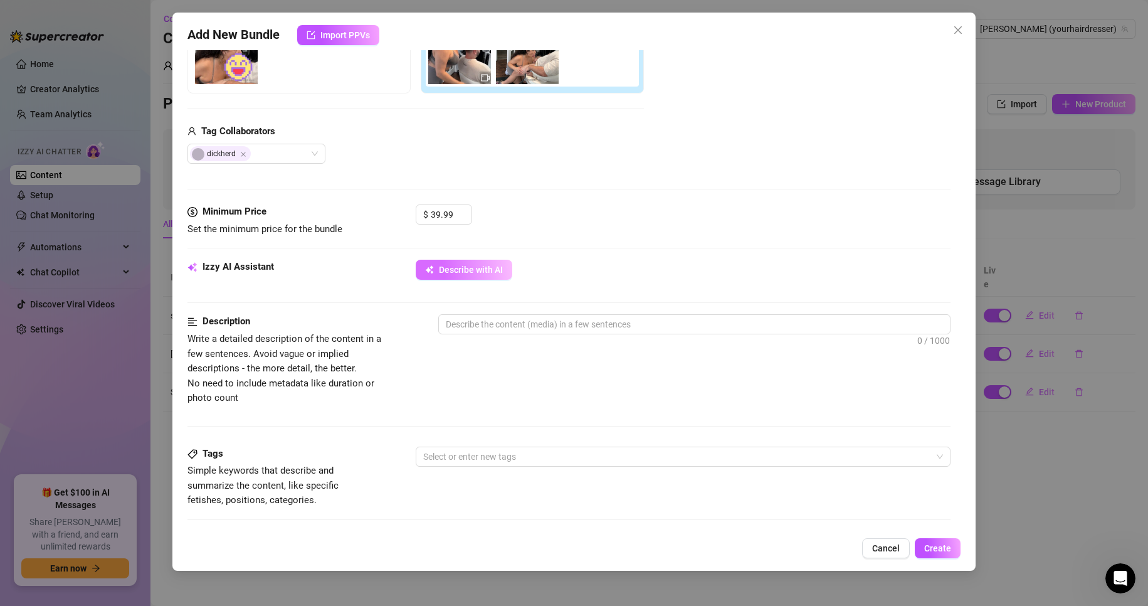
type input "[PERSON_NAME] Salon- Part 2 BJ"
drag, startPoint x: 460, startPoint y: 263, endPoint x: 480, endPoint y: 315, distance: 55.8
click at [459, 263] on button "Describe with AI" at bounding box center [464, 270] width 97 height 20
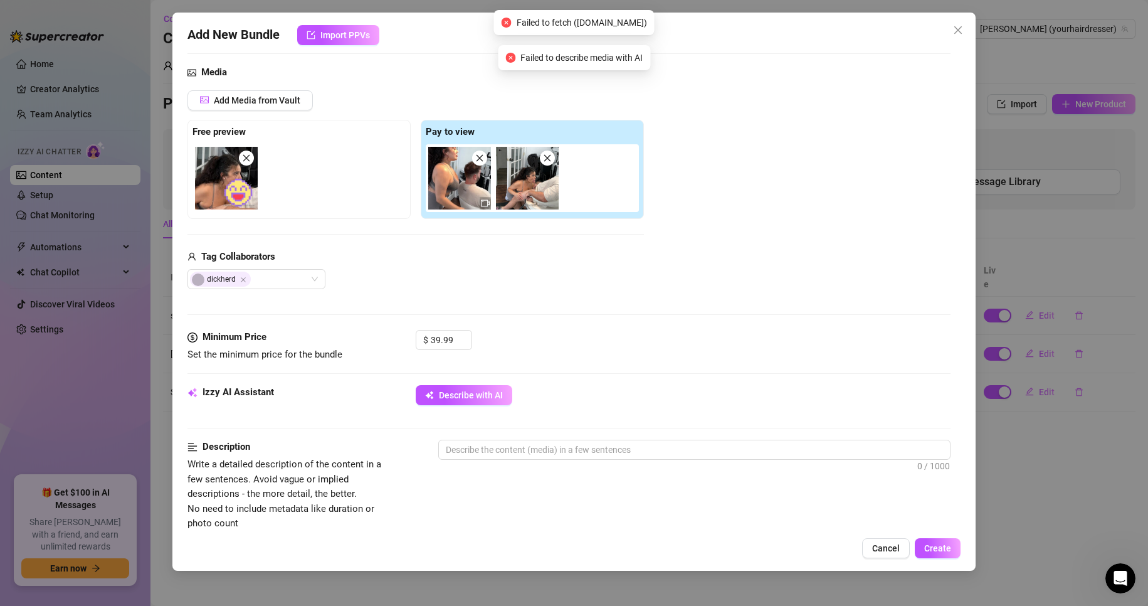
scroll to position [314, 0]
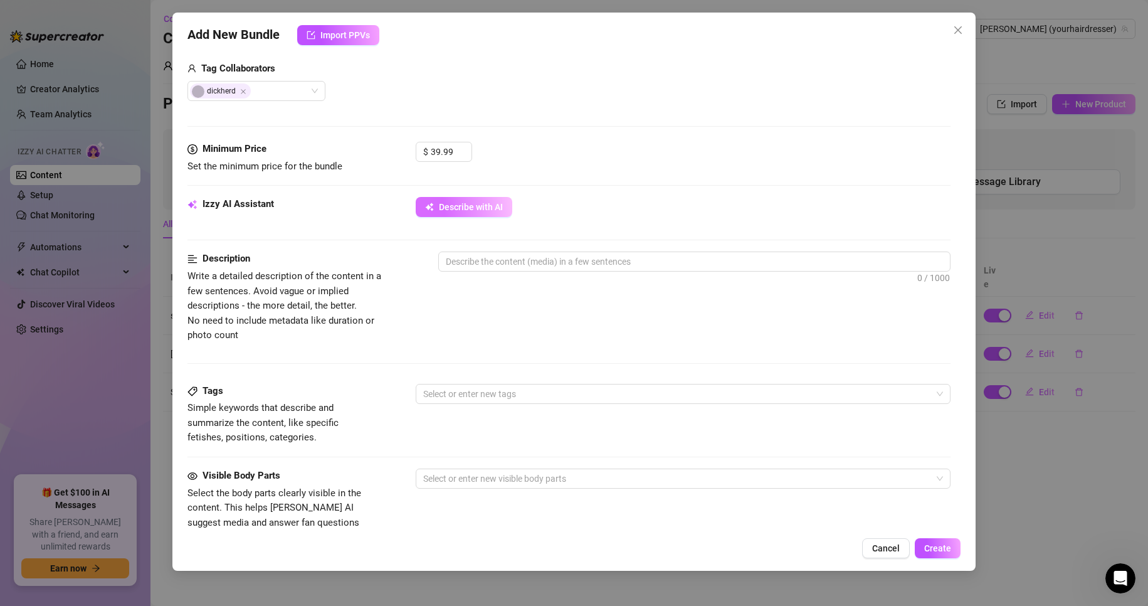
click at [468, 213] on button "Describe with AI" at bounding box center [464, 207] width 97 height 20
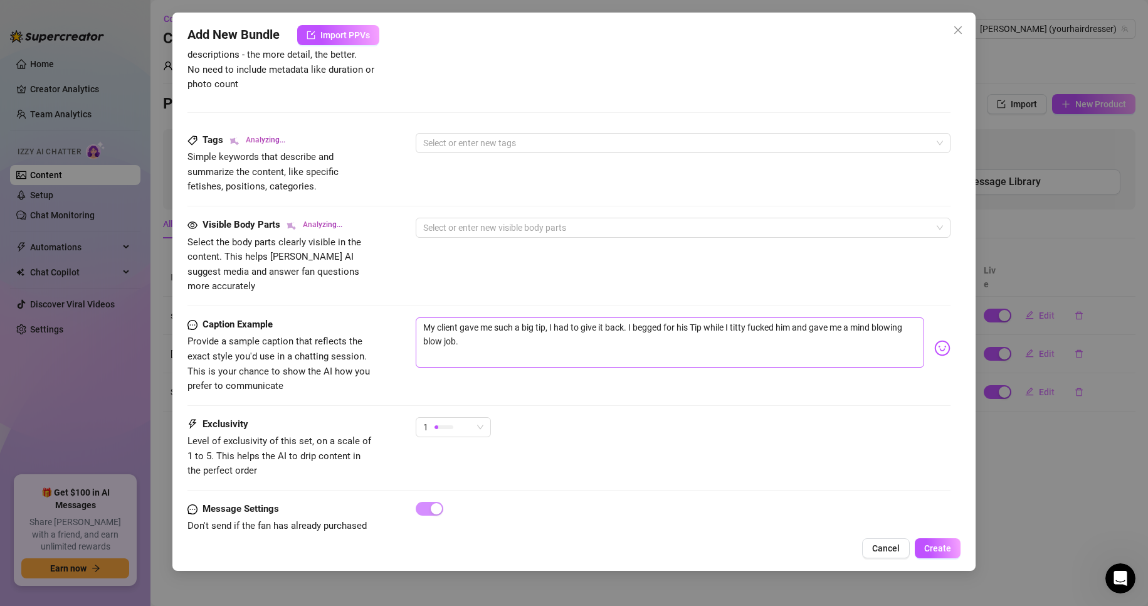
scroll to position [591, 0]
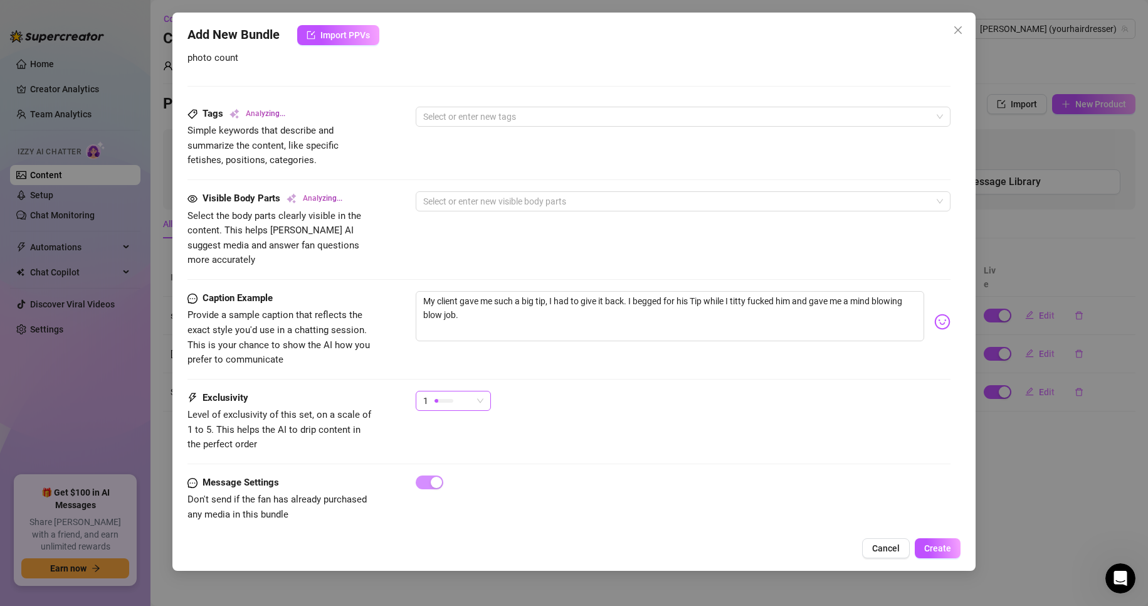
click at [476, 391] on span "1" at bounding box center [453, 400] width 60 height 19
click at [450, 471] on span "4" at bounding box center [467, 471] width 82 height 14
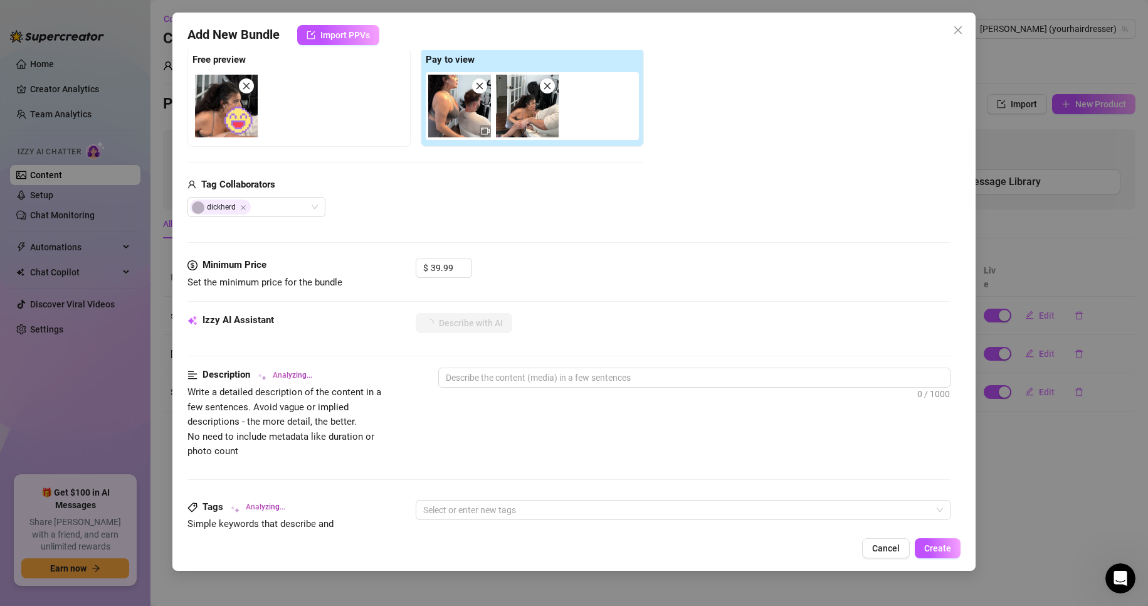
scroll to position [314, 0]
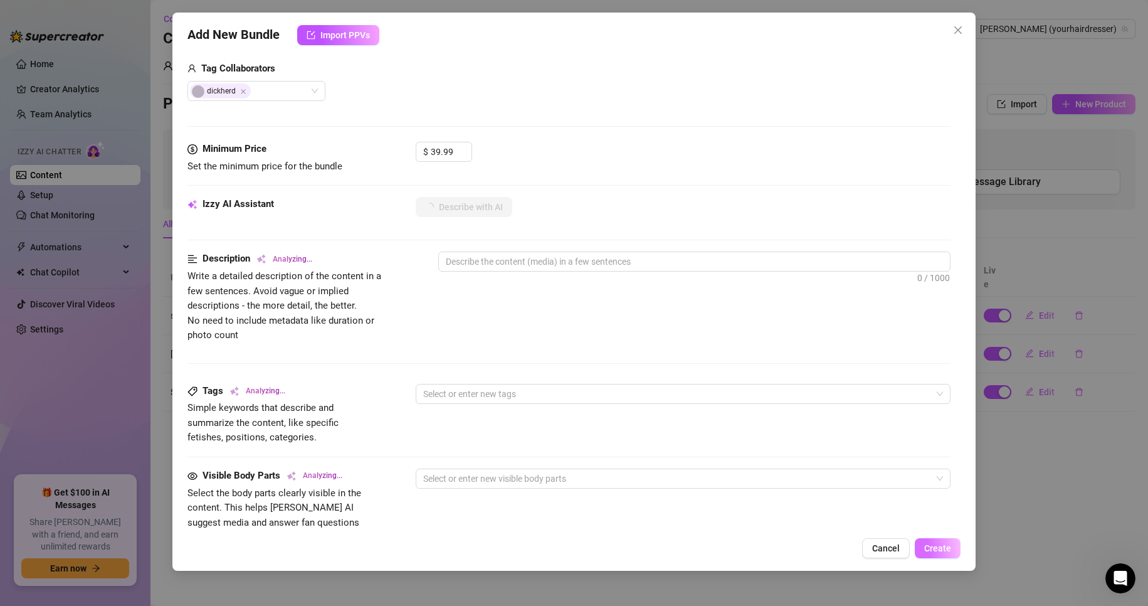
click at [935, 549] on span "Create" at bounding box center [937, 548] width 27 height 10
type textarea "[PERSON_NAME]"
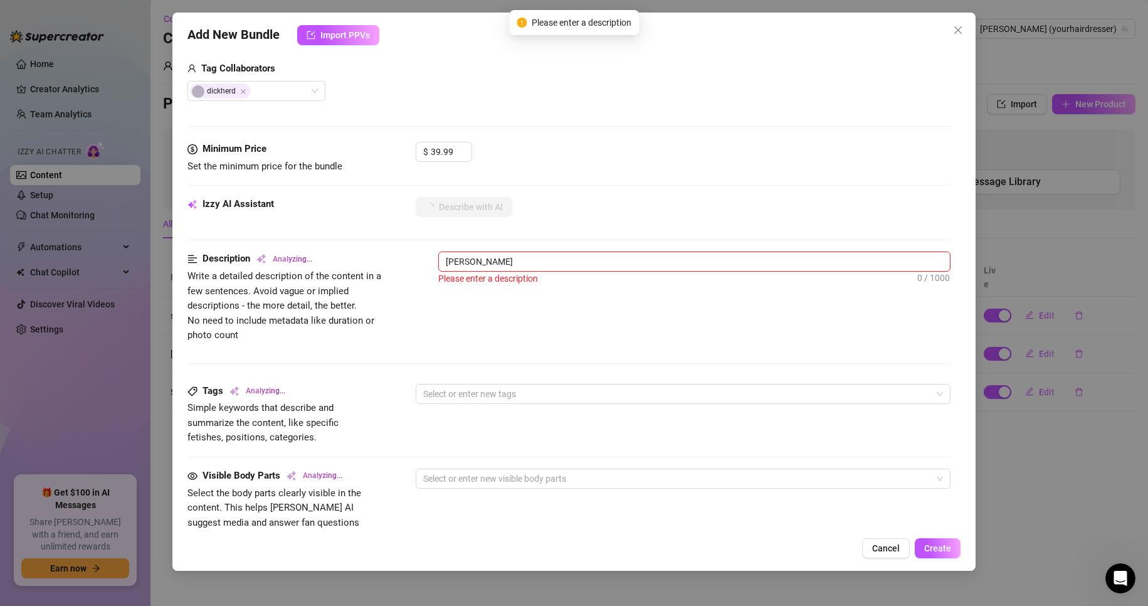
type textarea "[PERSON_NAME] is"
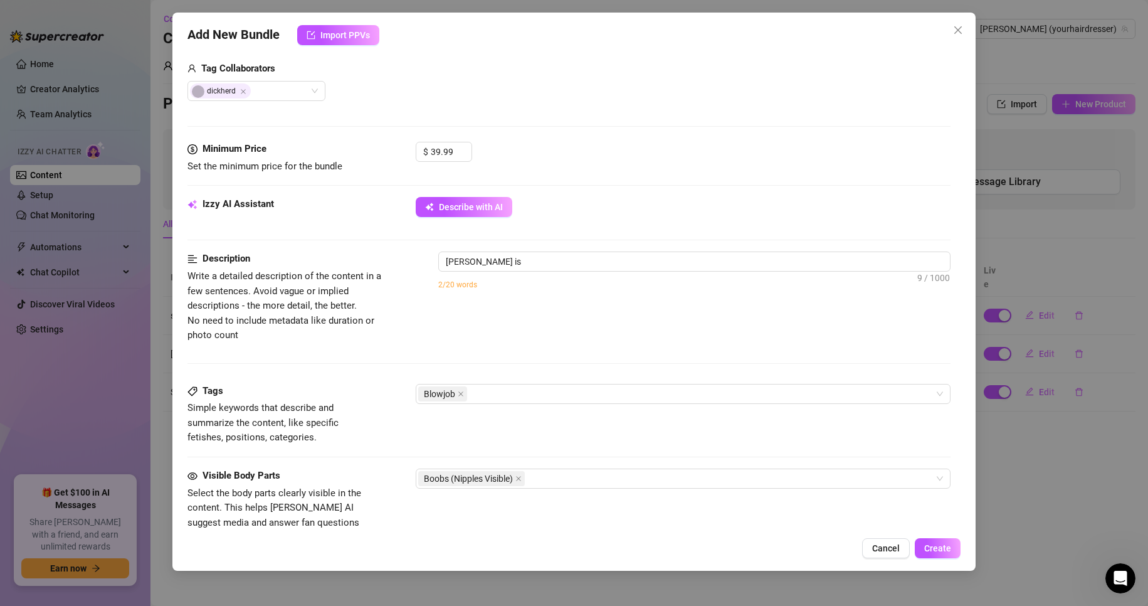
type textarea "[PERSON_NAME] is topless"
type textarea "[PERSON_NAME] is topless in"
type textarea "[PERSON_NAME] is topless in a"
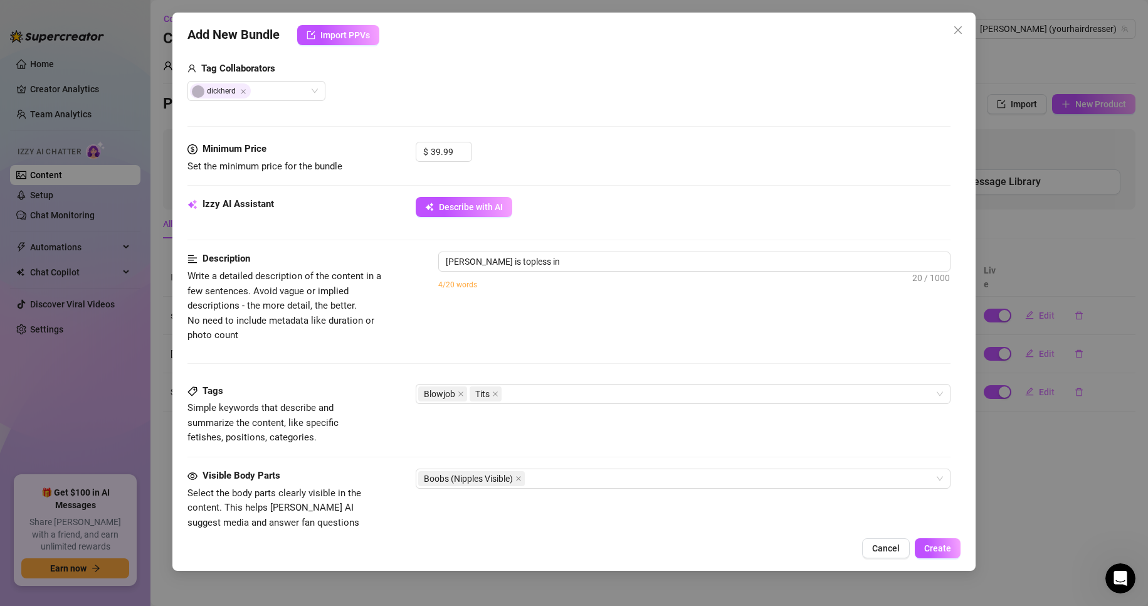
type textarea "[PERSON_NAME] is topless in a"
type textarea "[PERSON_NAME] is topless in a casual"
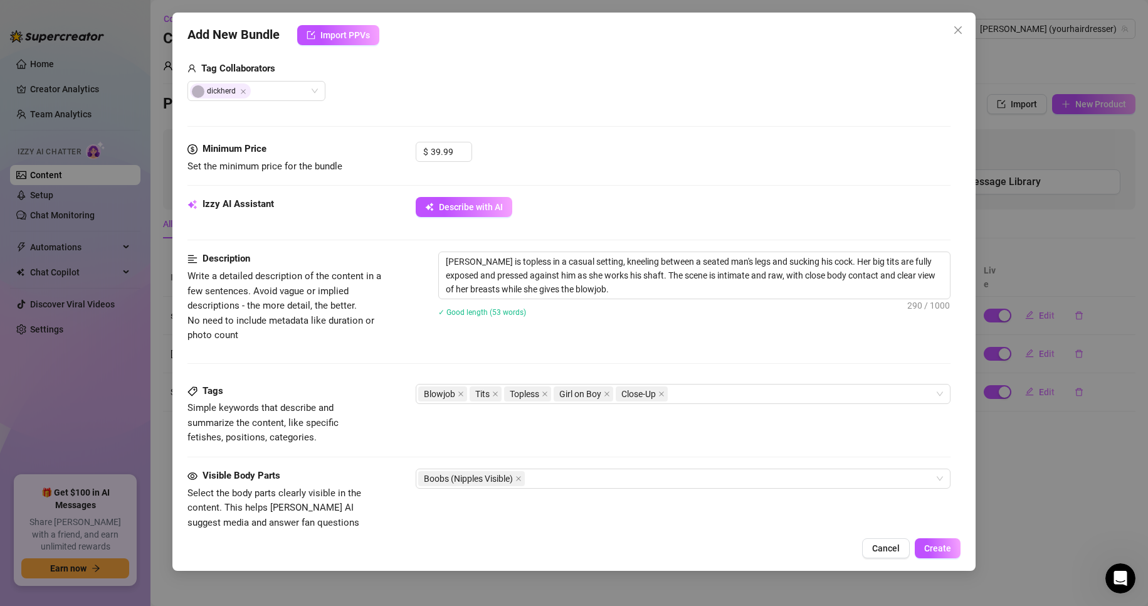
click at [942, 536] on div "Add New Bundle Import PPVs Account [PERSON_NAME] (@yourhairdresser) Name Name i…" at bounding box center [574, 292] width 804 height 558
click at [939, 539] on button "Create" at bounding box center [938, 548] width 46 height 20
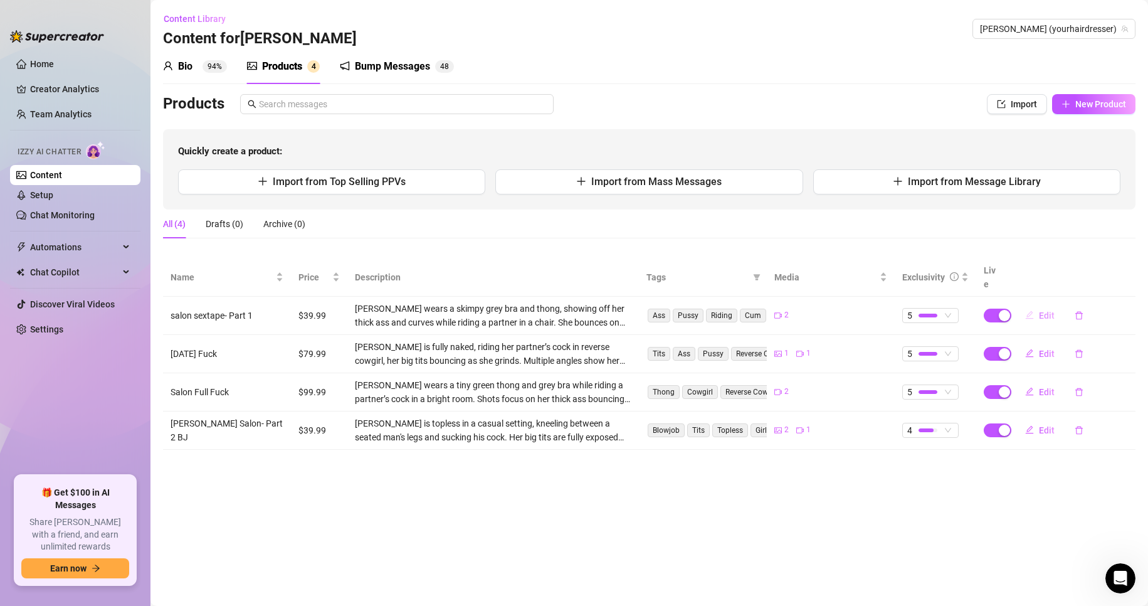
click at [1042, 305] on button "Edit" at bounding box center [1040, 315] width 50 height 20
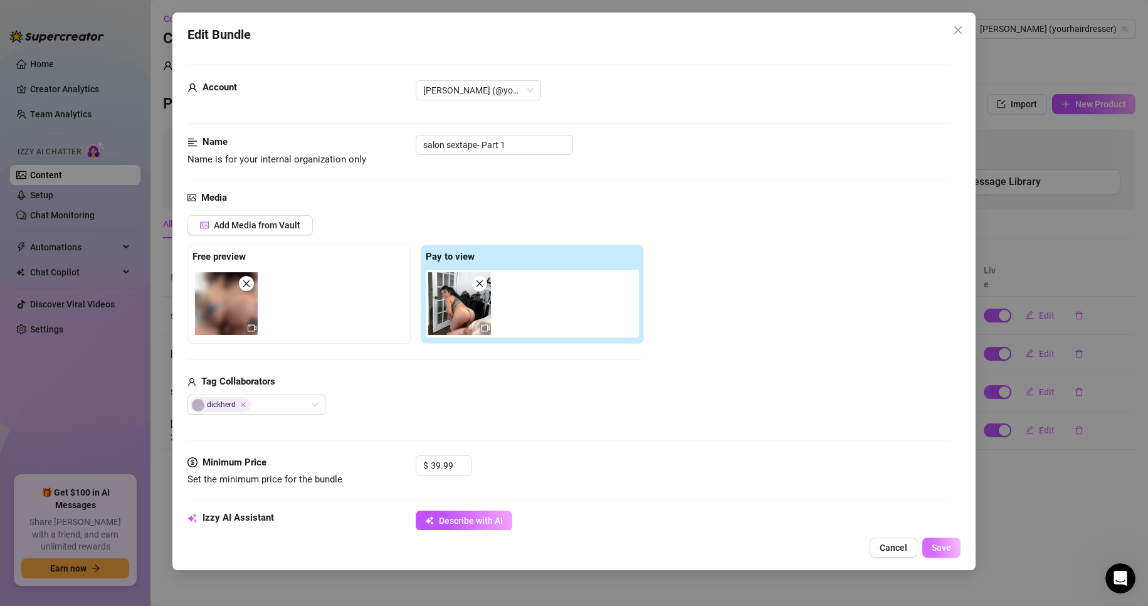
click at [940, 544] on span "Save" at bounding box center [941, 547] width 19 height 10
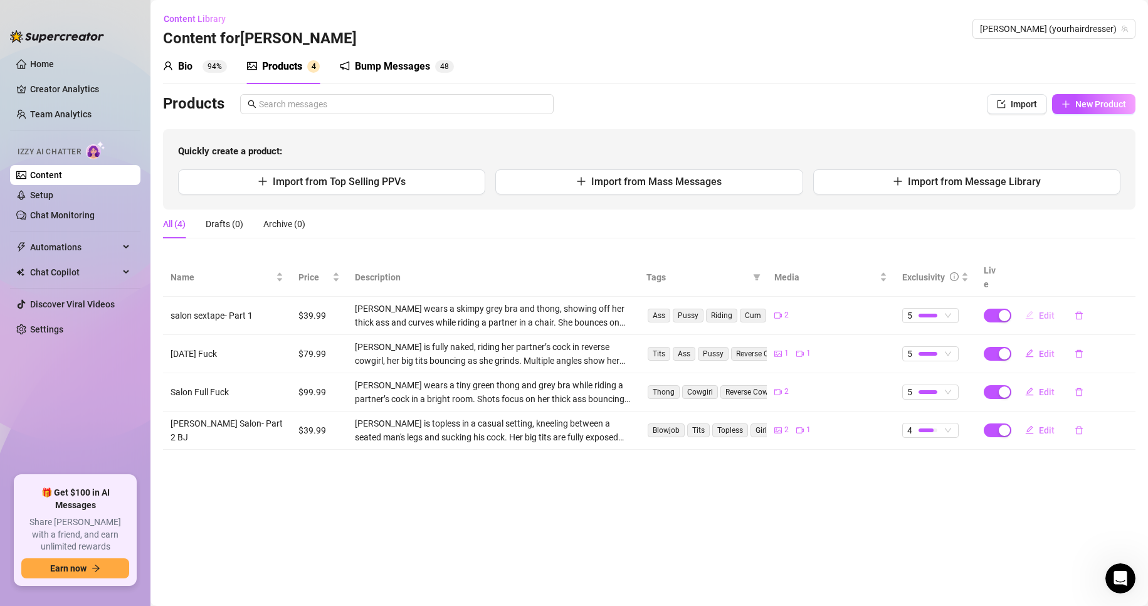
click at [1045, 310] on span "Edit" at bounding box center [1047, 315] width 16 height 10
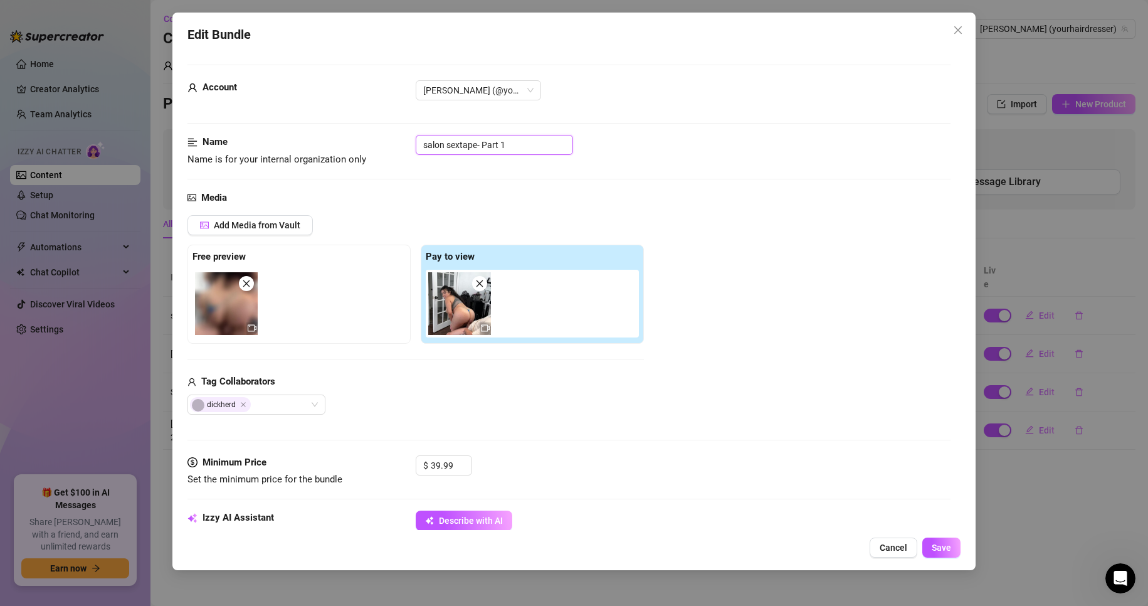
click at [500, 148] on input "salon sextape- Part 1" at bounding box center [494, 145] width 157 height 20
click at [525, 150] on input "salon sextape- Part 1" at bounding box center [494, 145] width 157 height 20
click at [936, 536] on div "Edit Bundle Account [PERSON_NAME] (@yourhairdresser) Name Name is for your inte…" at bounding box center [574, 292] width 804 height 558
click at [941, 540] on button "Save" at bounding box center [942, 547] width 38 height 20
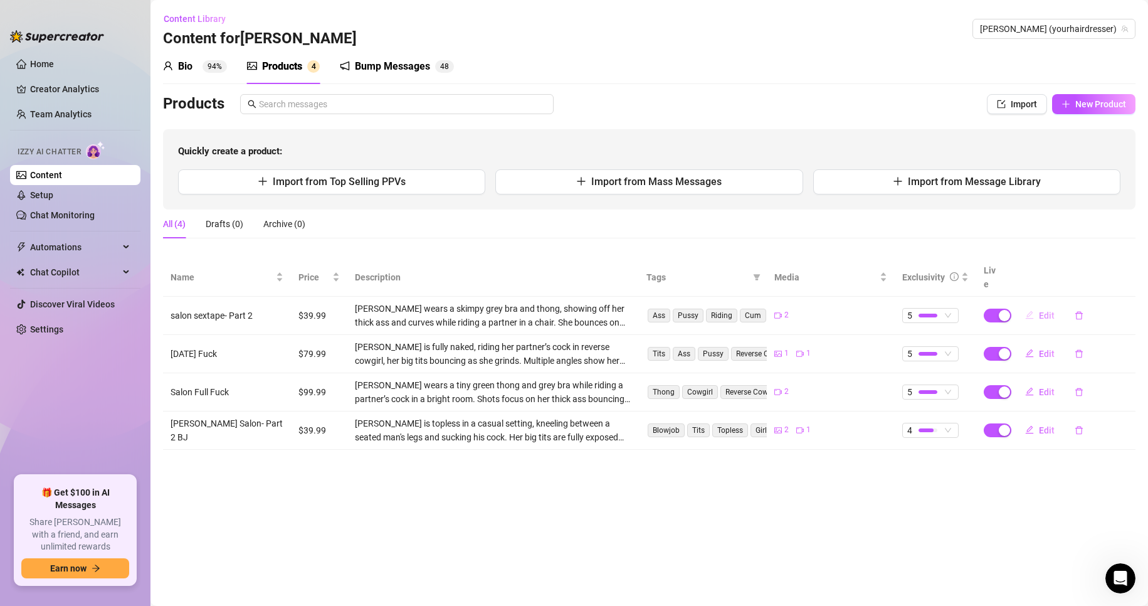
click at [1042, 310] on span "Edit" at bounding box center [1047, 315] width 16 height 10
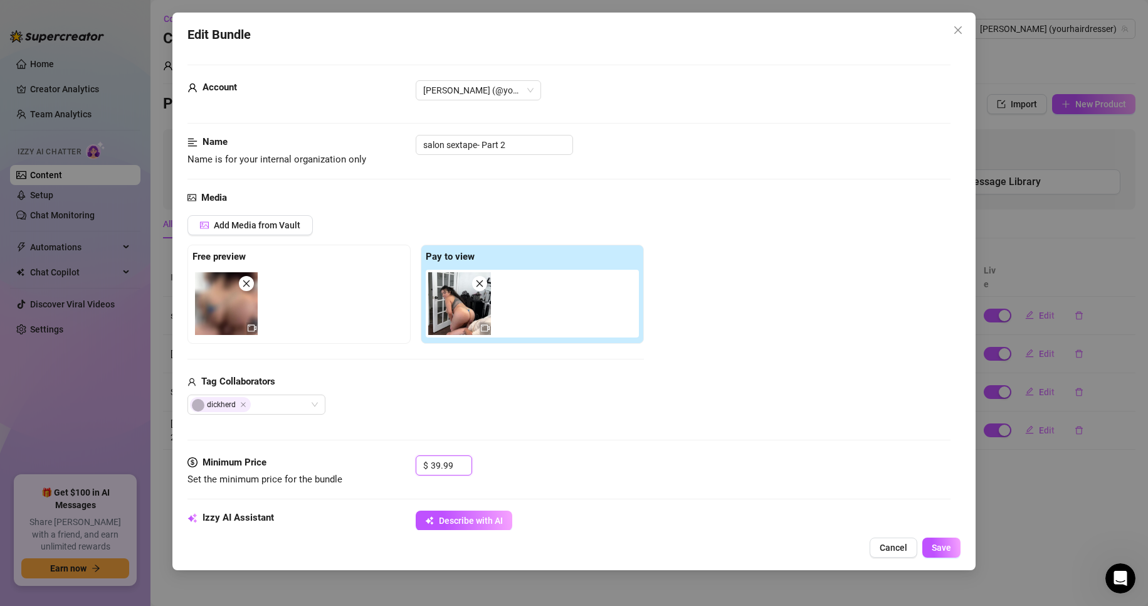
drag, startPoint x: 455, startPoint y: 461, endPoint x: 342, endPoint y: 454, distance: 113.1
click at [342, 454] on form "Account [PERSON_NAME] (@yourhairdresser) Name Name is for your internal organiz…" at bounding box center [570, 600] width 764 height 1071
click at [950, 552] on span "Save" at bounding box center [941, 547] width 19 height 10
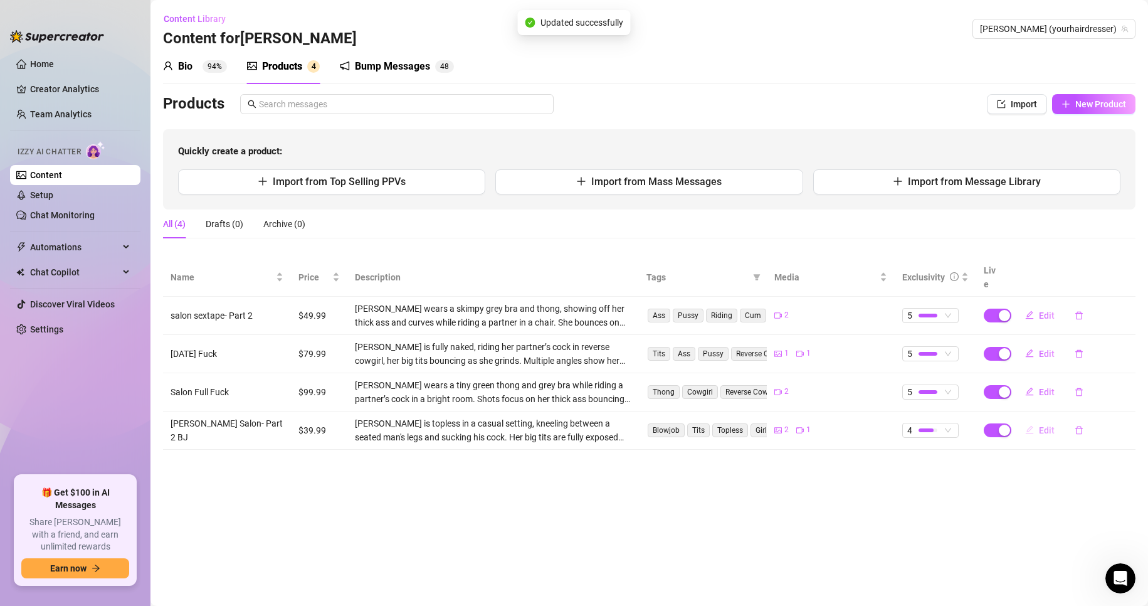
click at [1041, 425] on span "Edit" at bounding box center [1047, 430] width 16 height 10
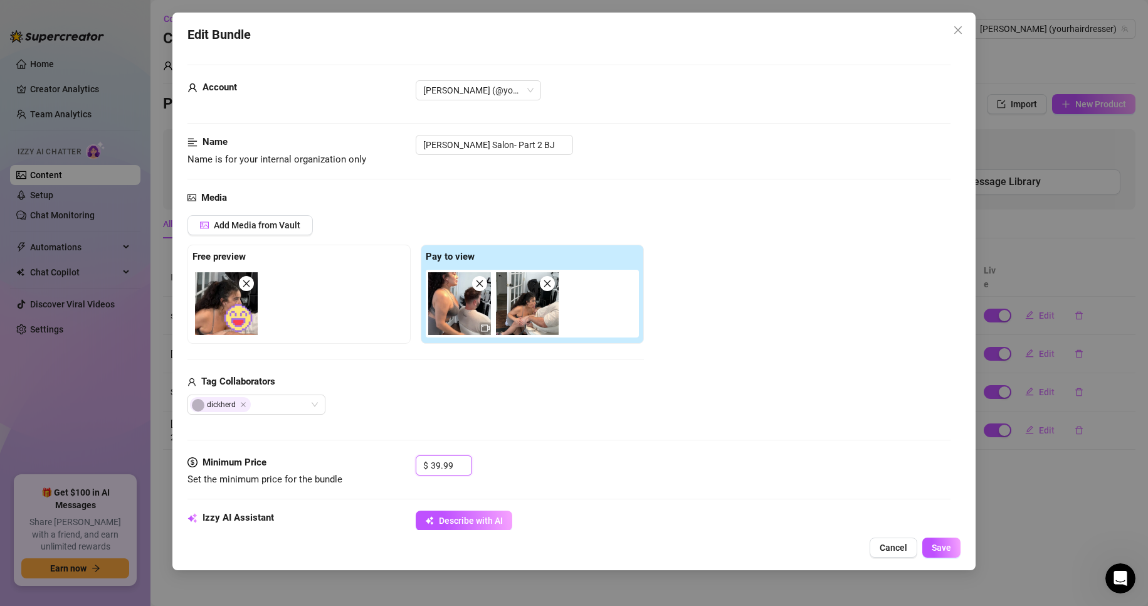
drag, startPoint x: 447, startPoint y: 463, endPoint x: 360, endPoint y: 463, distance: 87.2
click at [360, 463] on div "Minimum Price Set the minimum price for the bundle $ 39.99" at bounding box center [570, 471] width 764 height 32
click at [428, 461] on div "$ 39.99" at bounding box center [444, 465] width 56 height 20
click at [435, 463] on input "39.99" at bounding box center [451, 465] width 41 height 19
drag, startPoint x: 933, startPoint y: 556, endPoint x: 938, endPoint y: 552, distance: 6.7
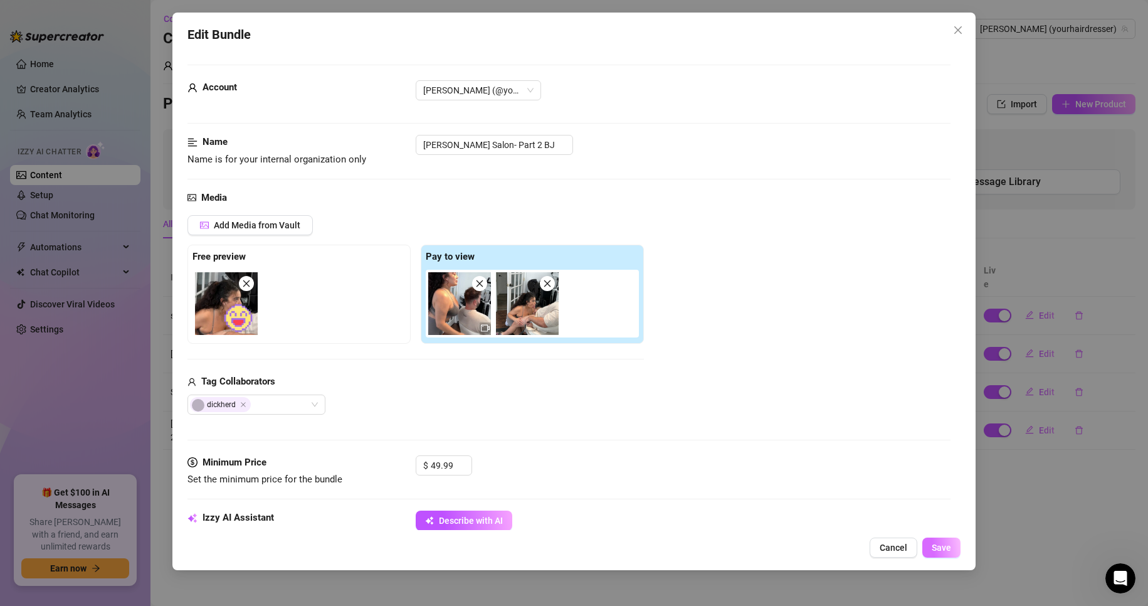
click at [933, 556] on button "Save" at bounding box center [942, 547] width 38 height 20
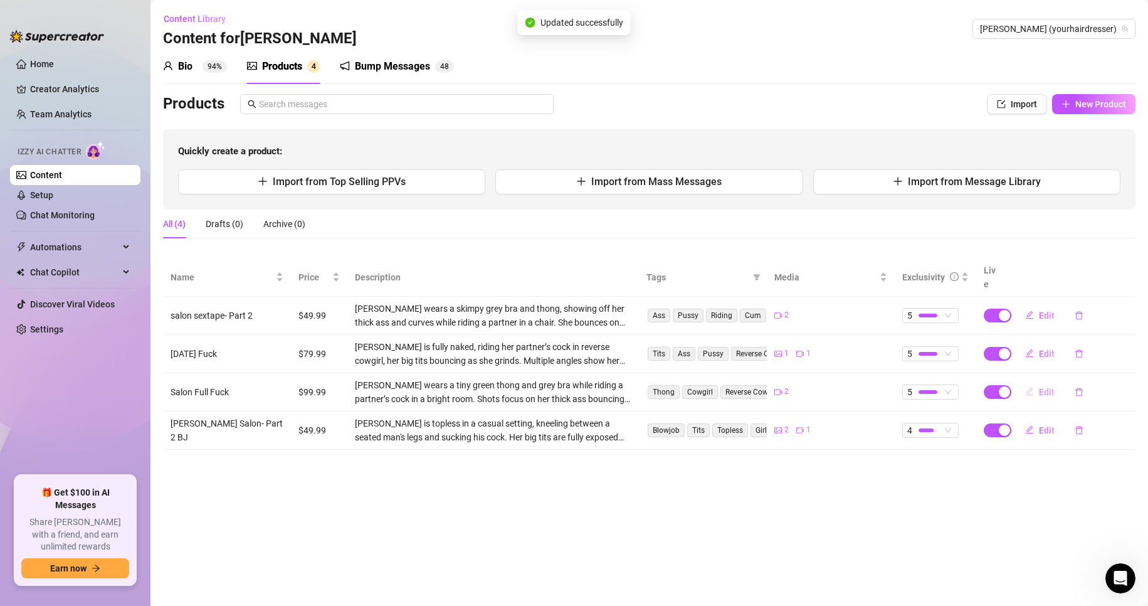
click at [1045, 387] on span "Edit" at bounding box center [1047, 392] width 16 height 10
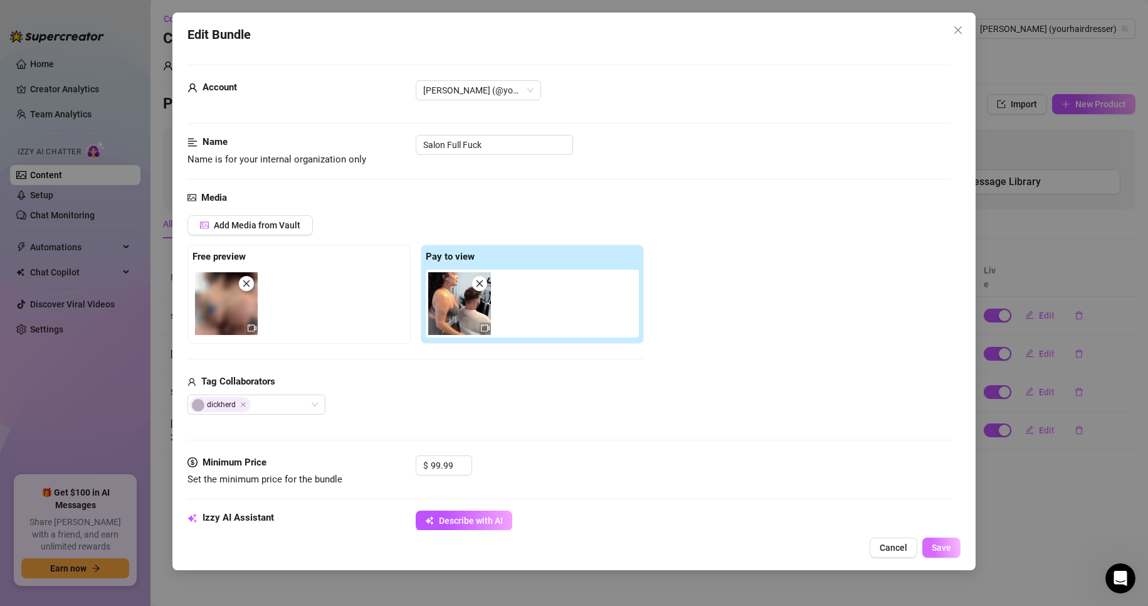
click at [953, 541] on button "Save" at bounding box center [942, 547] width 38 height 20
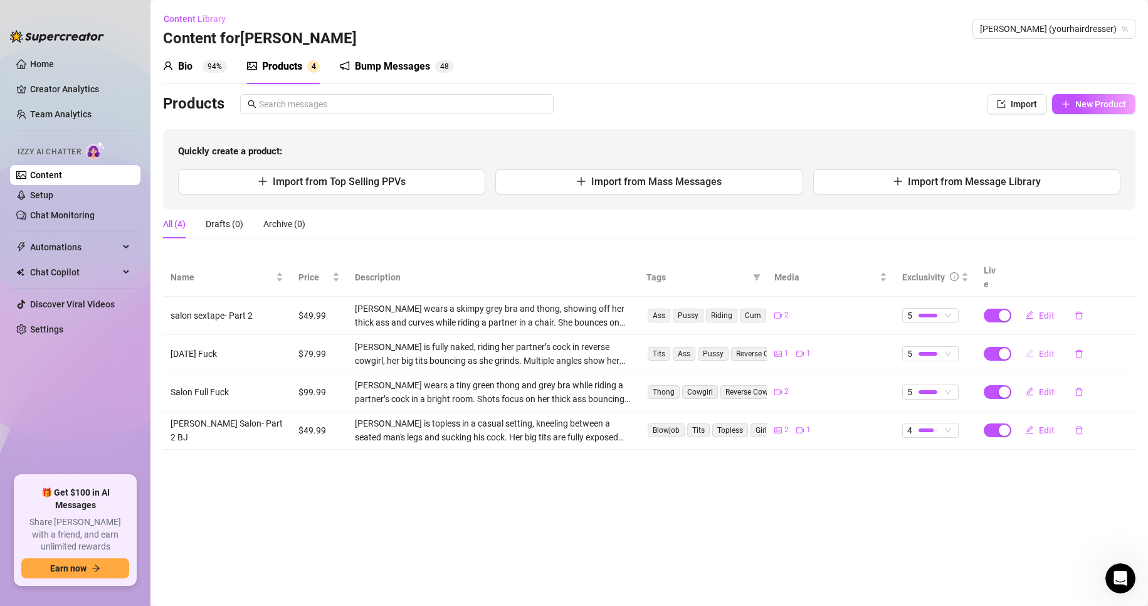
click at [1049, 344] on button "Edit" at bounding box center [1040, 354] width 50 height 20
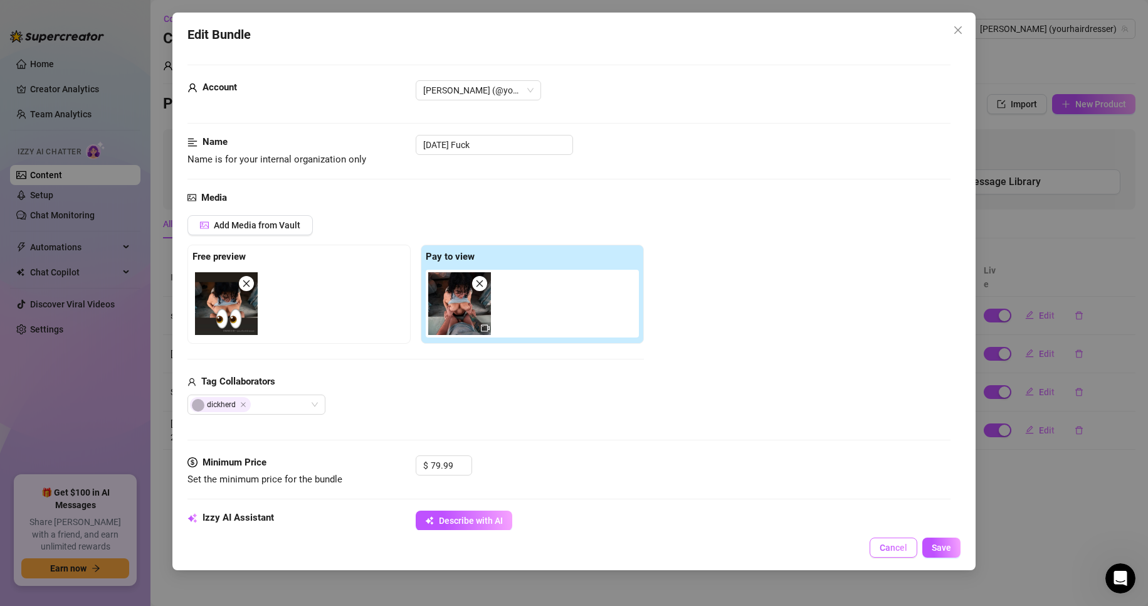
click at [896, 545] on span "Cancel" at bounding box center [894, 547] width 28 height 10
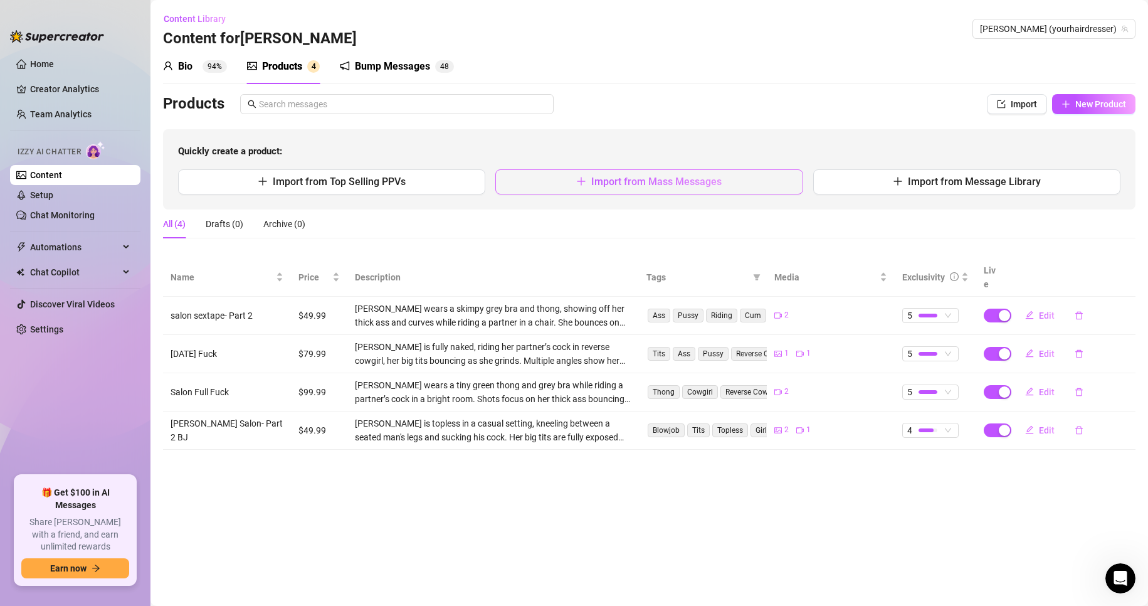
click at [713, 185] on span "Import from Mass Messages" at bounding box center [656, 182] width 130 height 12
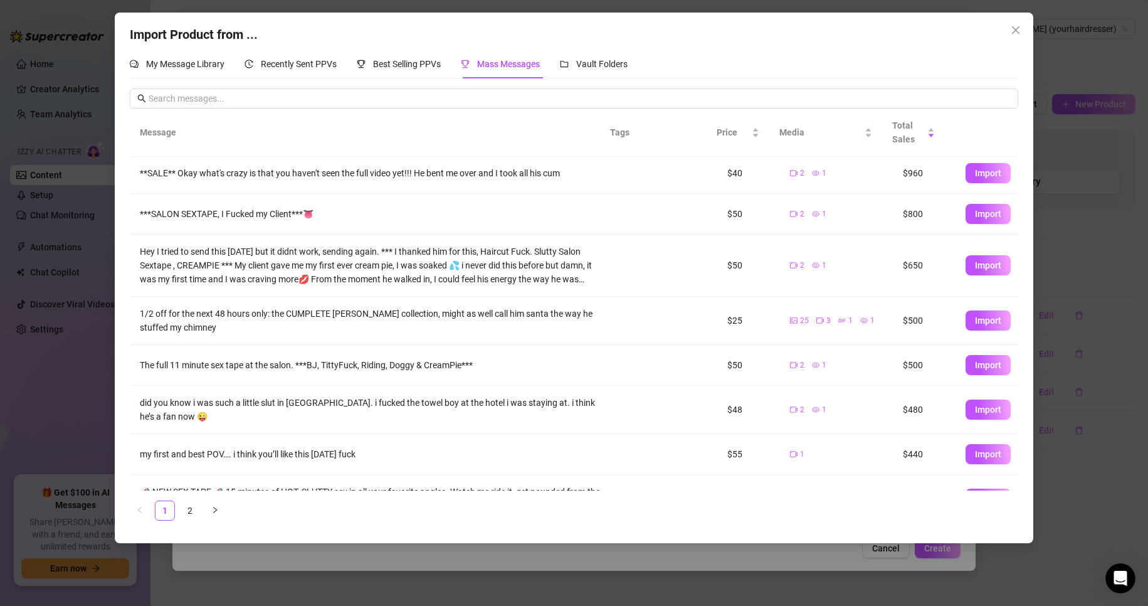
scroll to position [147, 0]
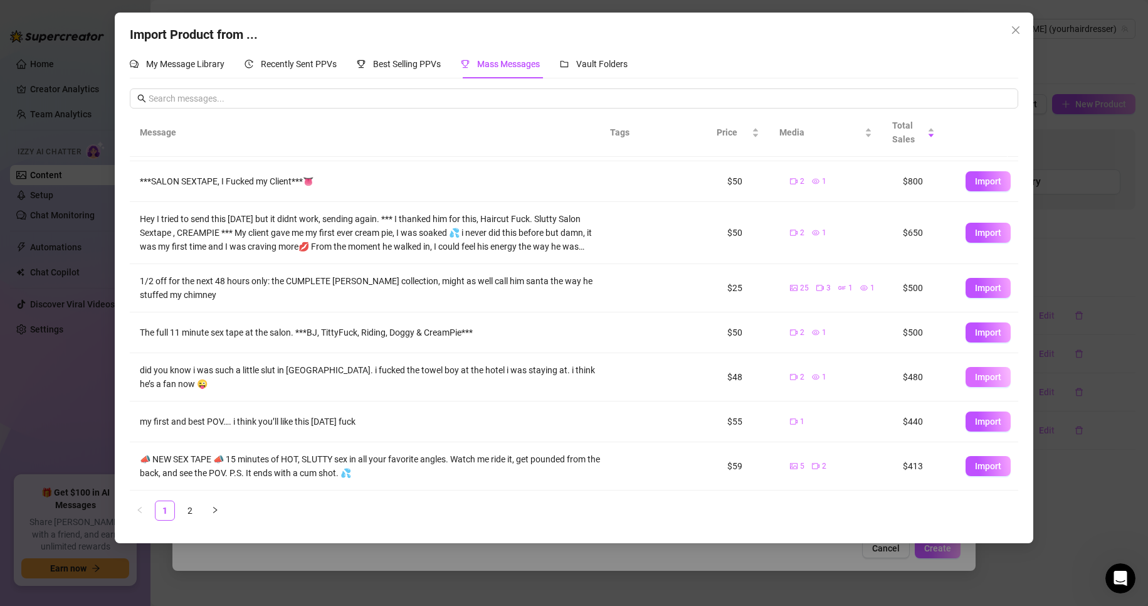
click at [981, 368] on button "Import" at bounding box center [988, 377] width 45 height 20
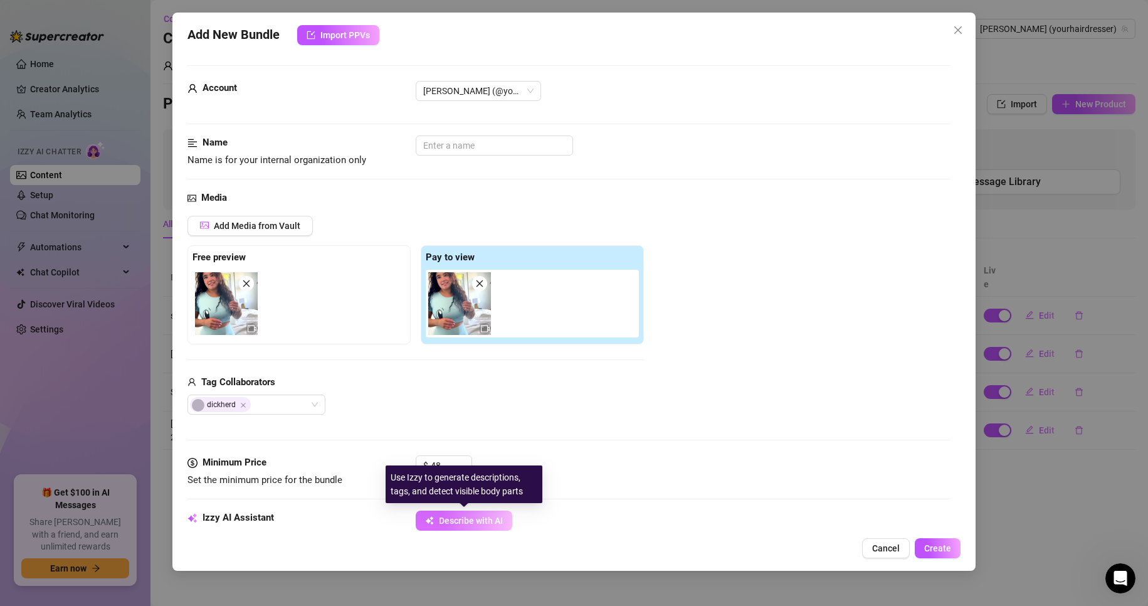
click at [450, 516] on span "Describe with AI" at bounding box center [471, 521] width 64 height 10
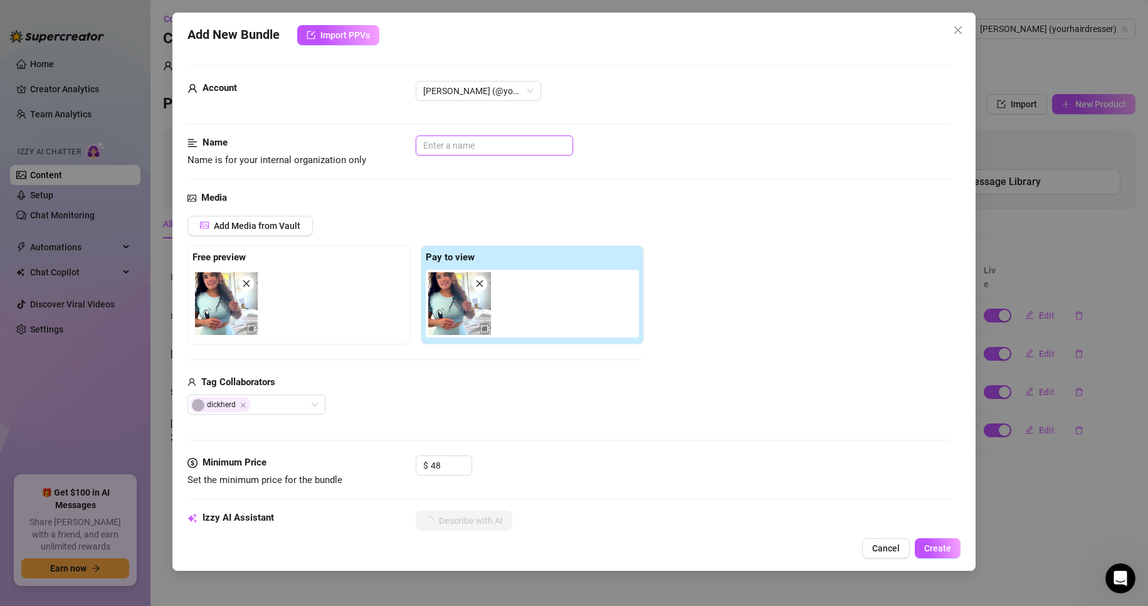
click at [473, 151] on input "text" at bounding box center [494, 145] width 157 height 20
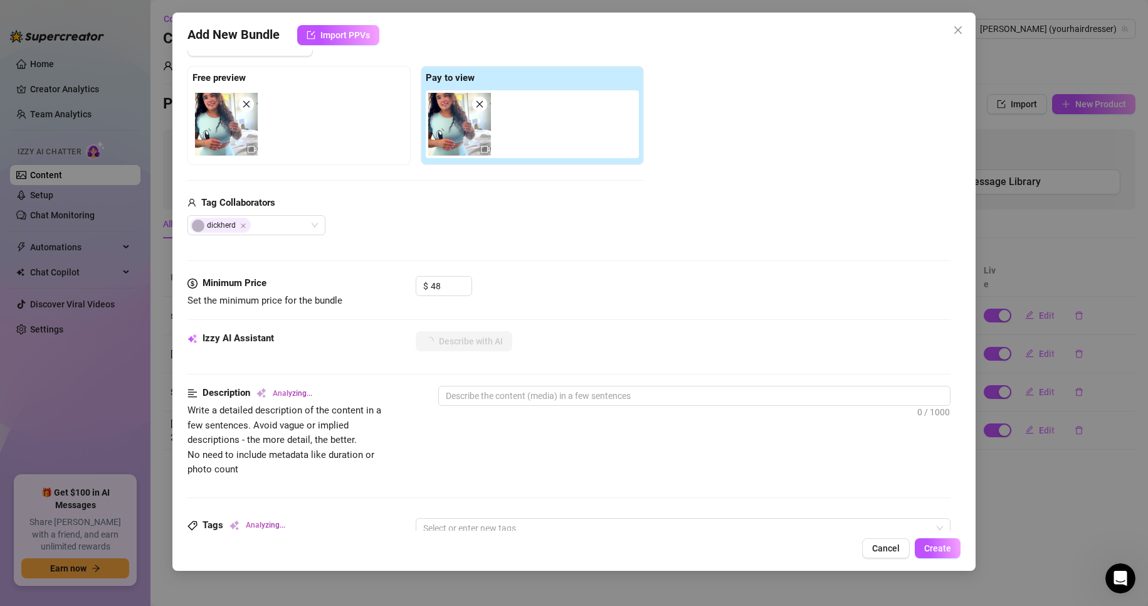
scroll to position [251, 0]
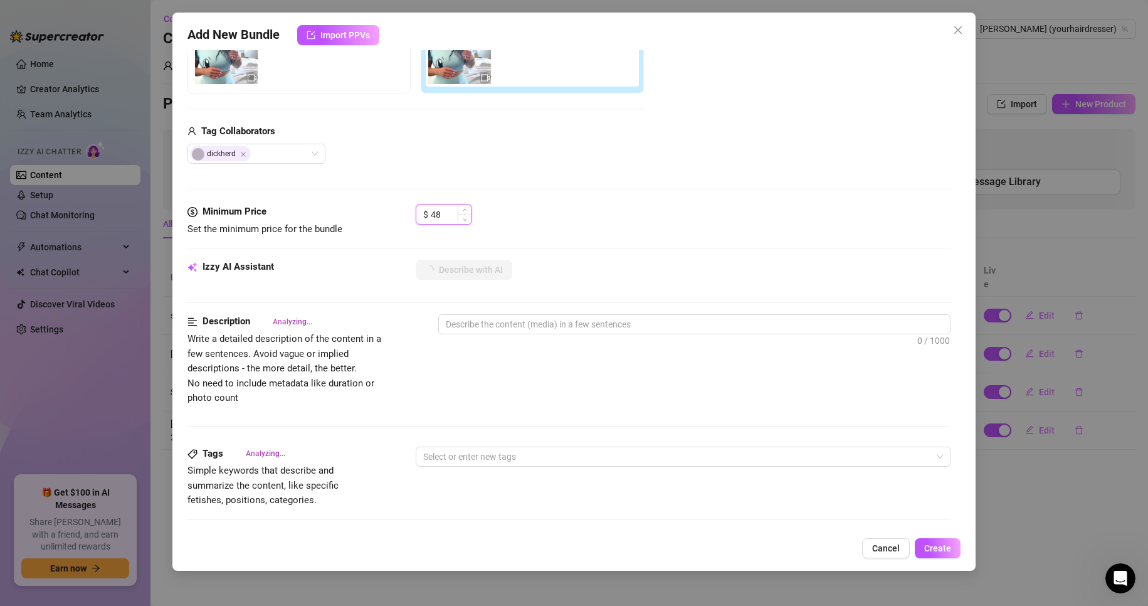
click at [420, 221] on div "$ 48" at bounding box center [444, 214] width 56 height 20
drag, startPoint x: 453, startPoint y: 214, endPoint x: 383, endPoint y: 215, distance: 70.2
click at [383, 215] on div "Minimum Price Set the minimum price for the bundle $ 89" at bounding box center [570, 220] width 764 height 32
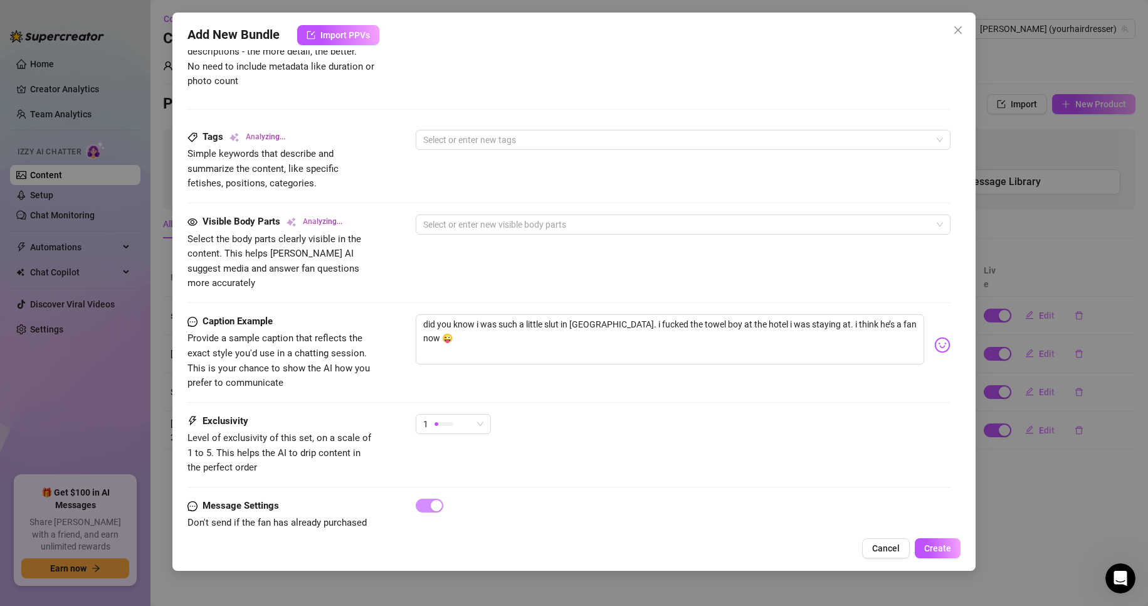
scroll to position [591, 0]
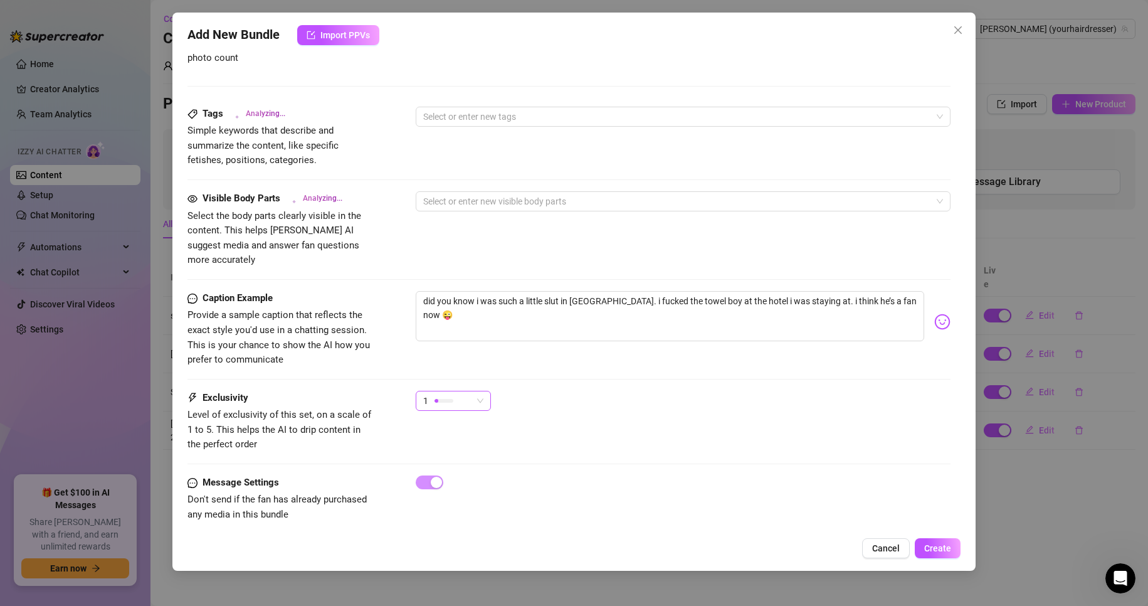
click at [467, 391] on div "1" at bounding box center [447, 400] width 49 height 19
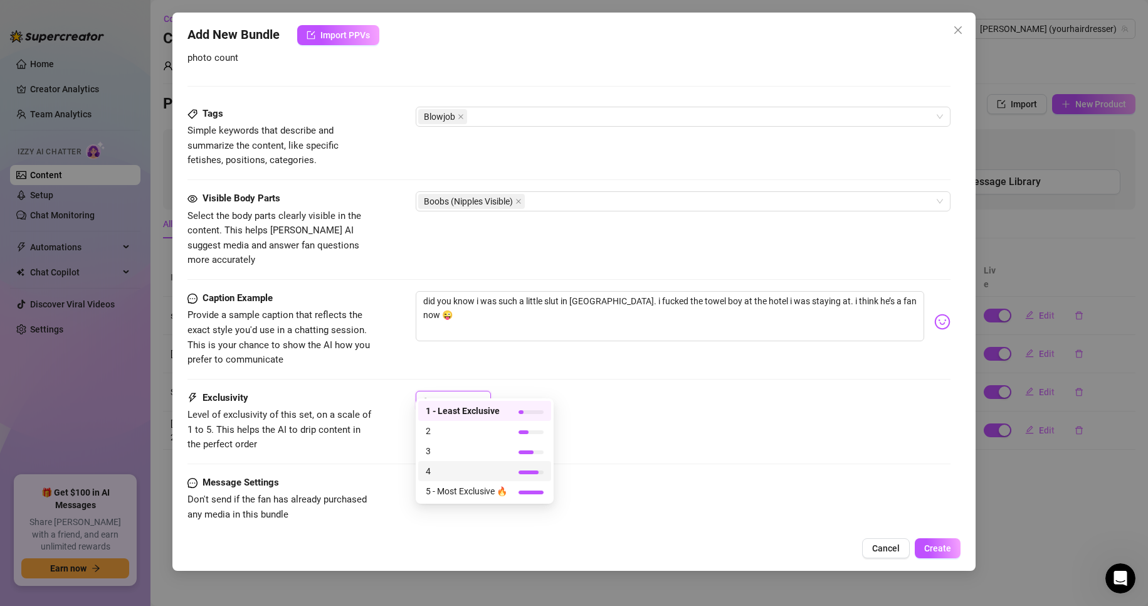
click at [438, 487] on span "5 - Most Exclusive 🔥" at bounding box center [467, 491] width 82 height 14
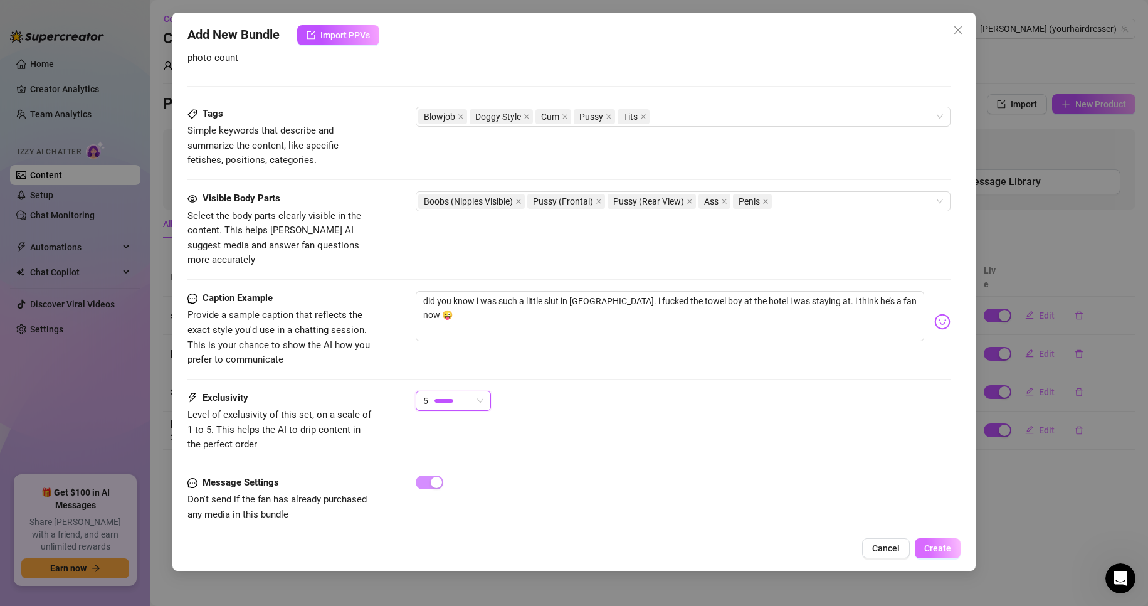
click at [923, 547] on button "Create" at bounding box center [938, 548] width 46 height 20
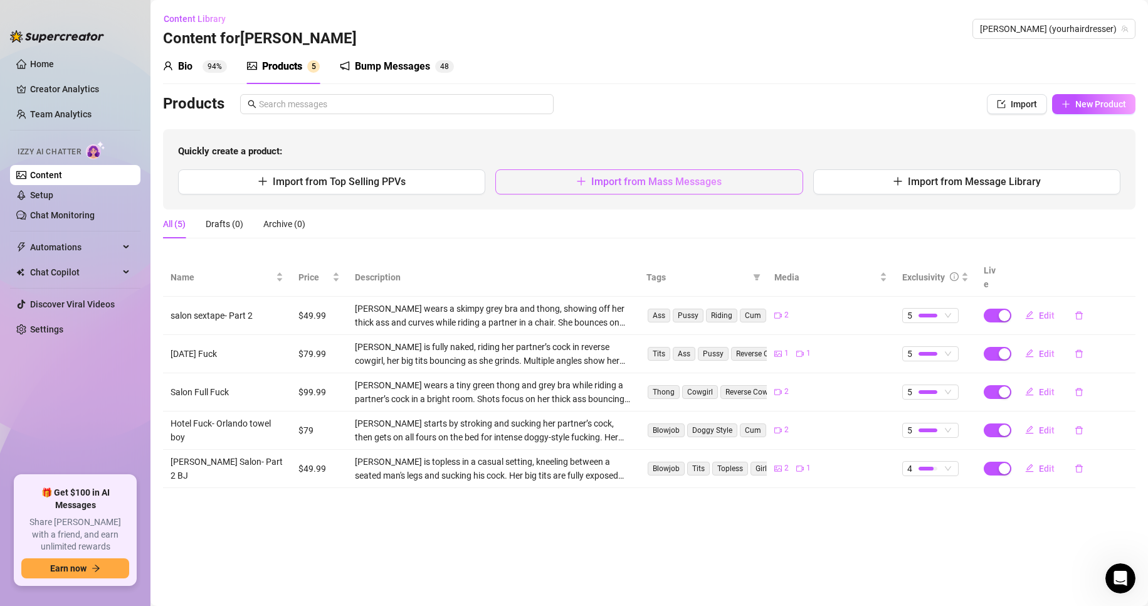
click at [724, 182] on button "Import from Mass Messages" at bounding box center [648, 181] width 307 height 25
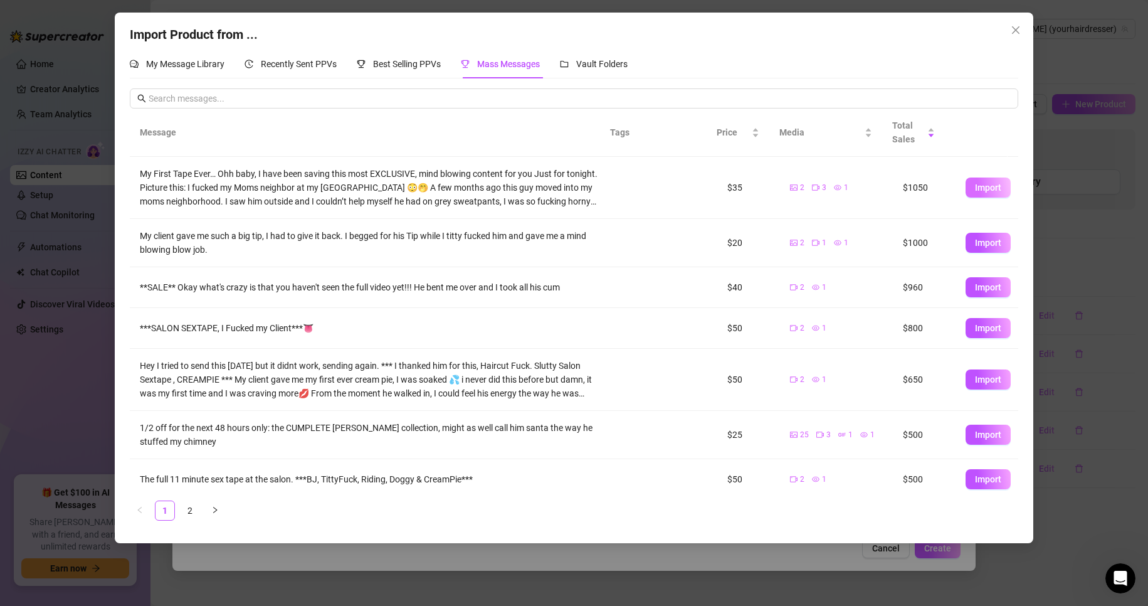
click at [986, 184] on span "Import" at bounding box center [988, 187] width 26 height 10
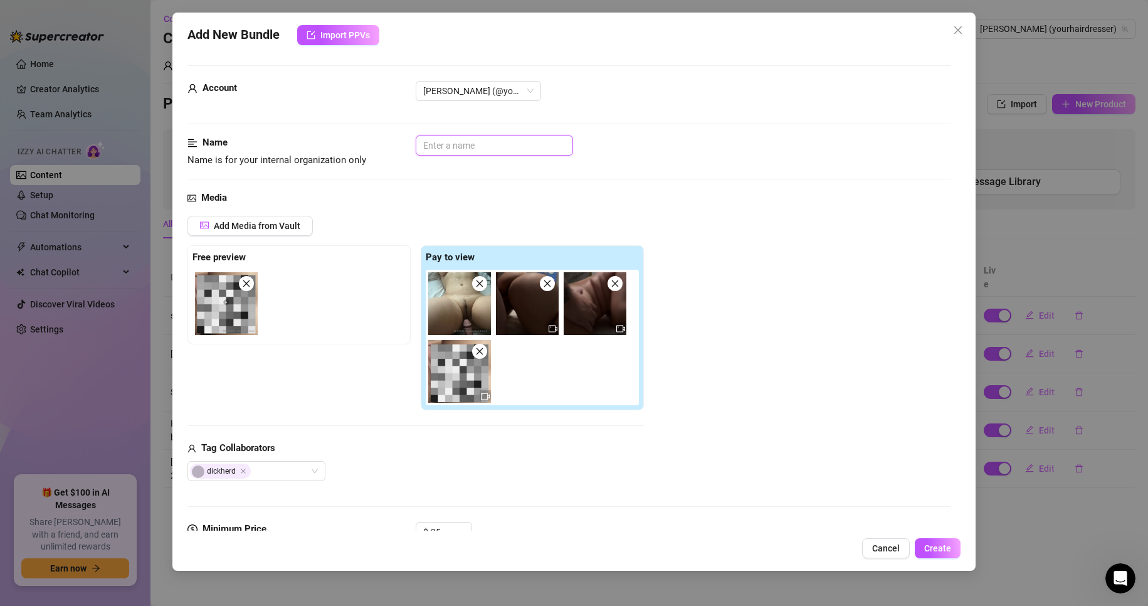
click at [495, 142] on input "text" at bounding box center [494, 145] width 157 height 20
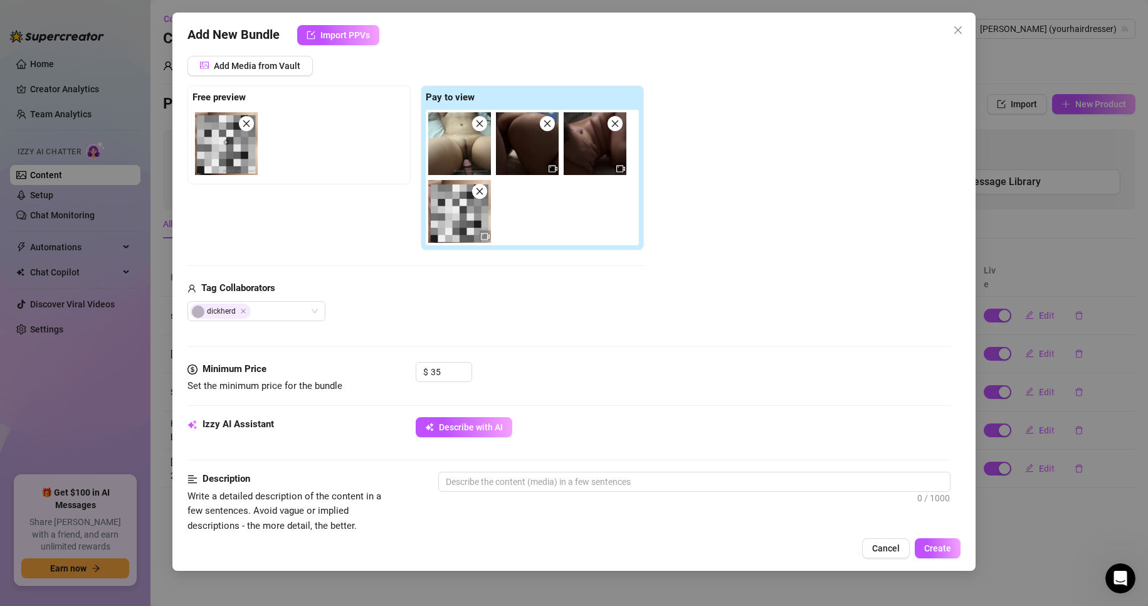
scroll to position [251, 0]
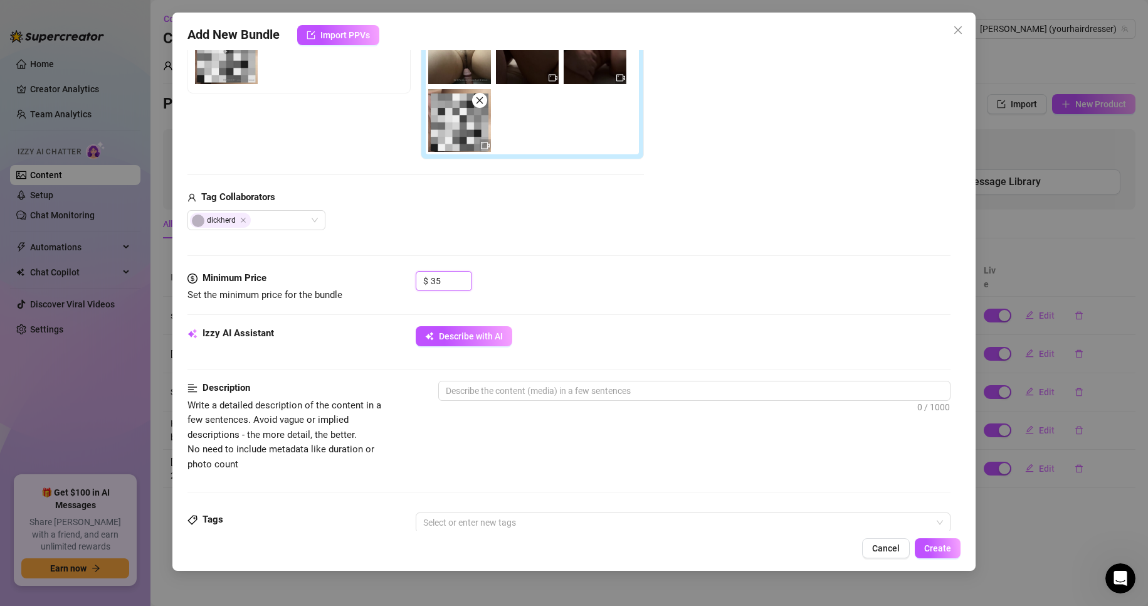
drag, startPoint x: 453, startPoint y: 285, endPoint x: 404, endPoint y: 285, distance: 48.9
click at [404, 285] on div "Minimum Price Set the minimum price for the bundle $ 35" at bounding box center [570, 287] width 764 height 32
click at [458, 341] on span "Describe with AI" at bounding box center [471, 336] width 64 height 10
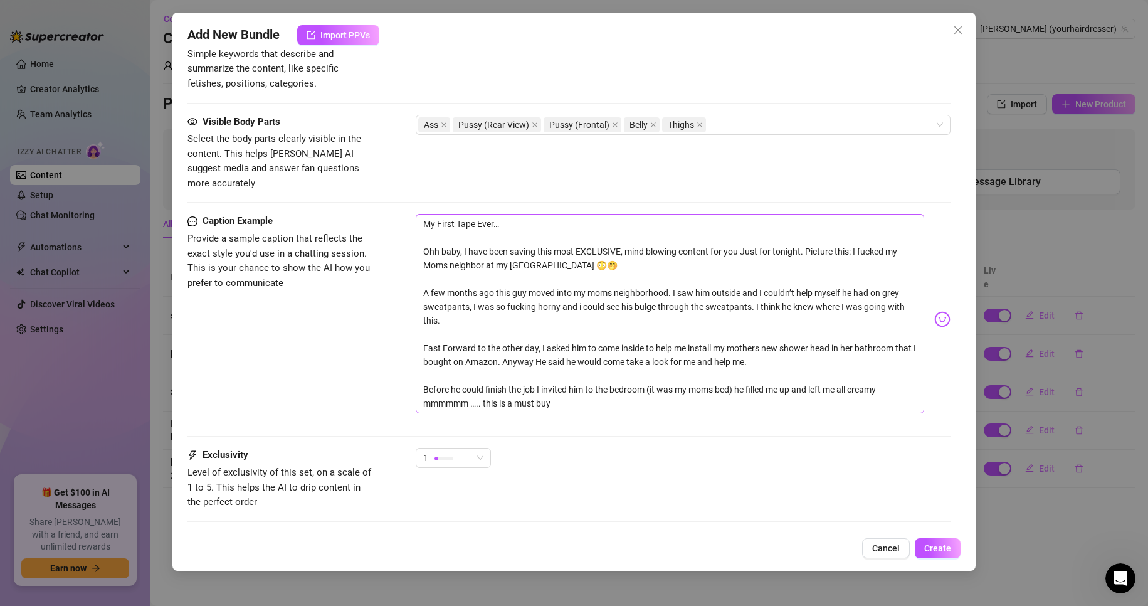
scroll to position [791, 0]
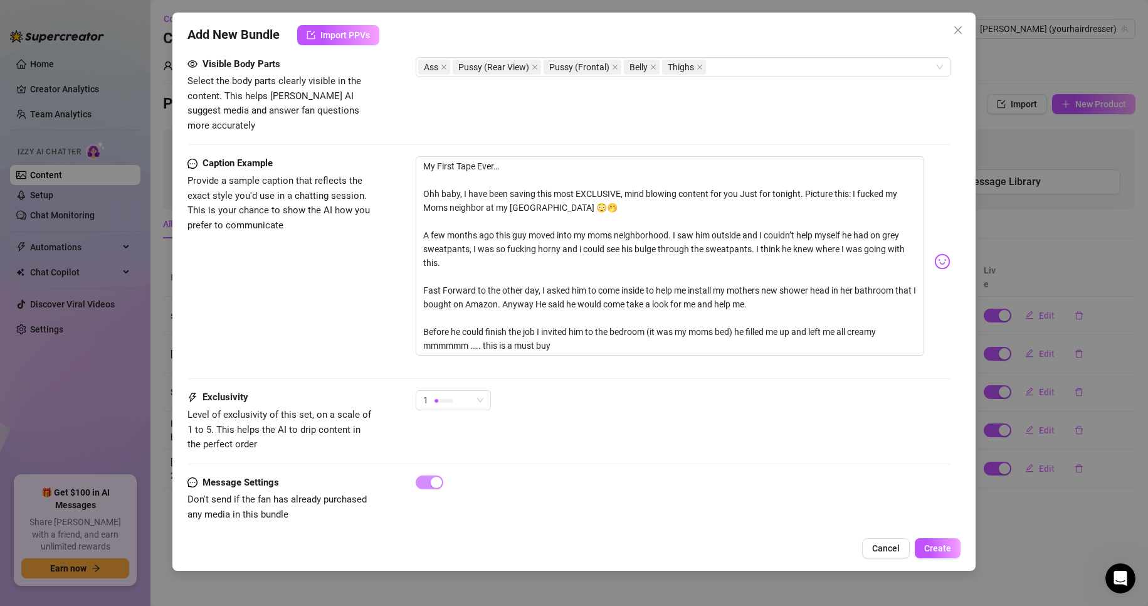
click at [451, 401] on div "1" at bounding box center [453, 405] width 75 height 31
click at [457, 393] on div "1" at bounding box center [447, 400] width 49 height 19
click at [460, 489] on span "5 - Most Exclusive 🔥" at bounding box center [467, 491] width 82 height 14
click at [935, 548] on span "Create" at bounding box center [937, 548] width 27 height 10
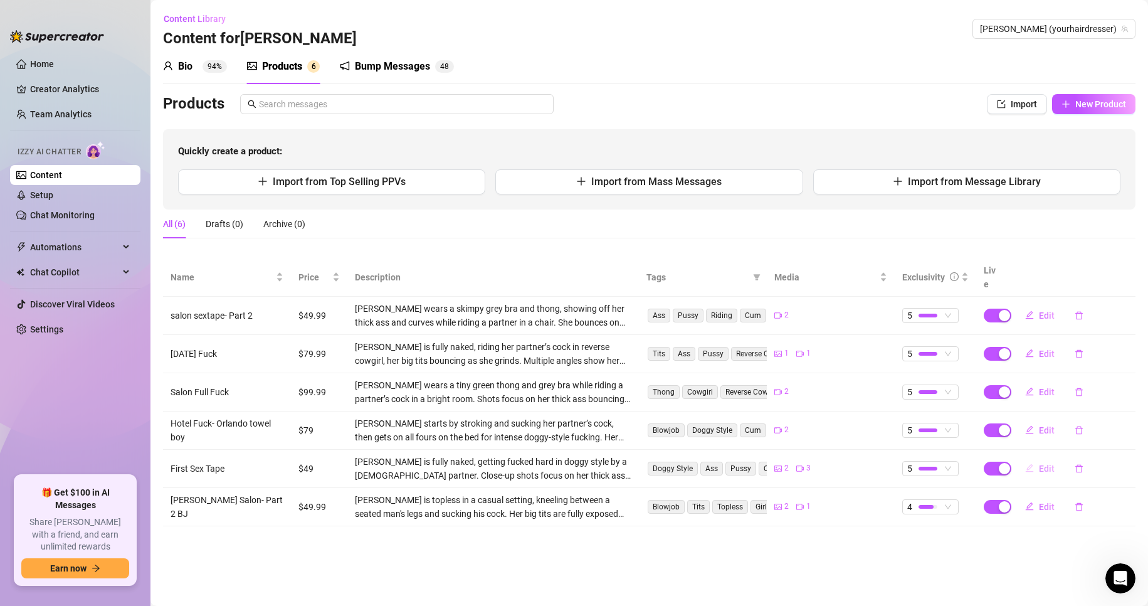
click at [1037, 458] on button "Edit" at bounding box center [1040, 468] width 50 height 20
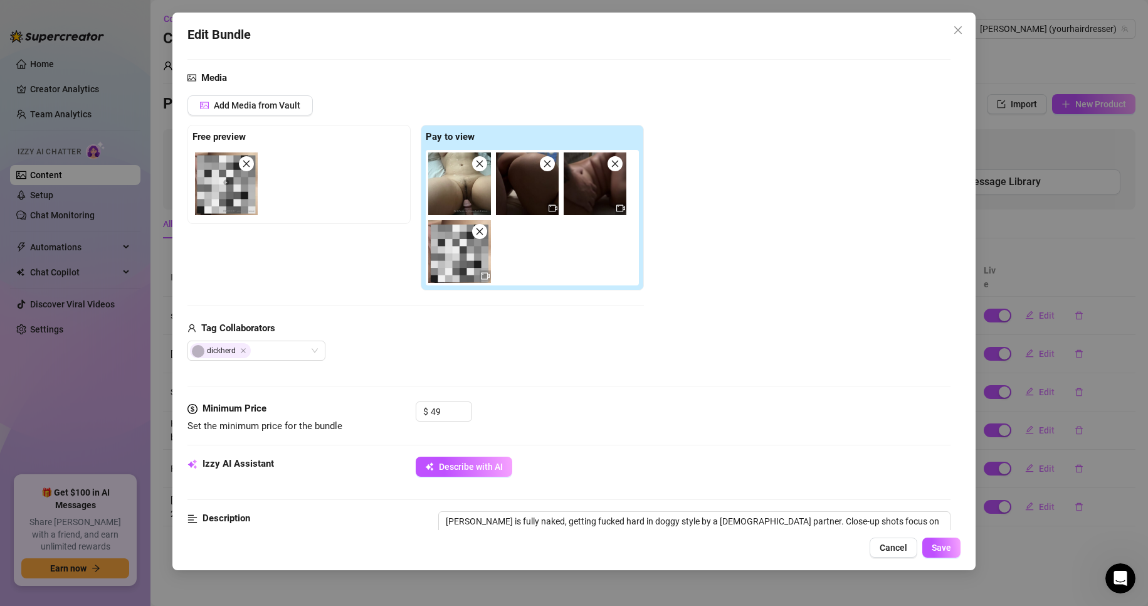
scroll to position [188, 0]
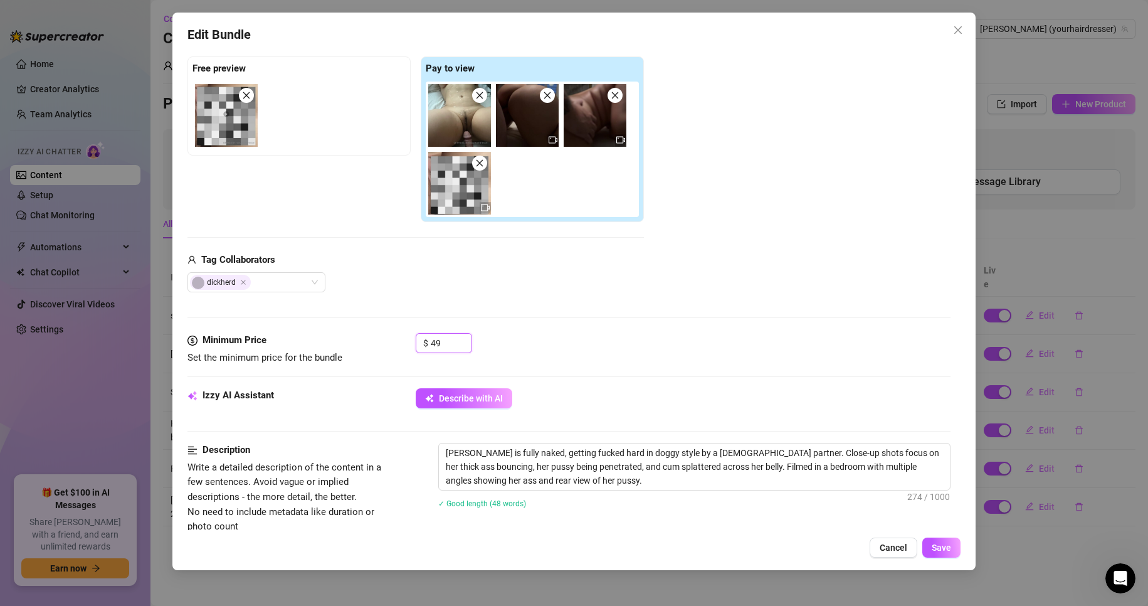
drag, startPoint x: 455, startPoint y: 346, endPoint x: 388, endPoint y: 346, distance: 67.7
click at [391, 346] on div "Minimum Price Set the minimum price for the bundle $ 49" at bounding box center [570, 349] width 764 height 32
click at [924, 540] on div "Cancel Save" at bounding box center [575, 547] width 774 height 20
click at [931, 542] on button "Save" at bounding box center [942, 547] width 38 height 20
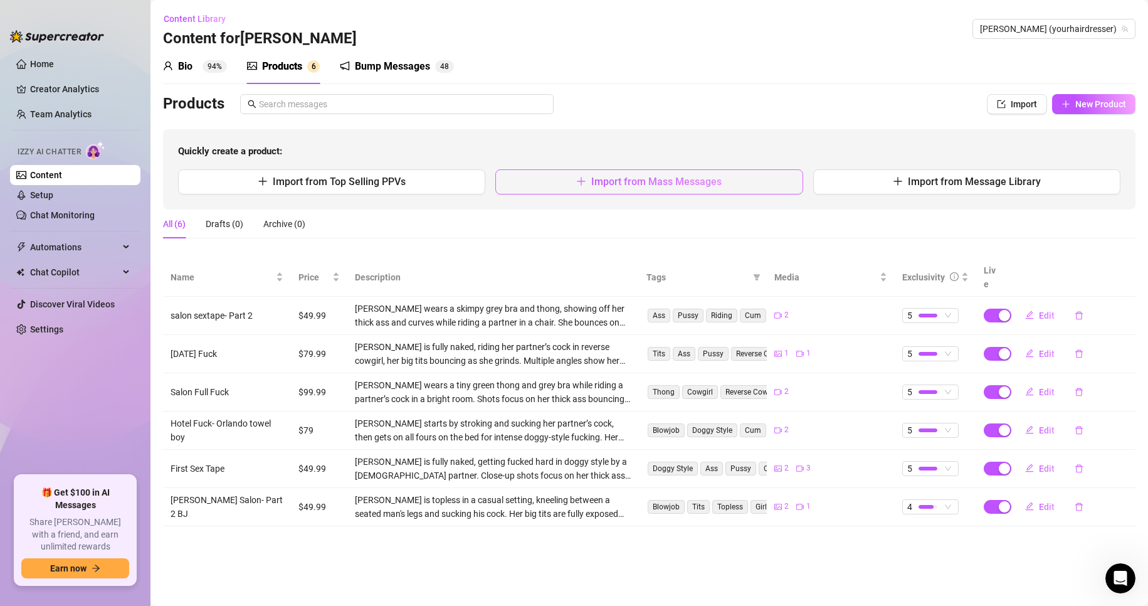
click at [669, 184] on span "Import from Mass Messages" at bounding box center [656, 182] width 130 height 12
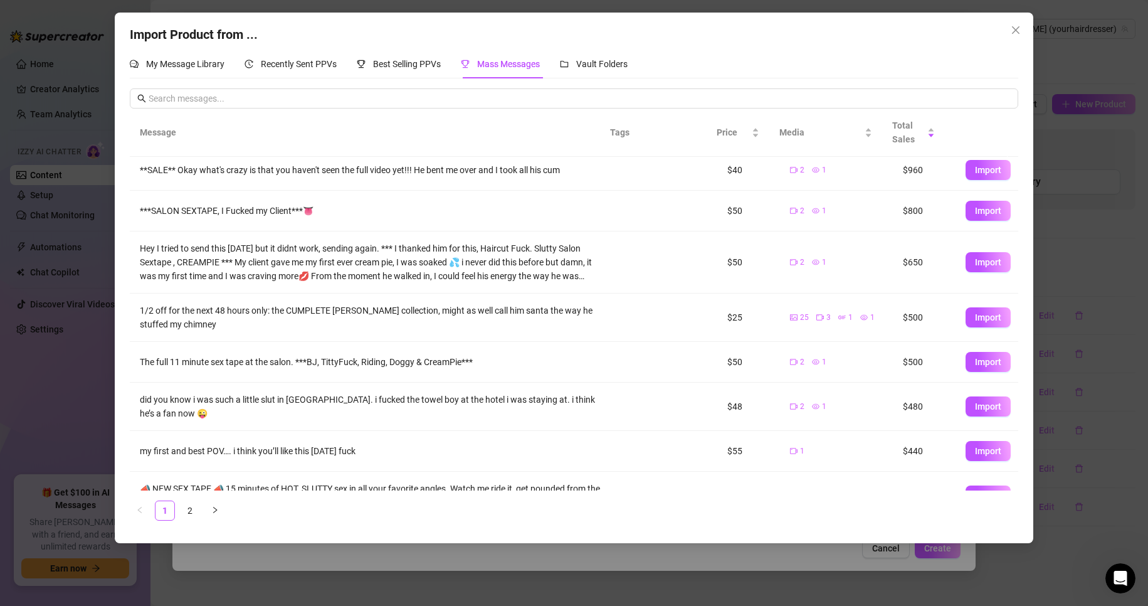
scroll to position [147, 0]
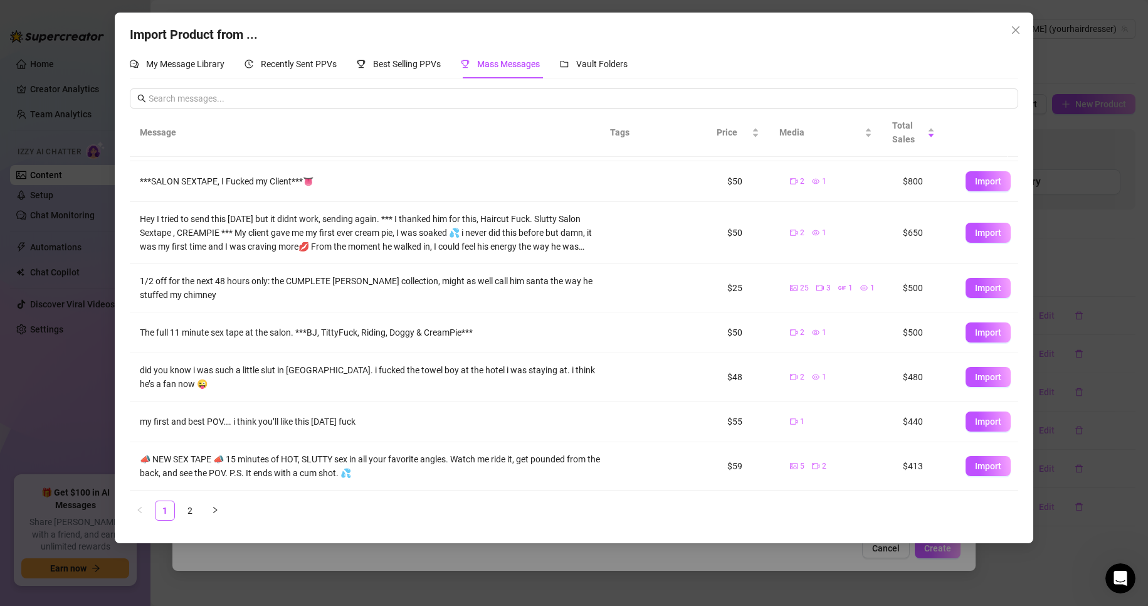
drag, startPoint x: 986, startPoint y: 466, endPoint x: 989, endPoint y: 452, distance: 14.8
click at [986, 465] on span "Import" at bounding box center [988, 466] width 26 height 10
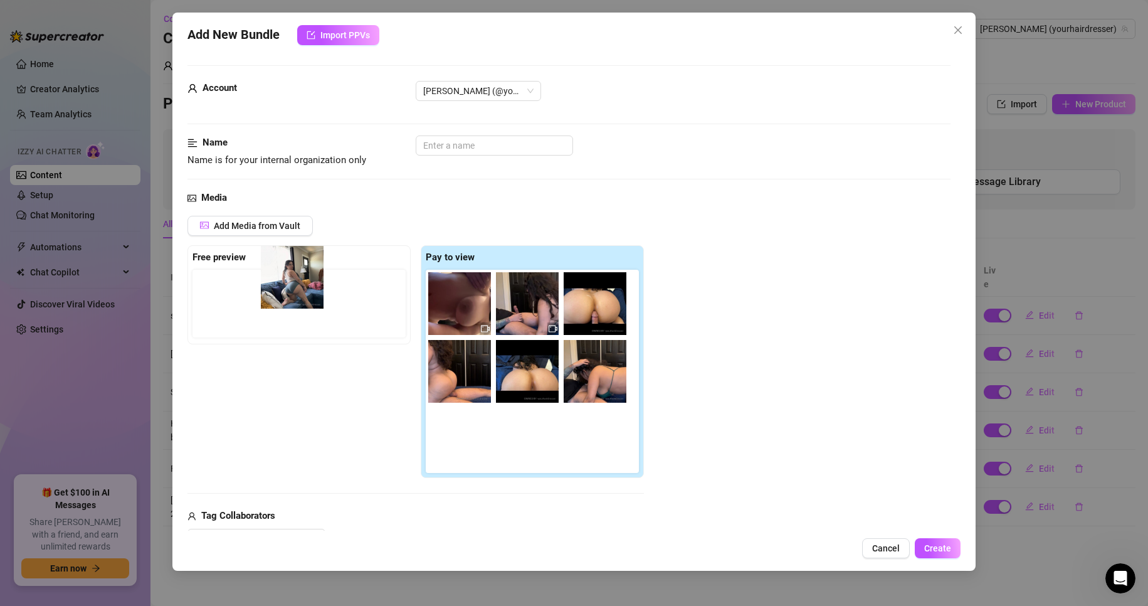
drag, startPoint x: 452, startPoint y: 441, endPoint x: 278, endPoint y: 274, distance: 240.4
click at [278, 274] on div "Free preview Pay to view" at bounding box center [416, 361] width 457 height 233
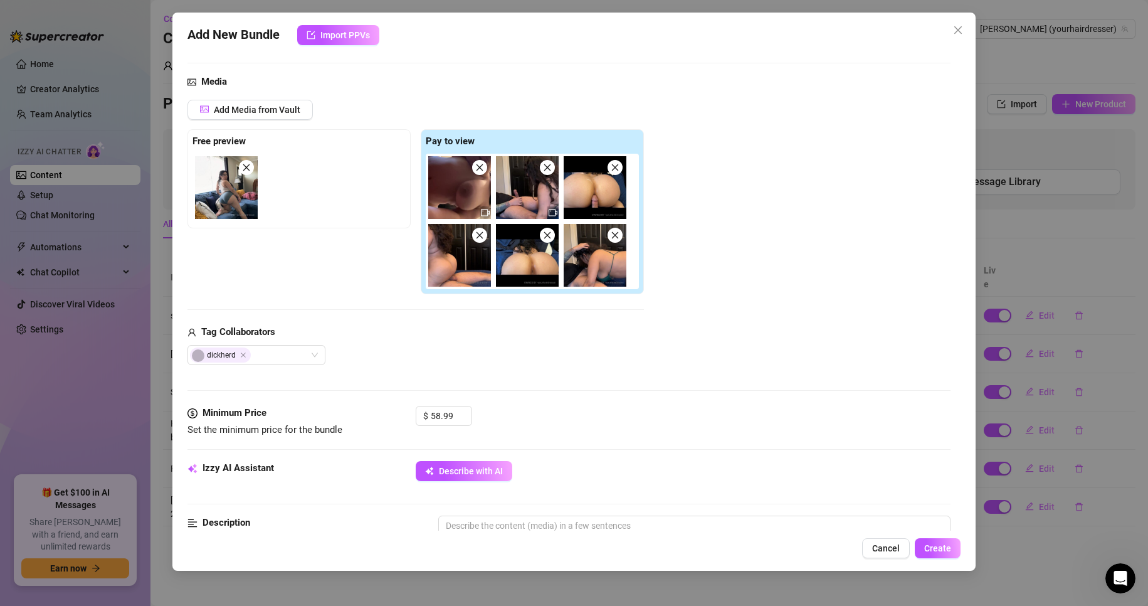
scroll to position [251, 0]
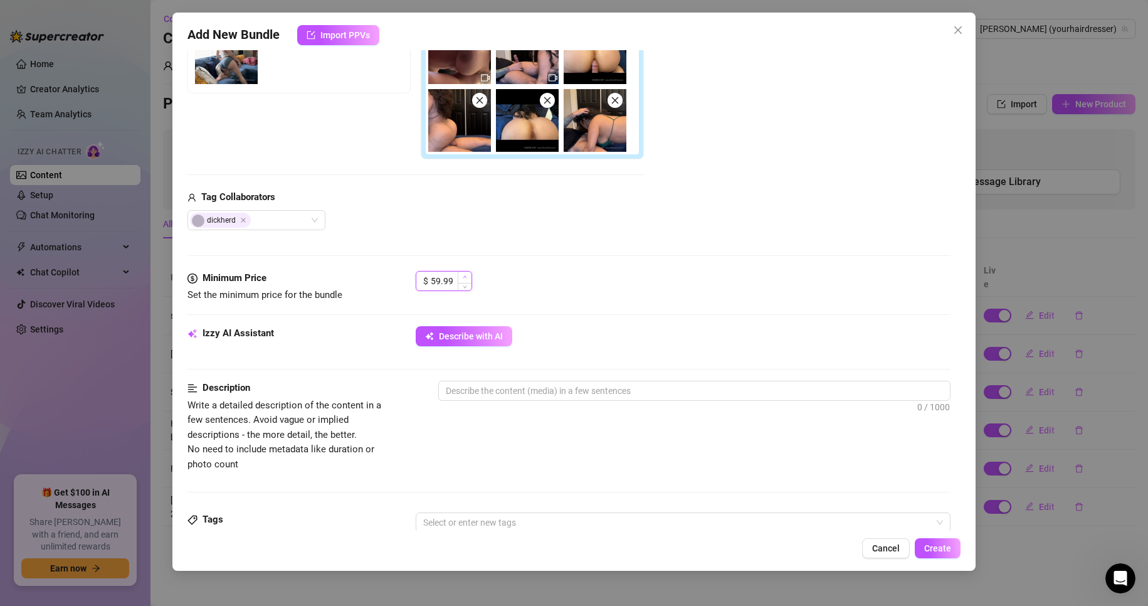
click at [460, 277] on span "Increase Value" at bounding box center [465, 277] width 14 height 11
click at [453, 280] on input "59.99" at bounding box center [451, 281] width 41 height 19
drag, startPoint x: 435, startPoint y: 283, endPoint x: 411, endPoint y: 283, distance: 23.8
click at [411, 283] on div "Minimum Price Set the minimum price for the bundle $ 59.99" at bounding box center [570, 287] width 764 height 32
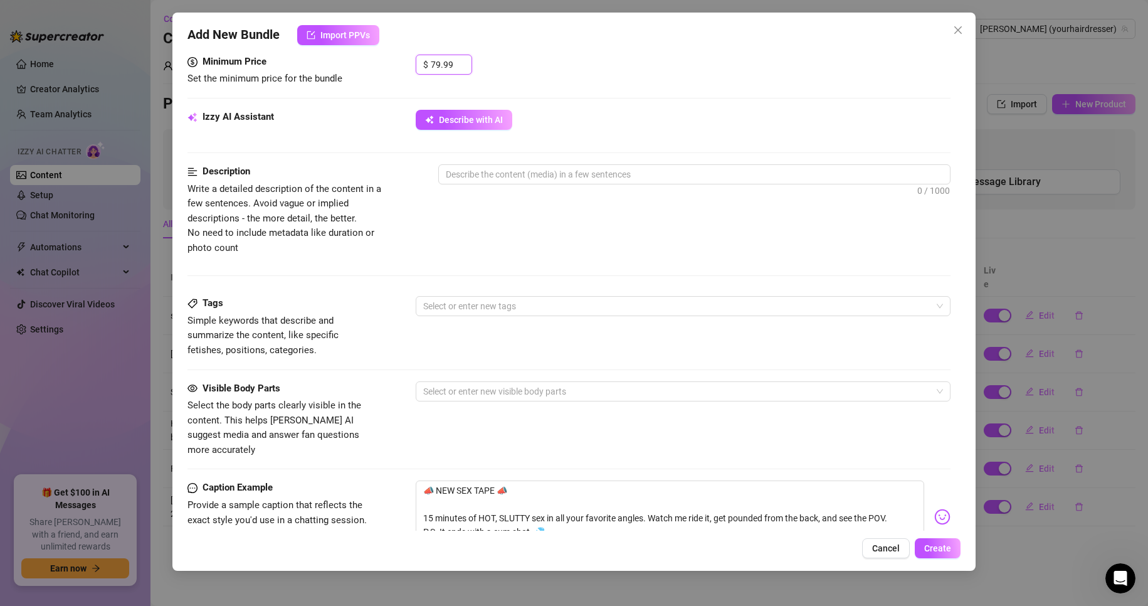
scroll to position [502, 0]
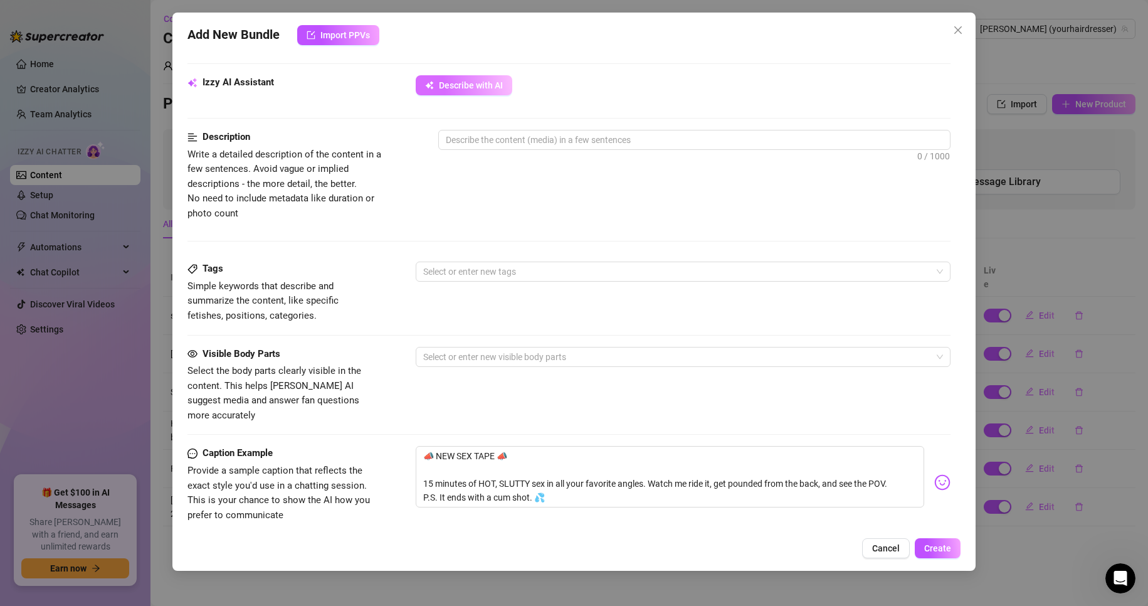
click at [465, 86] on span "Describe with AI" at bounding box center [471, 85] width 64 height 10
click at [464, 93] on button "Describe with AI" at bounding box center [464, 85] width 97 height 20
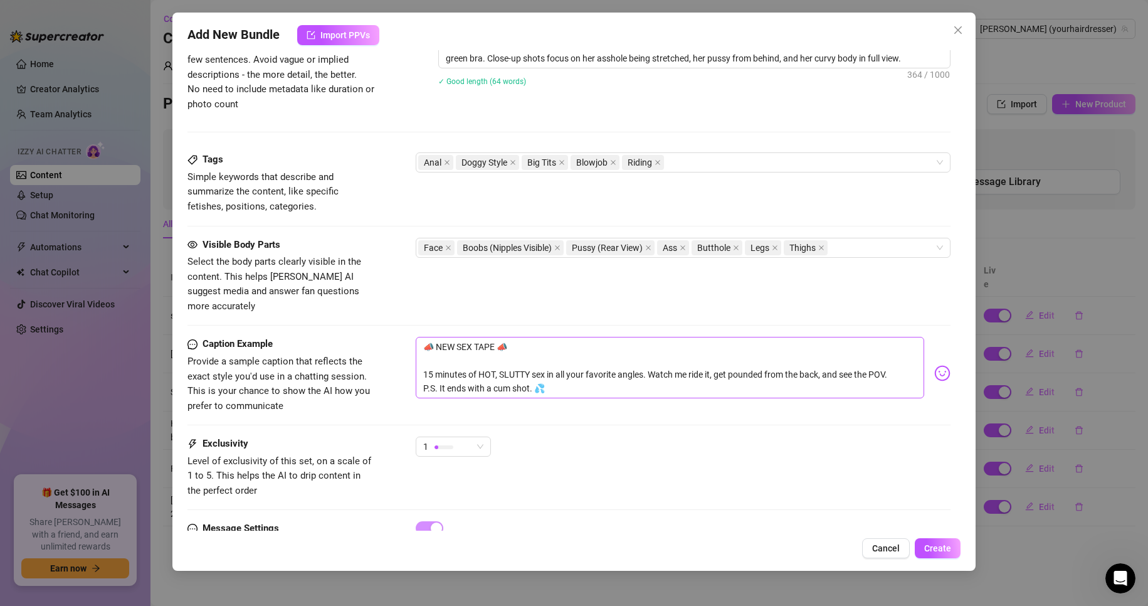
scroll to position [657, 0]
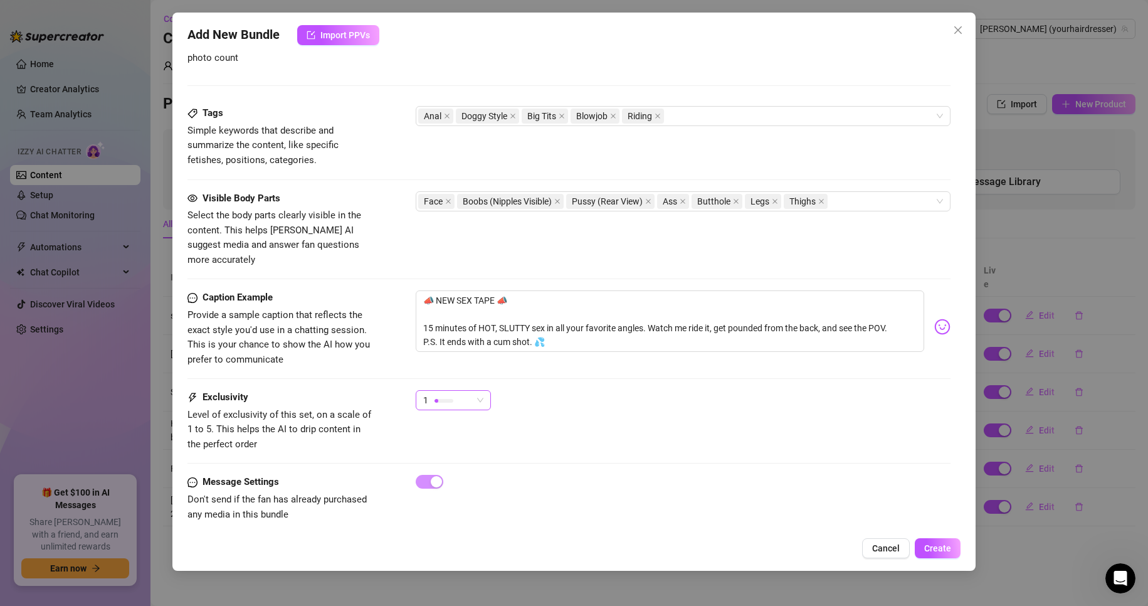
click at [472, 391] on span "1" at bounding box center [453, 400] width 60 height 19
click at [462, 494] on span "5 - Most Exclusive 🔥" at bounding box center [467, 491] width 82 height 14
click at [924, 542] on button "Create" at bounding box center [938, 548] width 46 height 20
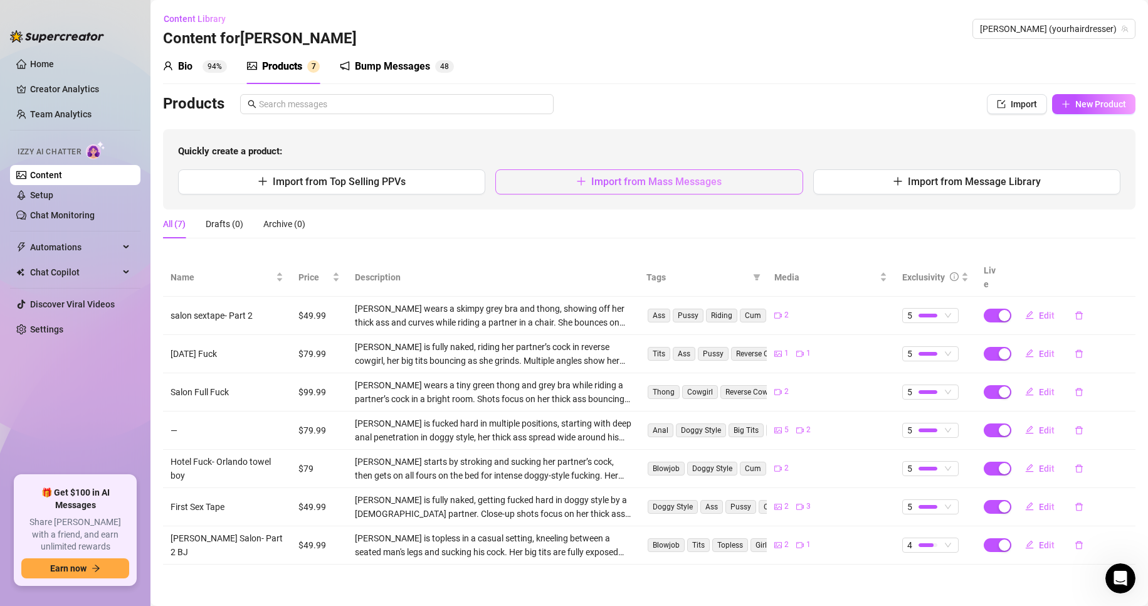
click at [588, 179] on button "Import from Mass Messages" at bounding box center [648, 181] width 307 height 25
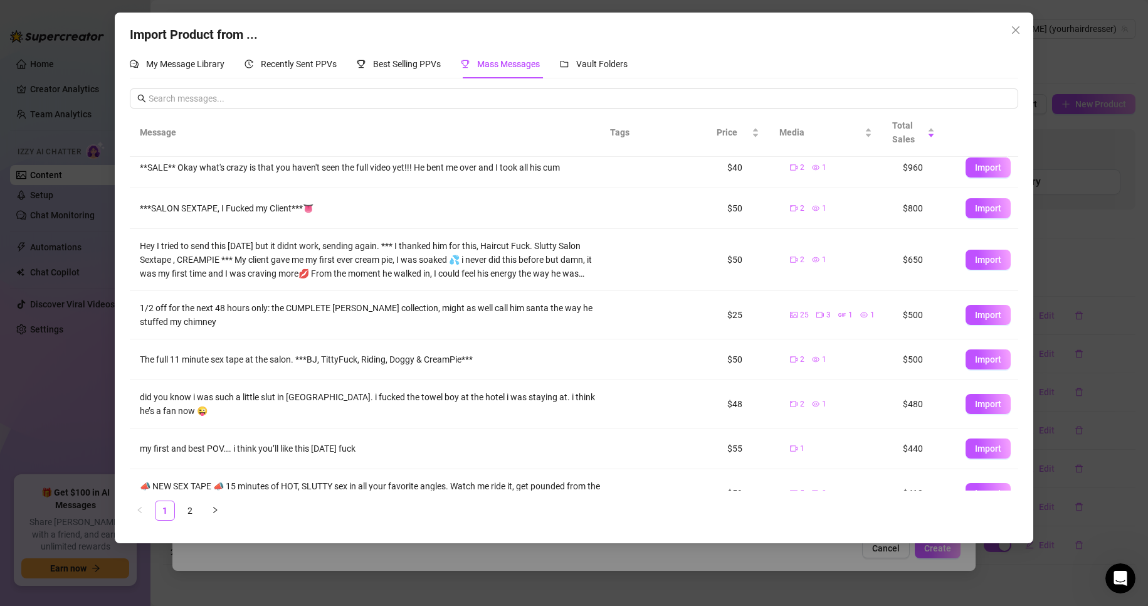
scroll to position [147, 0]
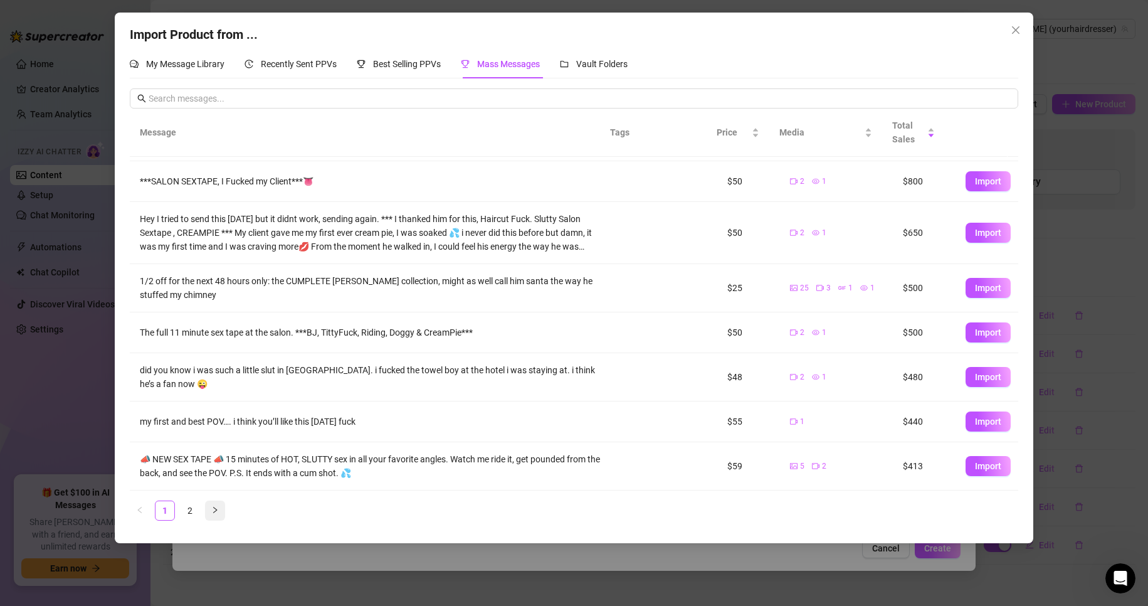
click at [214, 514] on button "button" at bounding box center [215, 510] width 20 height 20
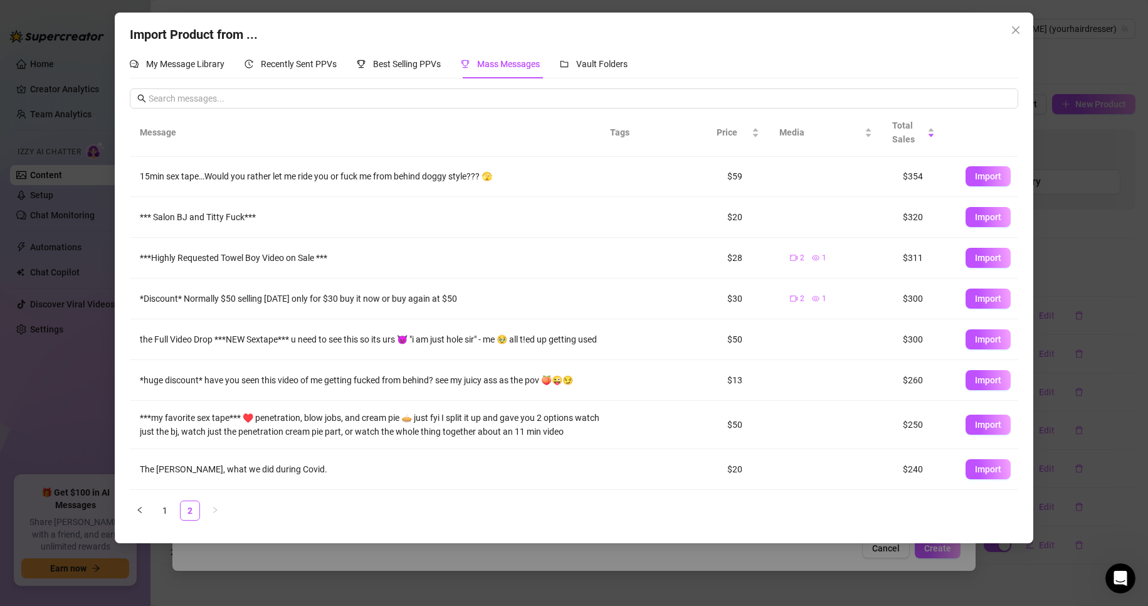
scroll to position [0, 0]
click at [975, 344] on span "Import" at bounding box center [988, 340] width 26 height 10
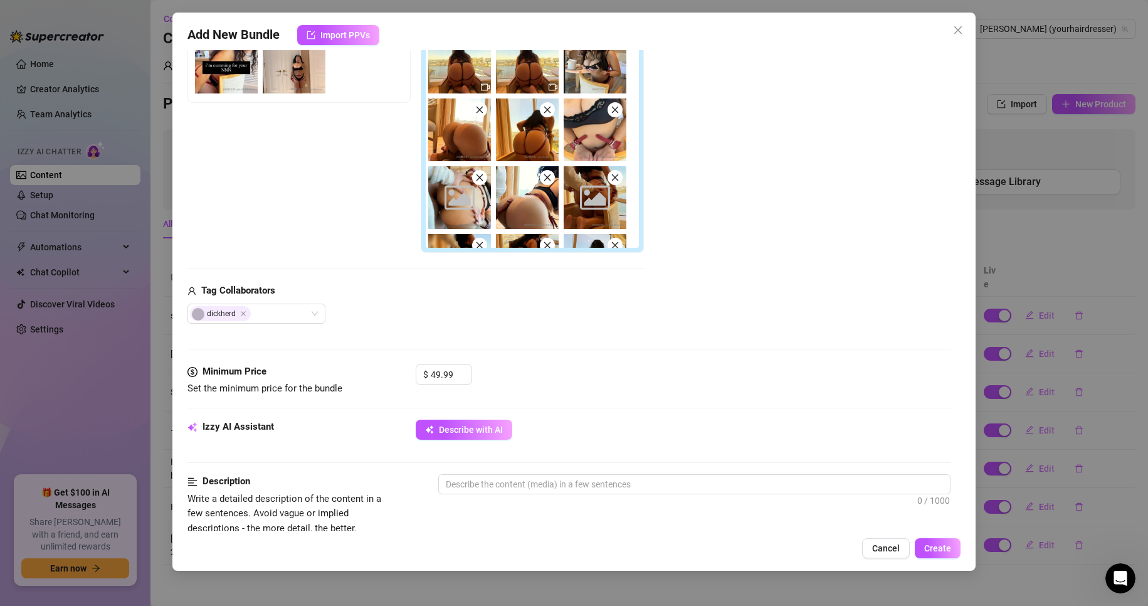
scroll to position [251, 0]
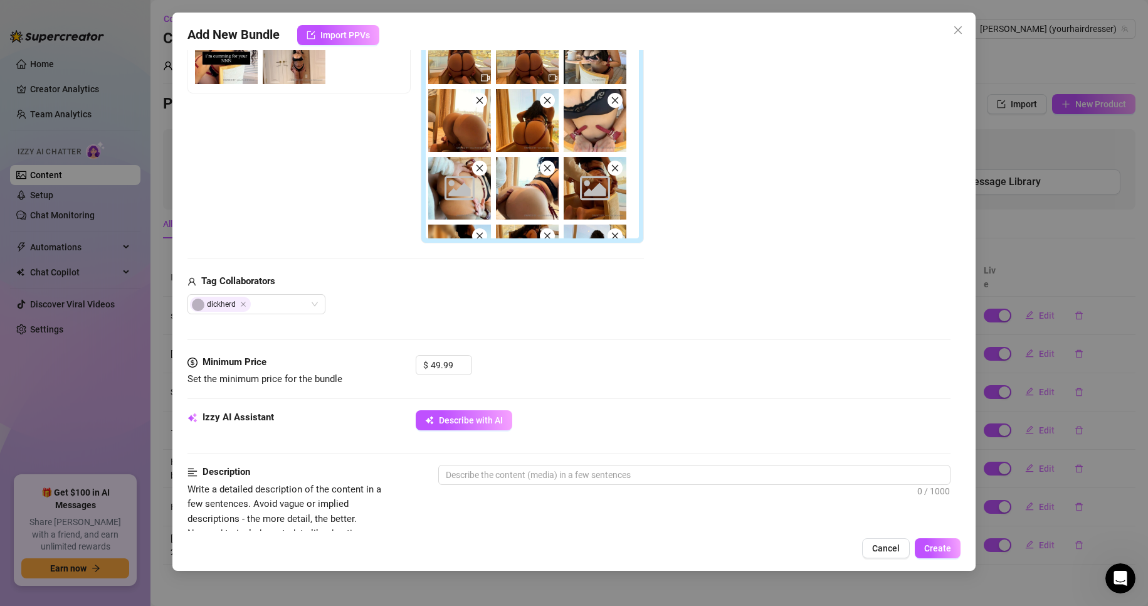
drag, startPoint x: 639, startPoint y: 134, endPoint x: 635, endPoint y: 149, distance: 16.1
click at [635, 149] on div "Pay to view Image placeholder Image placeholder" at bounding box center [532, 119] width 223 height 250
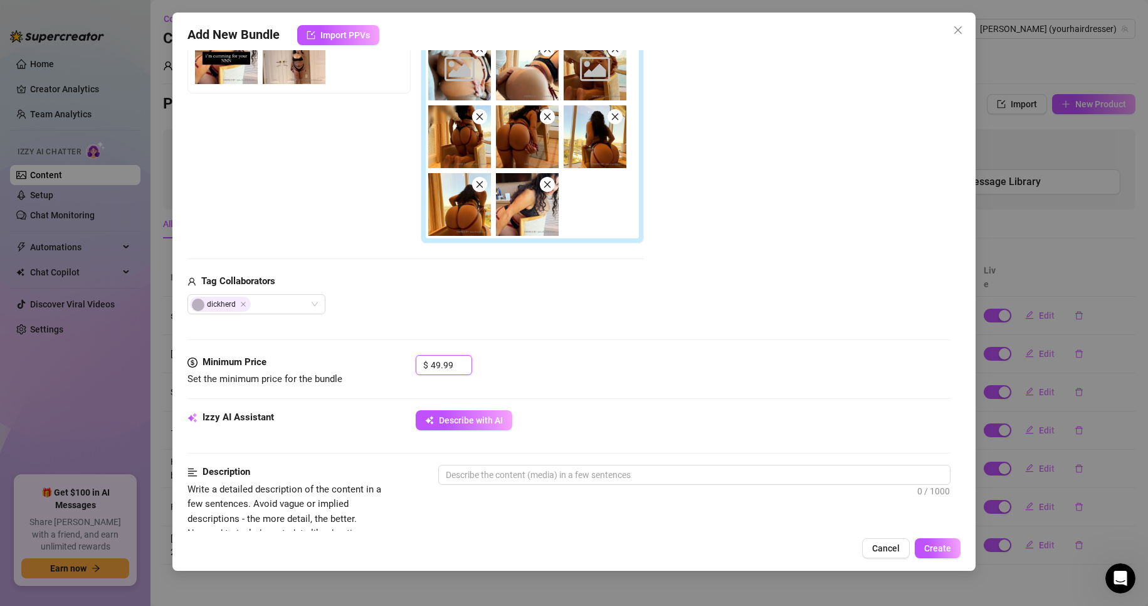
drag, startPoint x: 454, startPoint y: 363, endPoint x: 388, endPoint y: 366, distance: 65.9
click at [389, 366] on div "Minimum Price Set the minimum price for the bundle $ 49.99" at bounding box center [570, 371] width 764 height 32
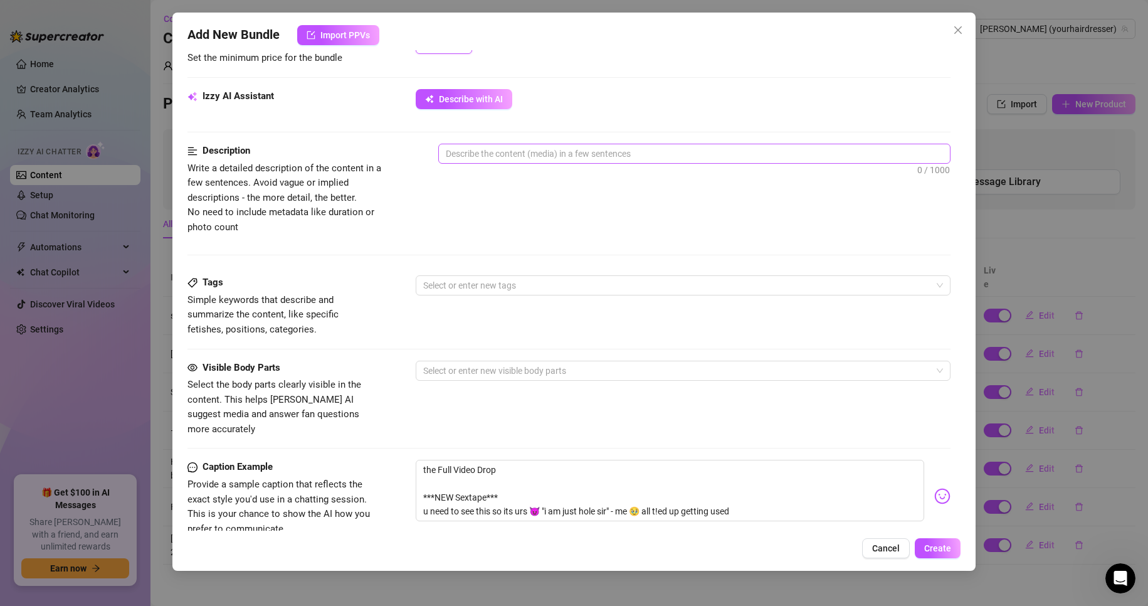
scroll to position [428, 0]
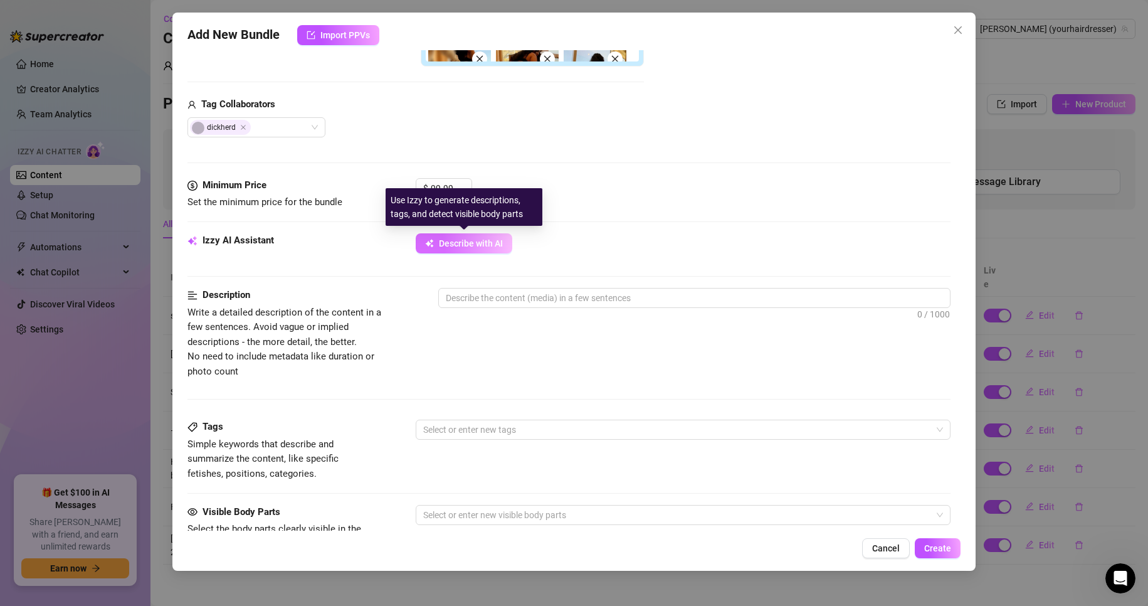
click at [478, 246] on span "Describe with AI" at bounding box center [471, 243] width 64 height 10
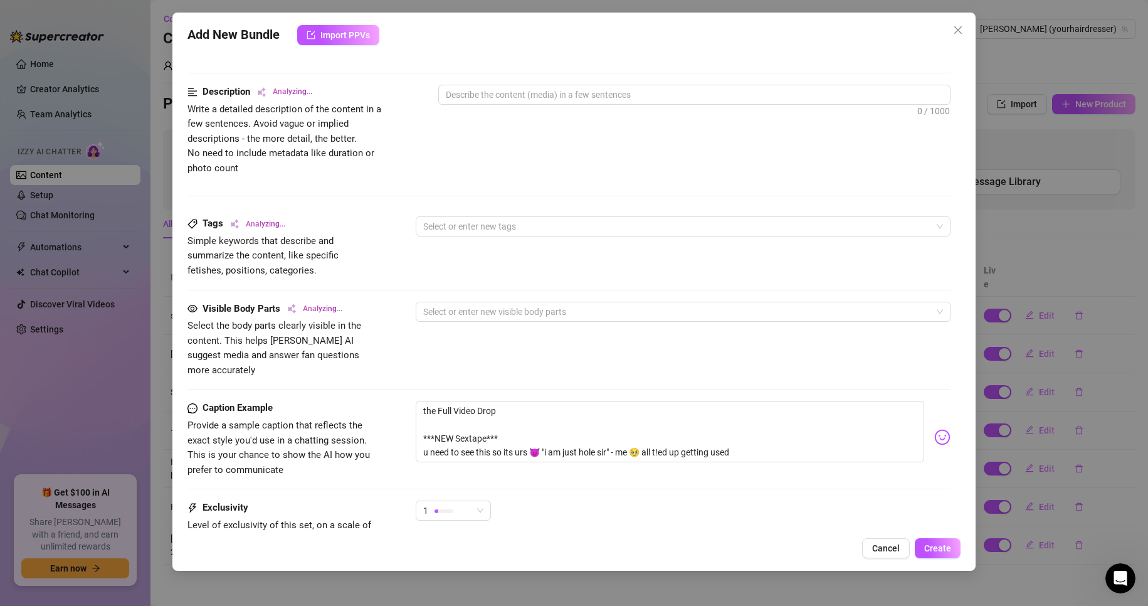
scroll to position [679, 0]
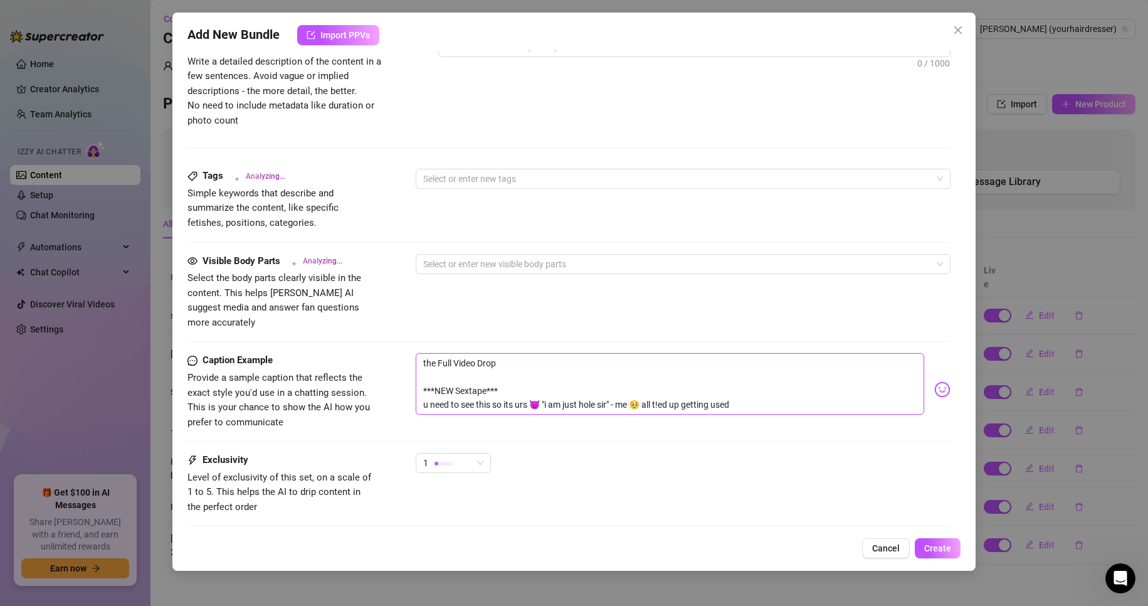
drag, startPoint x: 561, startPoint y: 389, endPoint x: 563, endPoint y: 401, distance: 12.7
click at [563, 401] on div "the Full Video Drop ***NEW Sextape*** u need to see this so its urs 😈 "i am jus…" at bounding box center [684, 389] width 536 height 73
click at [519, 366] on textarea "the Full Video Drop ***NEW Sextape*** u need to see this so its urs 😈 "i am jus…" at bounding box center [670, 383] width 509 height 61
drag, startPoint x: 510, startPoint y: 369, endPoint x: 399, endPoint y: 375, distance: 111.1
click at [400, 375] on div "Caption Example Provide a sample caption that reflects the exact style you'd us…" at bounding box center [570, 391] width 764 height 77
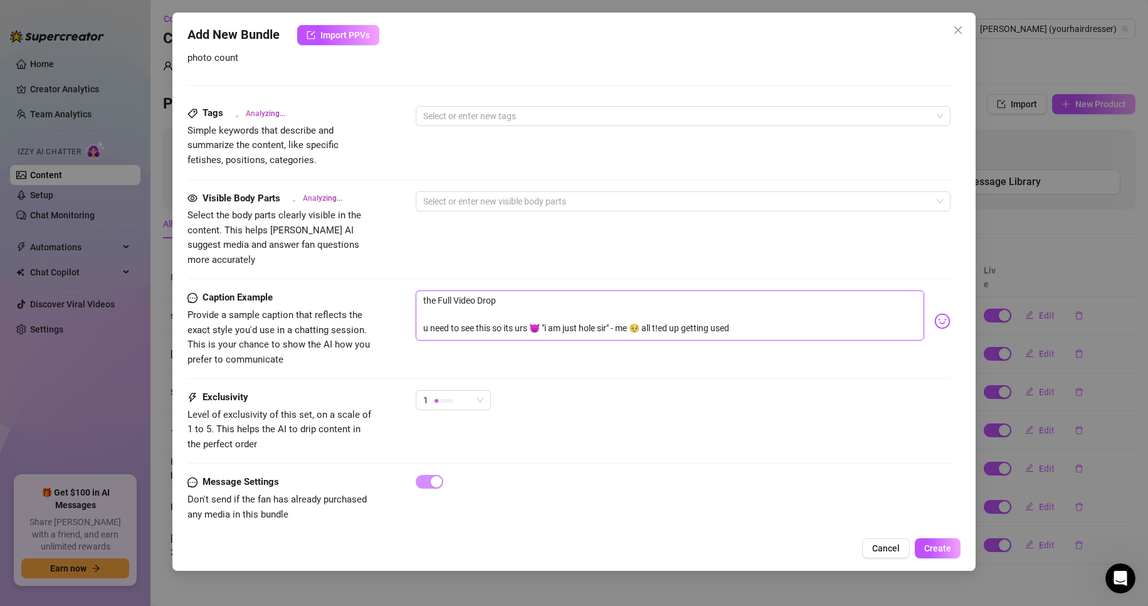
scroll to position [616, 0]
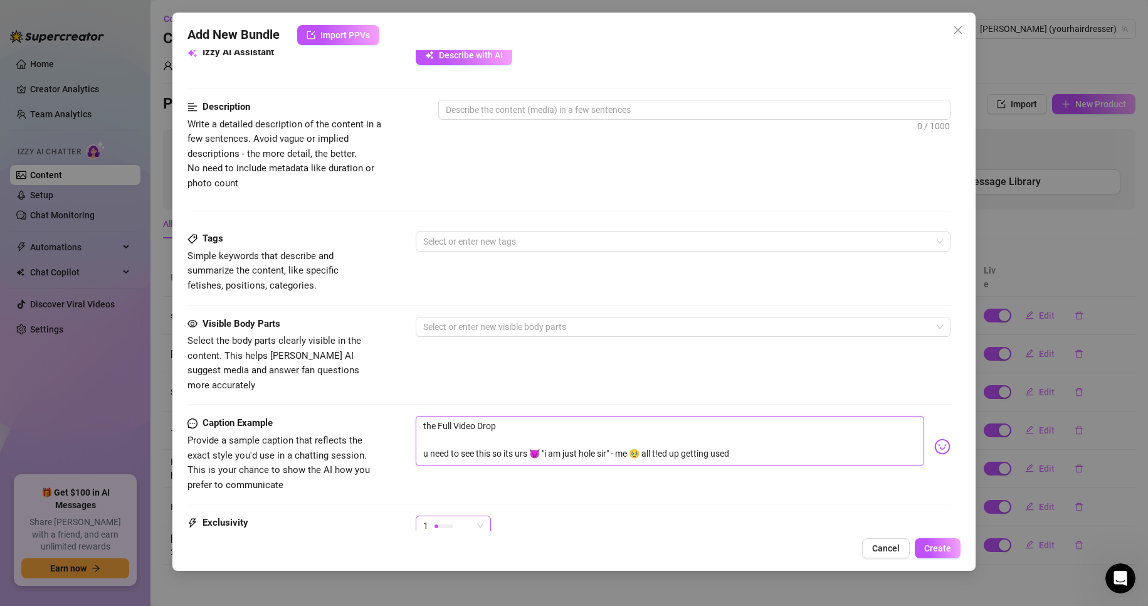
click at [465, 516] on div "1" at bounding box center [447, 525] width 49 height 19
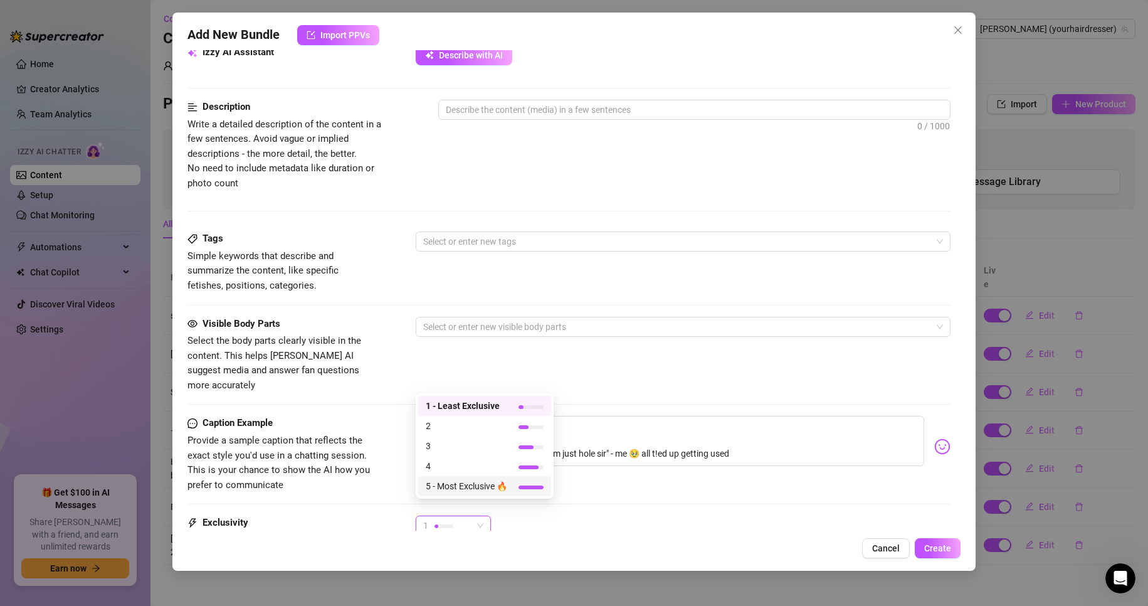
click at [470, 485] on span "5 - Most Exclusive 🔥" at bounding box center [467, 486] width 82 height 14
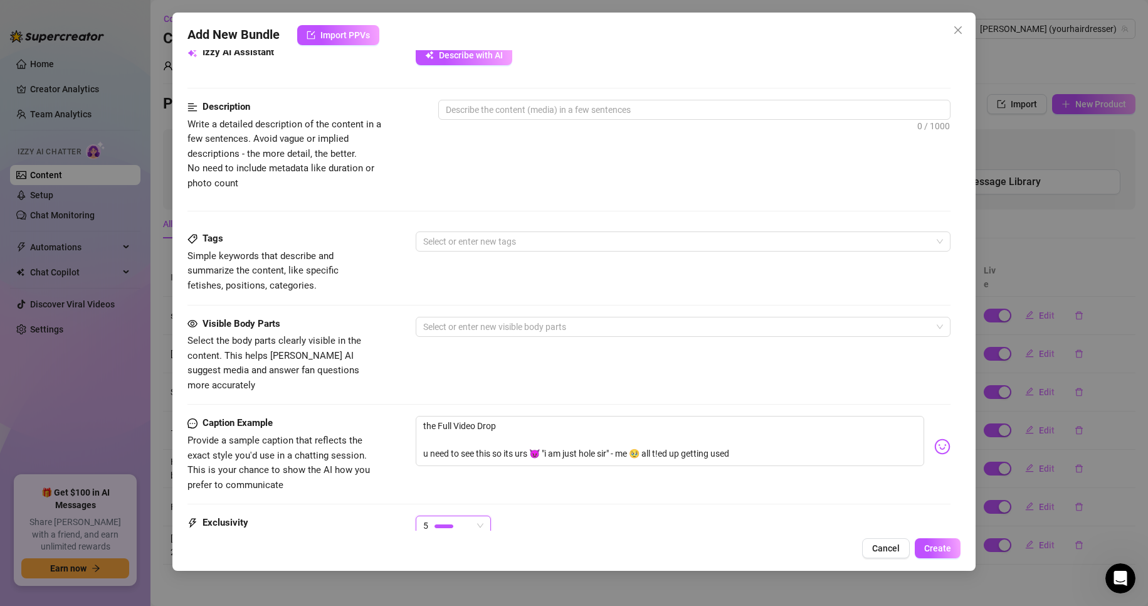
scroll to position [428, 0]
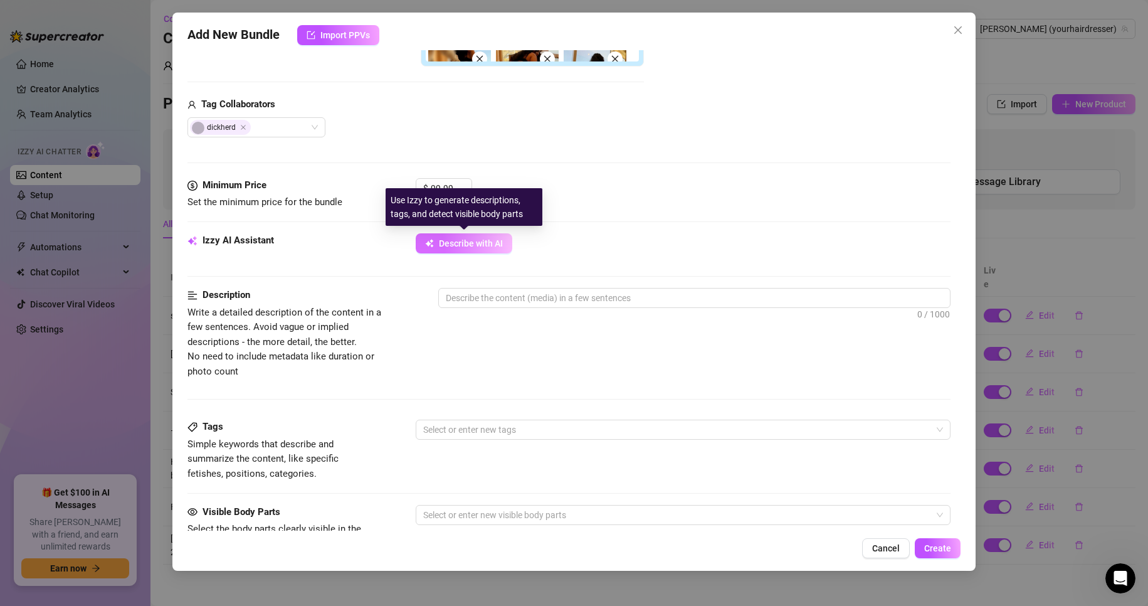
click at [463, 250] on button "Describe with AI" at bounding box center [464, 243] width 97 height 20
